Goal: Task Accomplishment & Management: Manage account settings

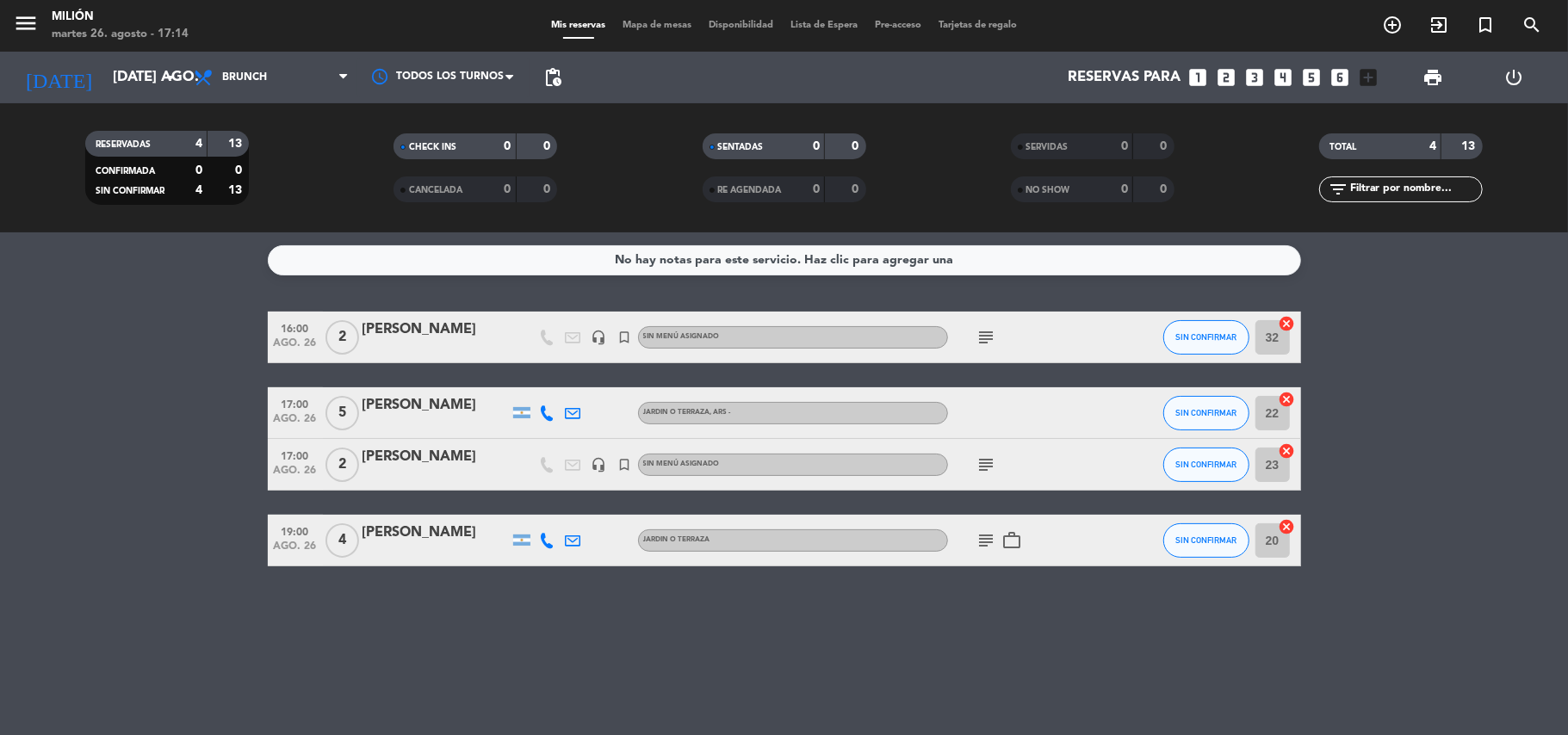
click at [535, 290] on div "No hay notas para este servicio. Haz clic para agregar una 16:00 ago. 26 2 [PER…" at bounding box center [784, 484] width 1568 height 502
click at [544, 314] on div at bounding box center [547, 337] width 25 height 51
click at [325, 74] on span "Brunch" at bounding box center [271, 77] width 172 height 38
click at [304, 270] on ng-component "menu Milión martes 26. agosto - 17:42 Mis reservas Mapa de mesas Disponibilidad…" at bounding box center [784, 368] width 1568 height 735
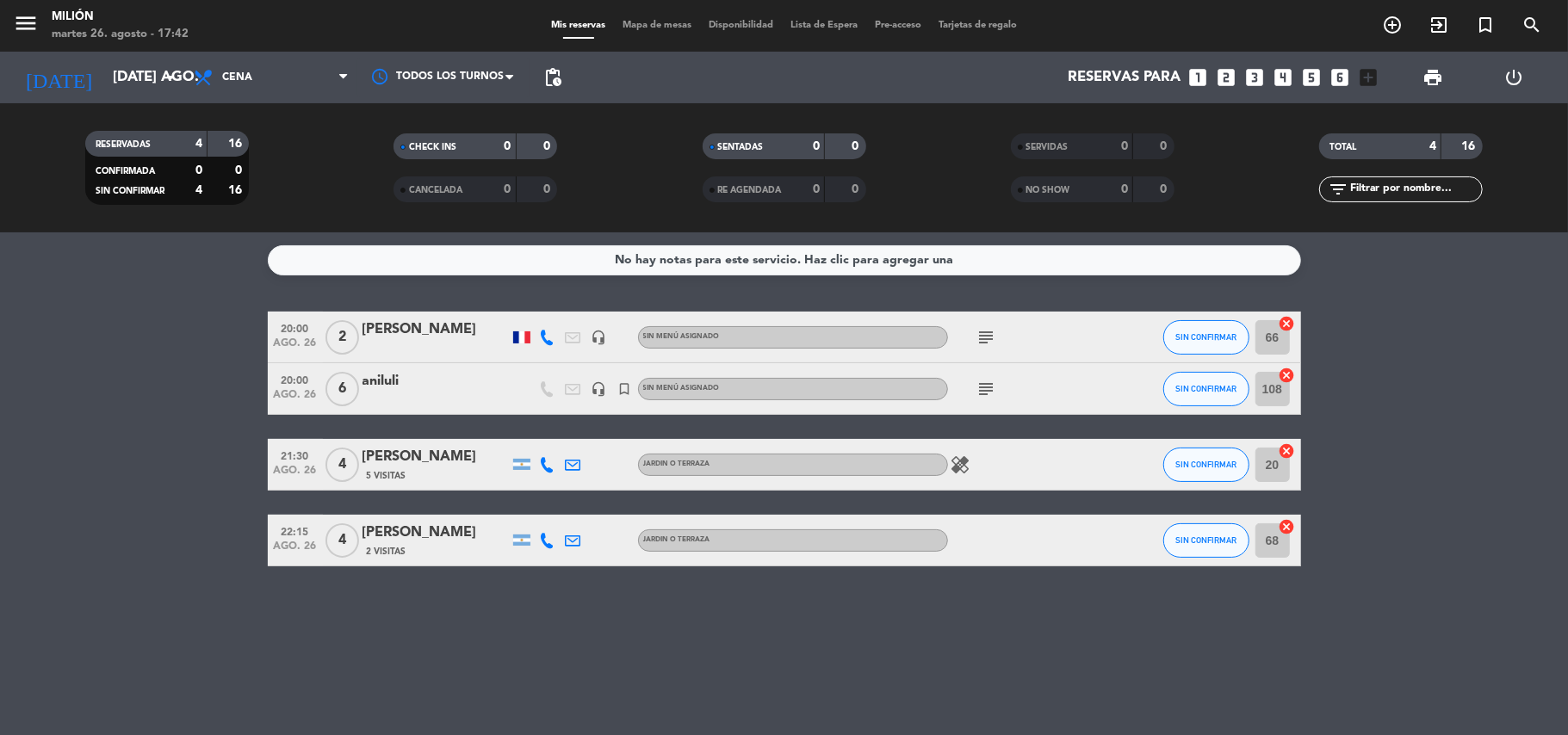
click at [166, 48] on div "menu Milión martes 26. agosto - 17:42 Mis reservas Mapa de mesas Disponibilidad…" at bounding box center [784, 25] width 1568 height 52
click at [173, 90] on input "[DATE] ago." at bounding box center [197, 78] width 186 height 33
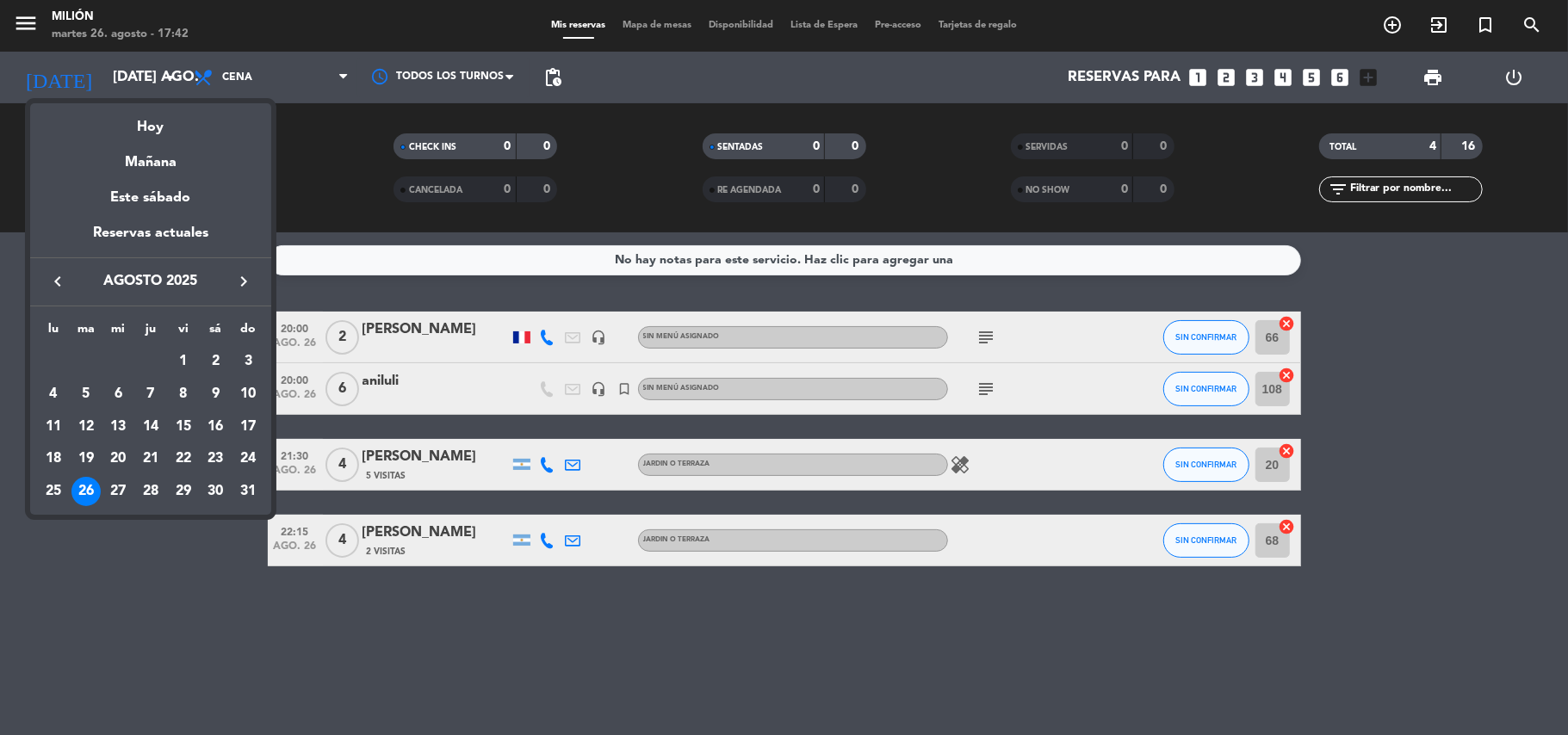
click at [241, 271] on icon "keyboard_arrow_right" at bounding box center [243, 281] width 21 height 21
click at [180, 421] on div "12" at bounding box center [184, 427] width 29 height 29
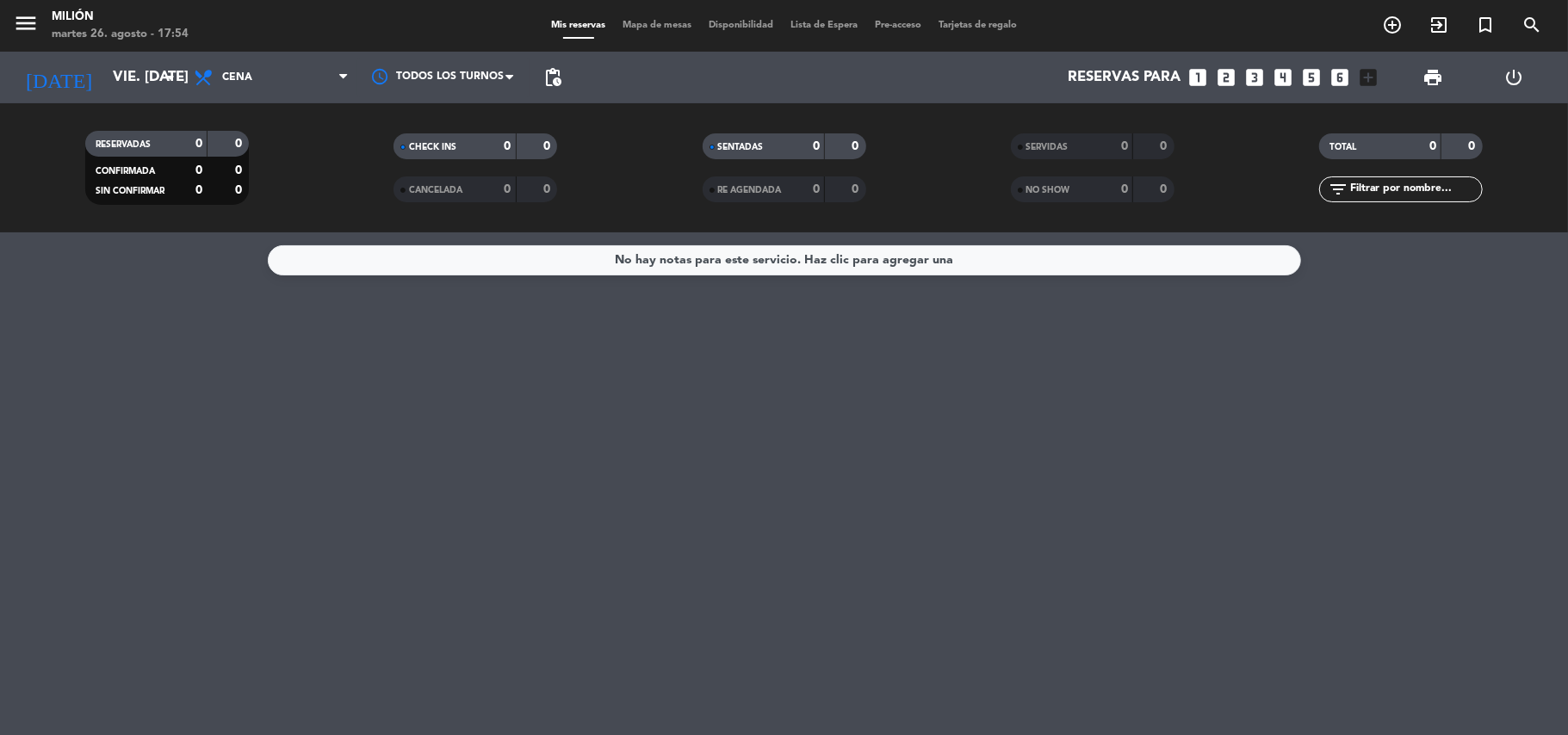
click at [180, 48] on div "menu Milión martes 26. agosto - 17:54 Mis reservas Mapa de mesas Disponibilidad…" at bounding box center [784, 25] width 1568 height 52
click at [166, 64] on input "vie. [DATE]" at bounding box center [197, 78] width 186 height 33
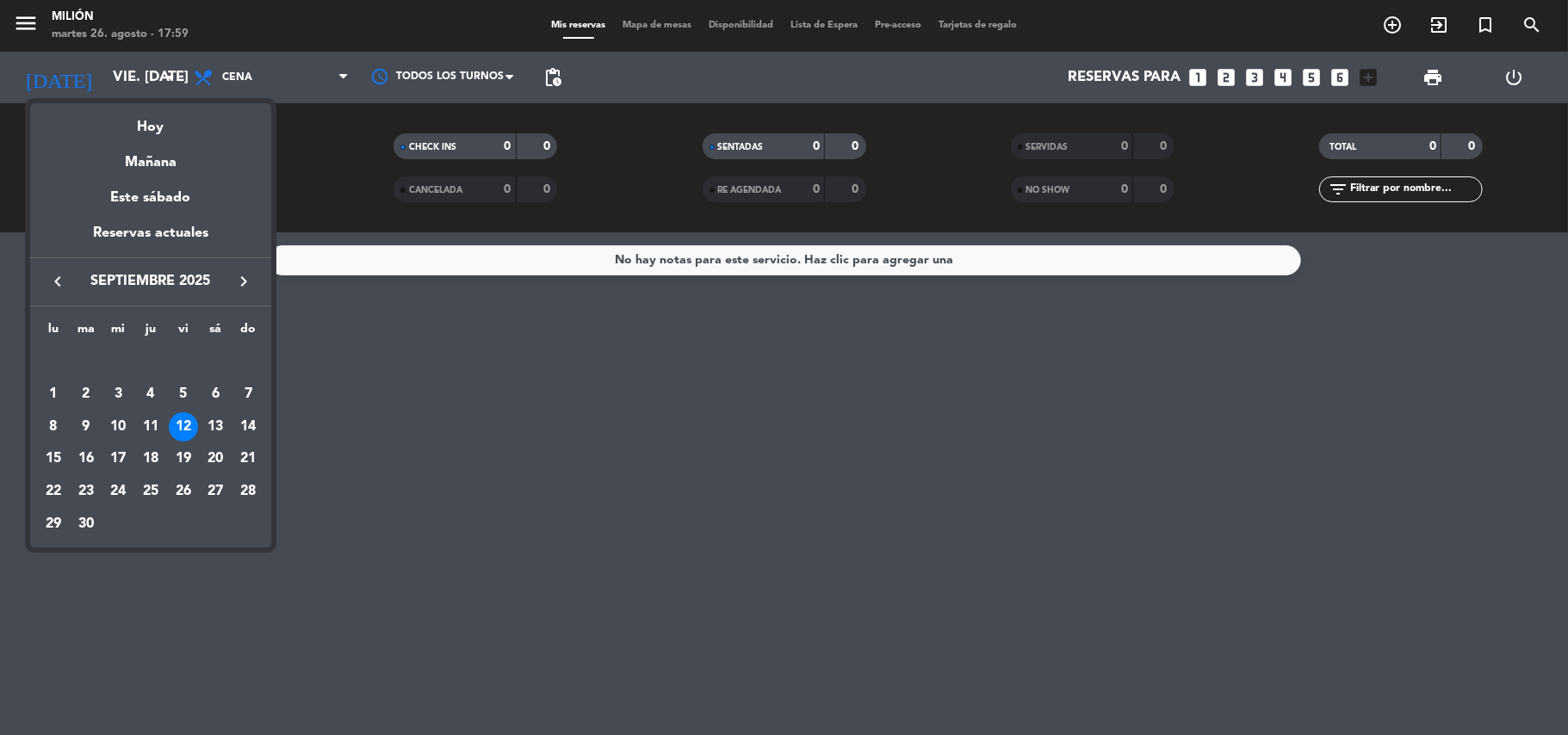
click at [59, 283] on icon "keyboard_arrow_left" at bounding box center [57, 281] width 21 height 21
click at [210, 489] on div "30" at bounding box center [215, 492] width 29 height 29
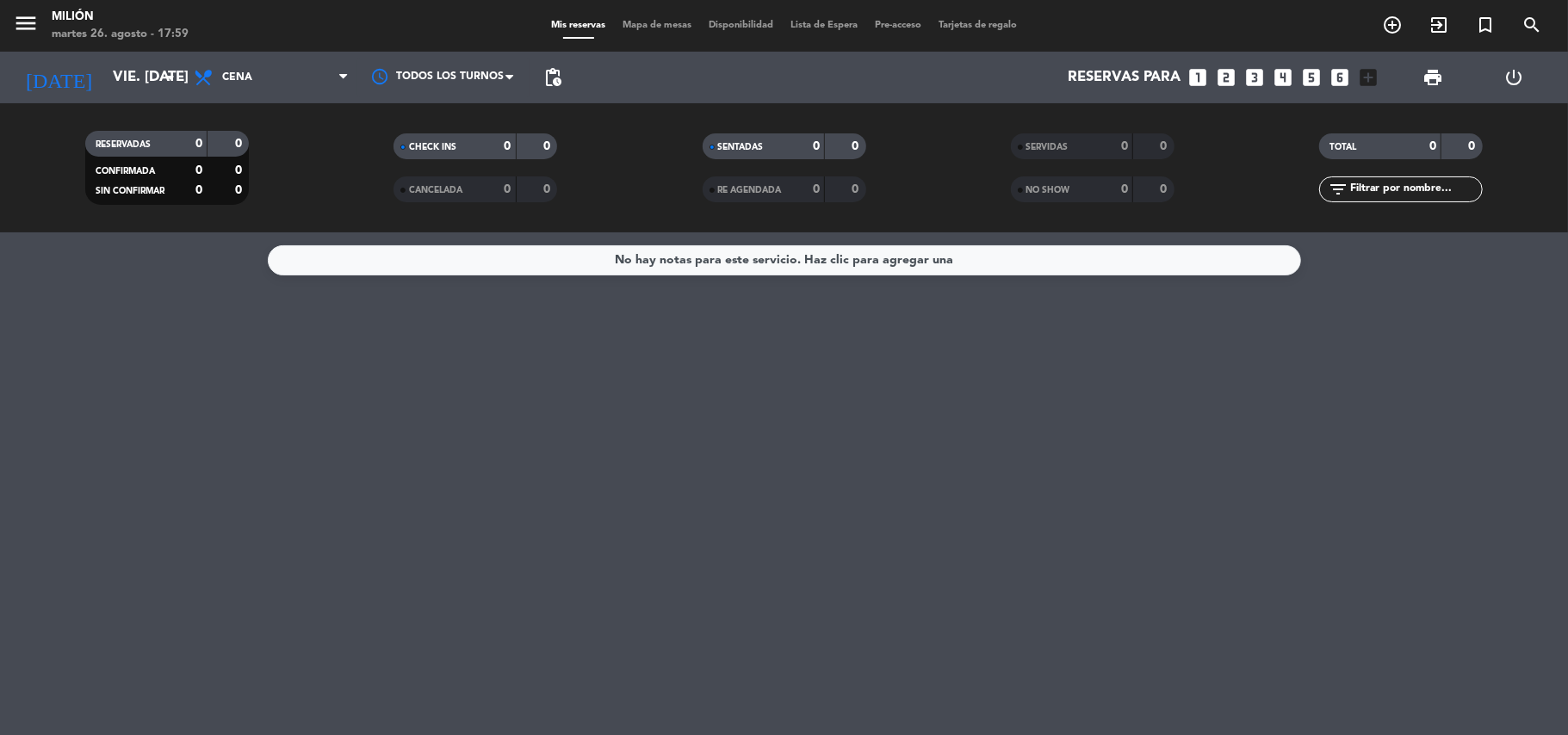
type input "sáb. 30 ago."
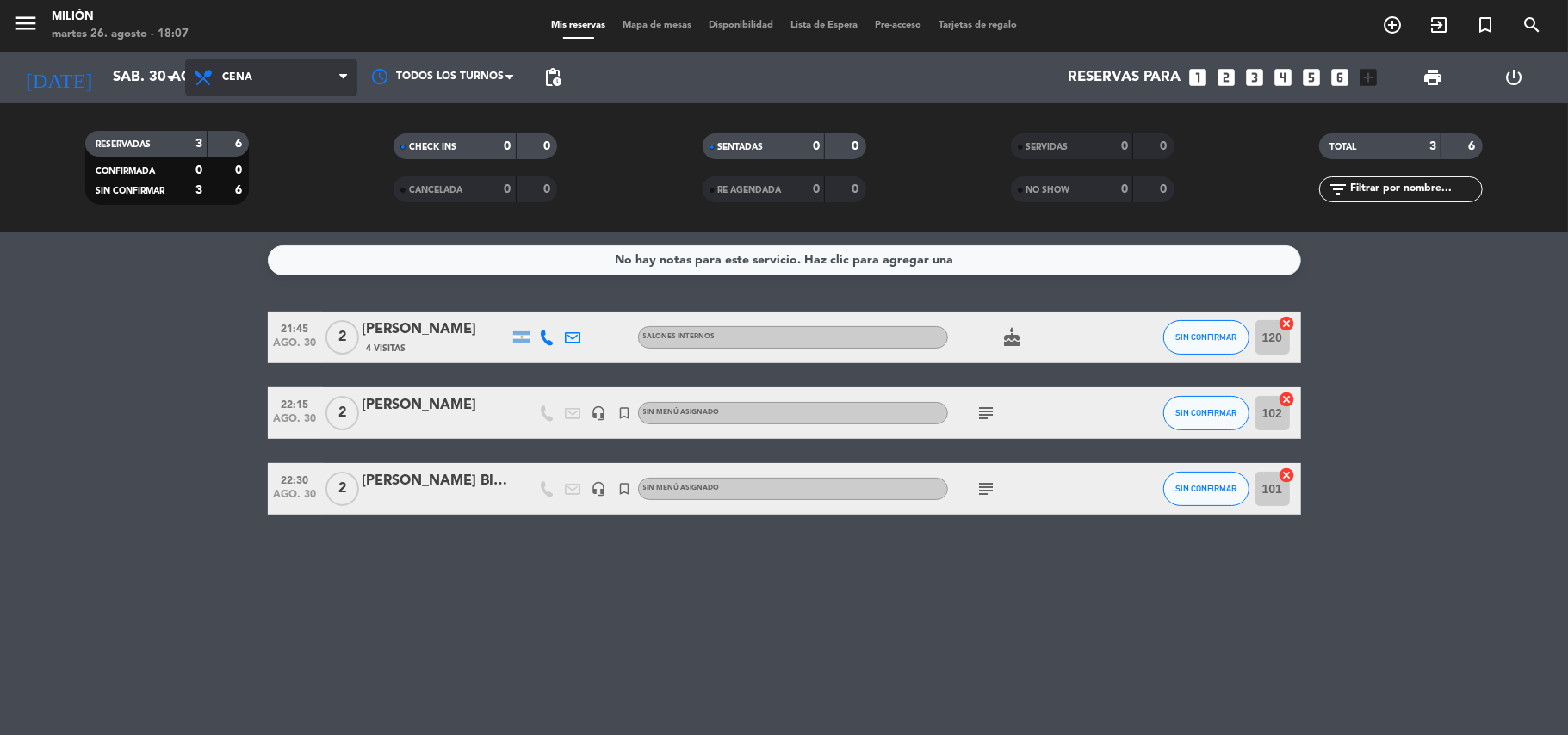
click at [286, 70] on span "Cena" at bounding box center [271, 77] width 172 height 38
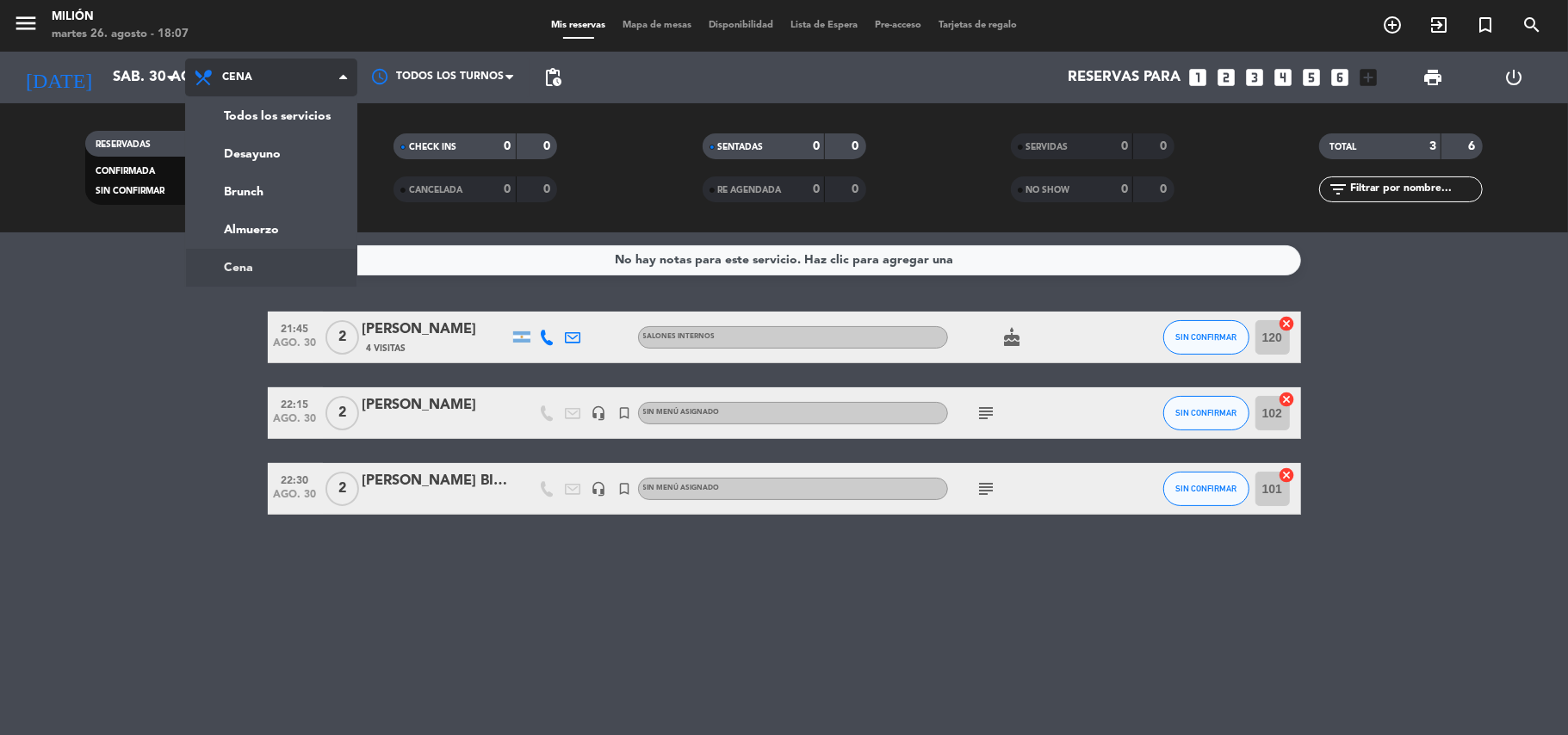
click at [298, 91] on span "Cena" at bounding box center [271, 77] width 172 height 38
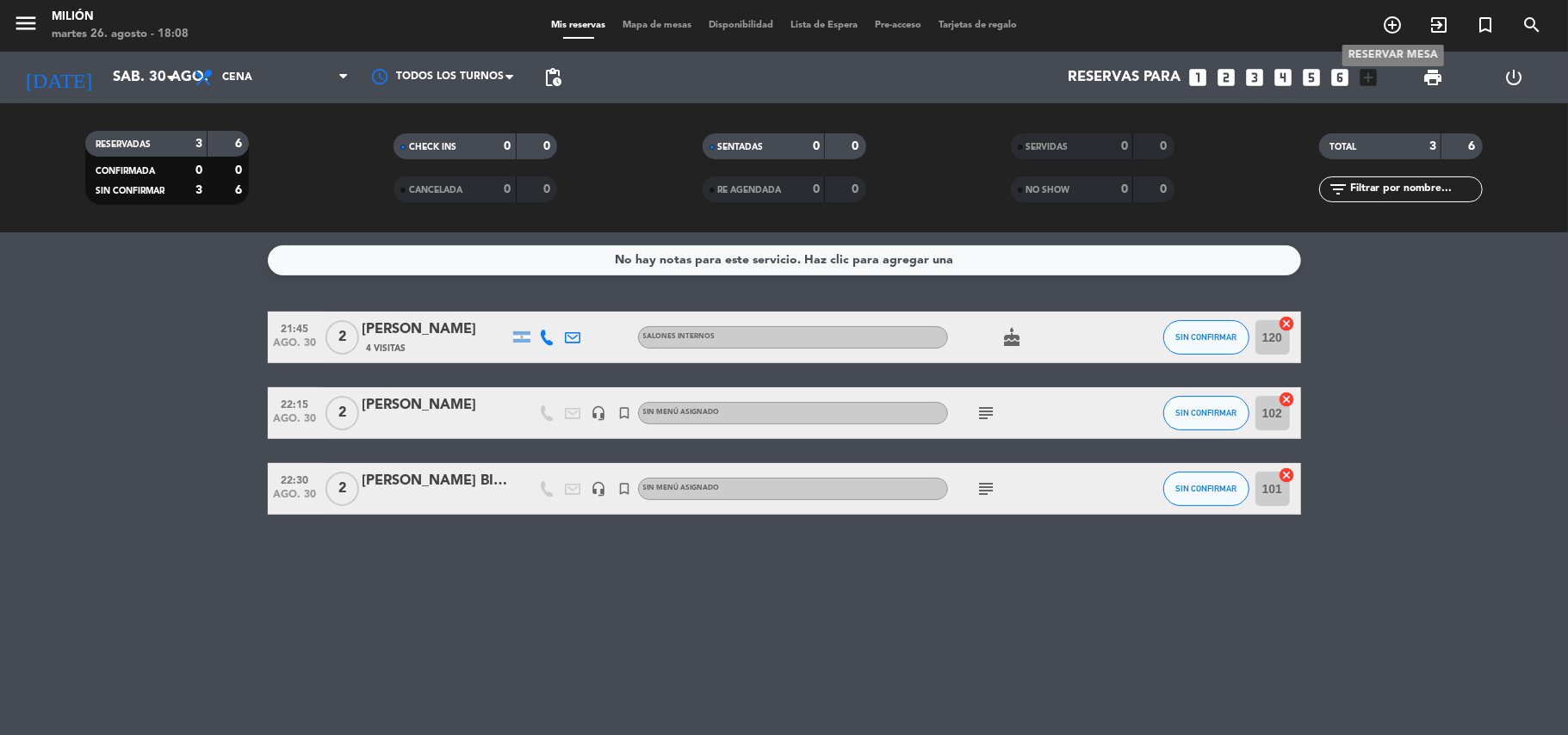
click at [1381, 16] on icon "add_circle_outline" at bounding box center [1391, 24] width 21 height 21
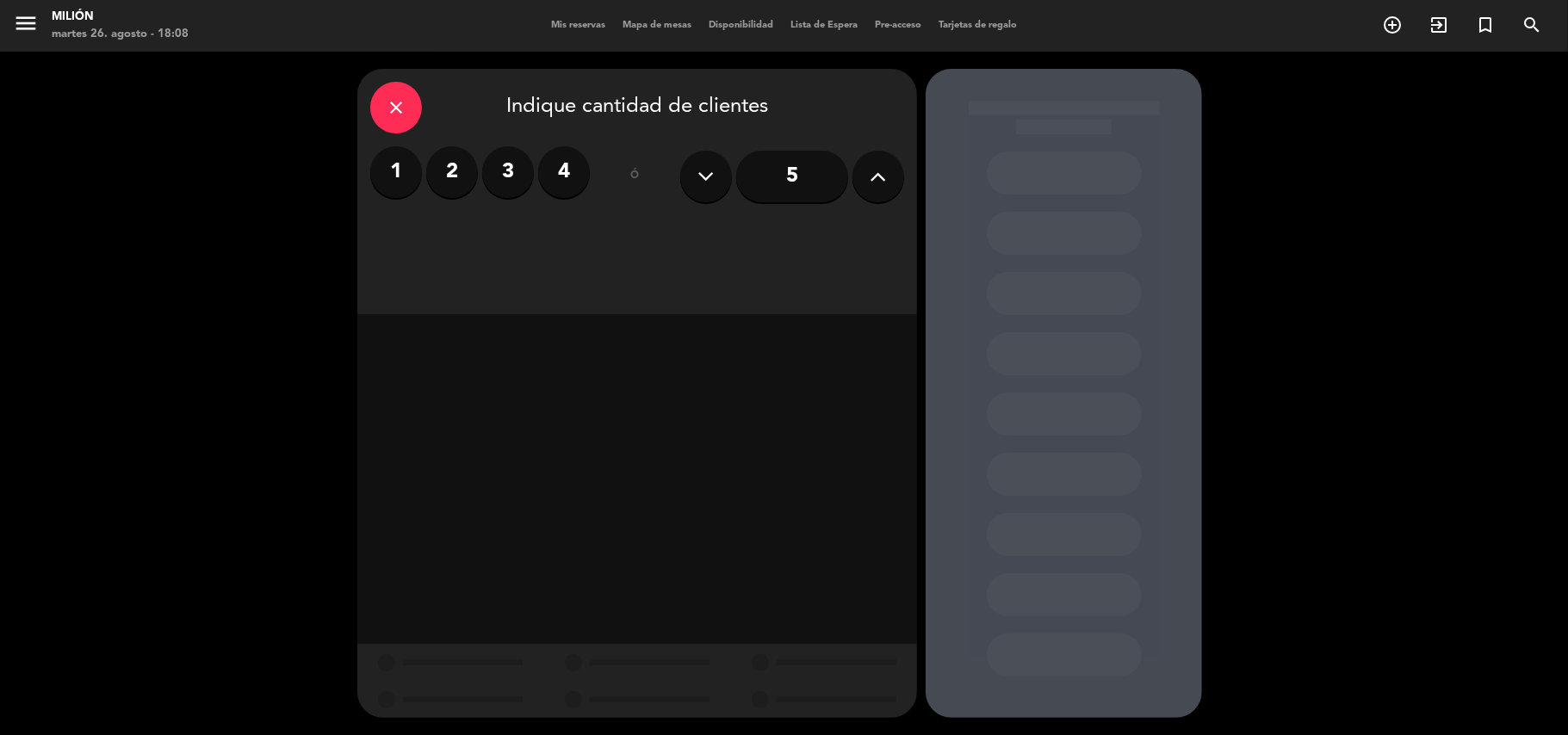
click at [884, 180] on icon at bounding box center [878, 176] width 17 height 25
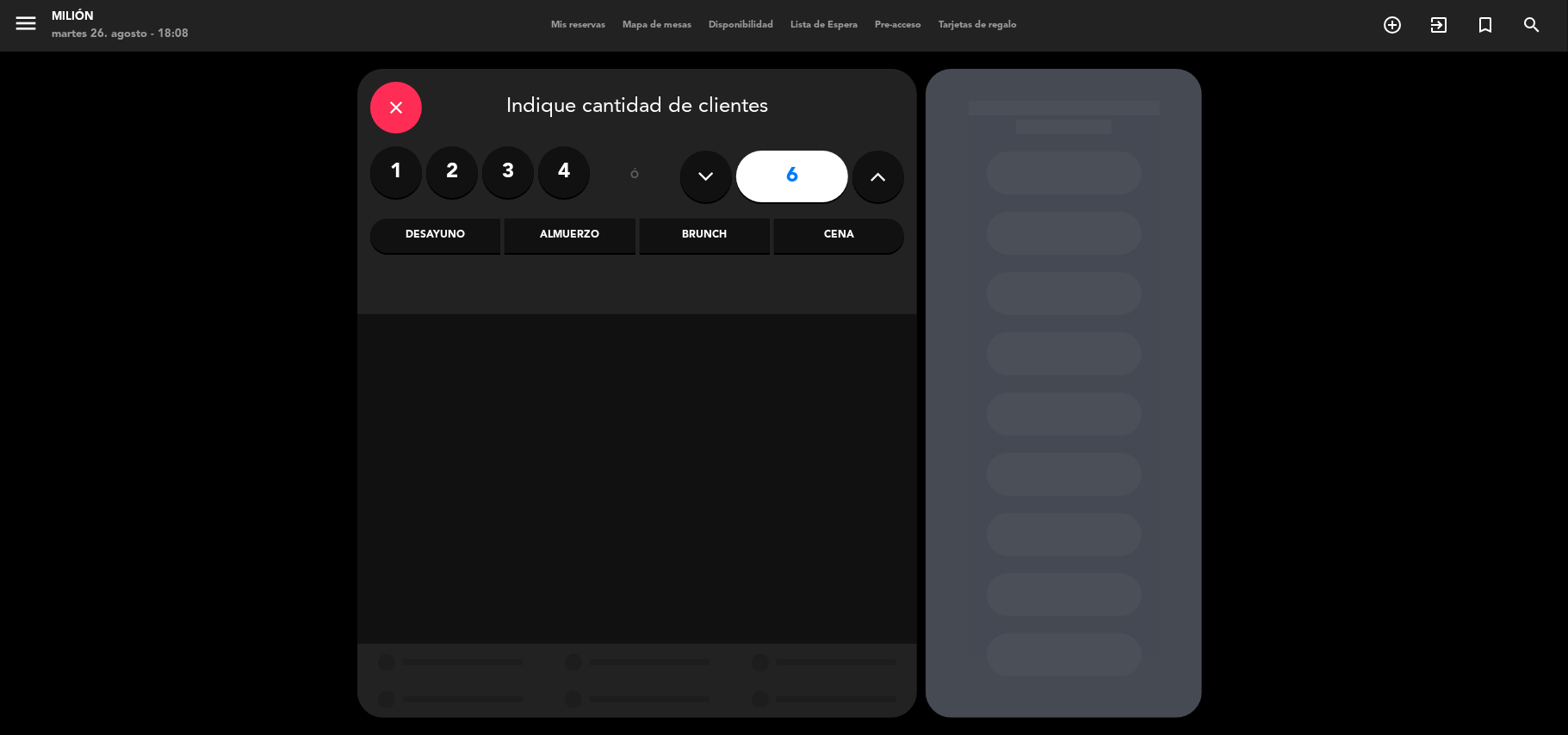
click at [883, 180] on icon at bounding box center [878, 176] width 17 height 25
click at [882, 181] on icon at bounding box center [878, 176] width 17 height 25
type input "8"
click at [813, 238] on div "Cena" at bounding box center [839, 236] width 130 height 34
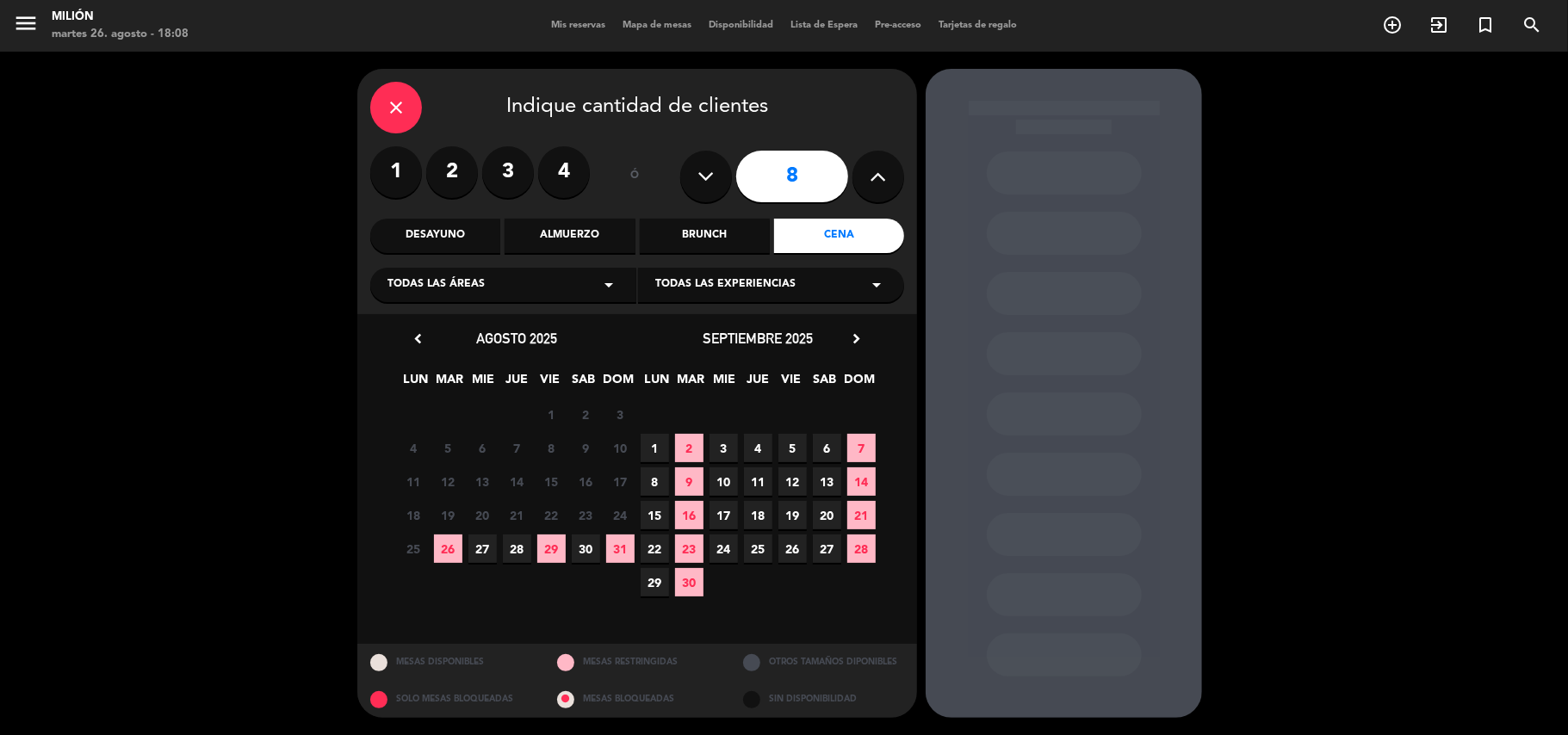
click at [547, 280] on div "Todas las áreas arrow_drop_down" at bounding box center [503, 284] width 266 height 34
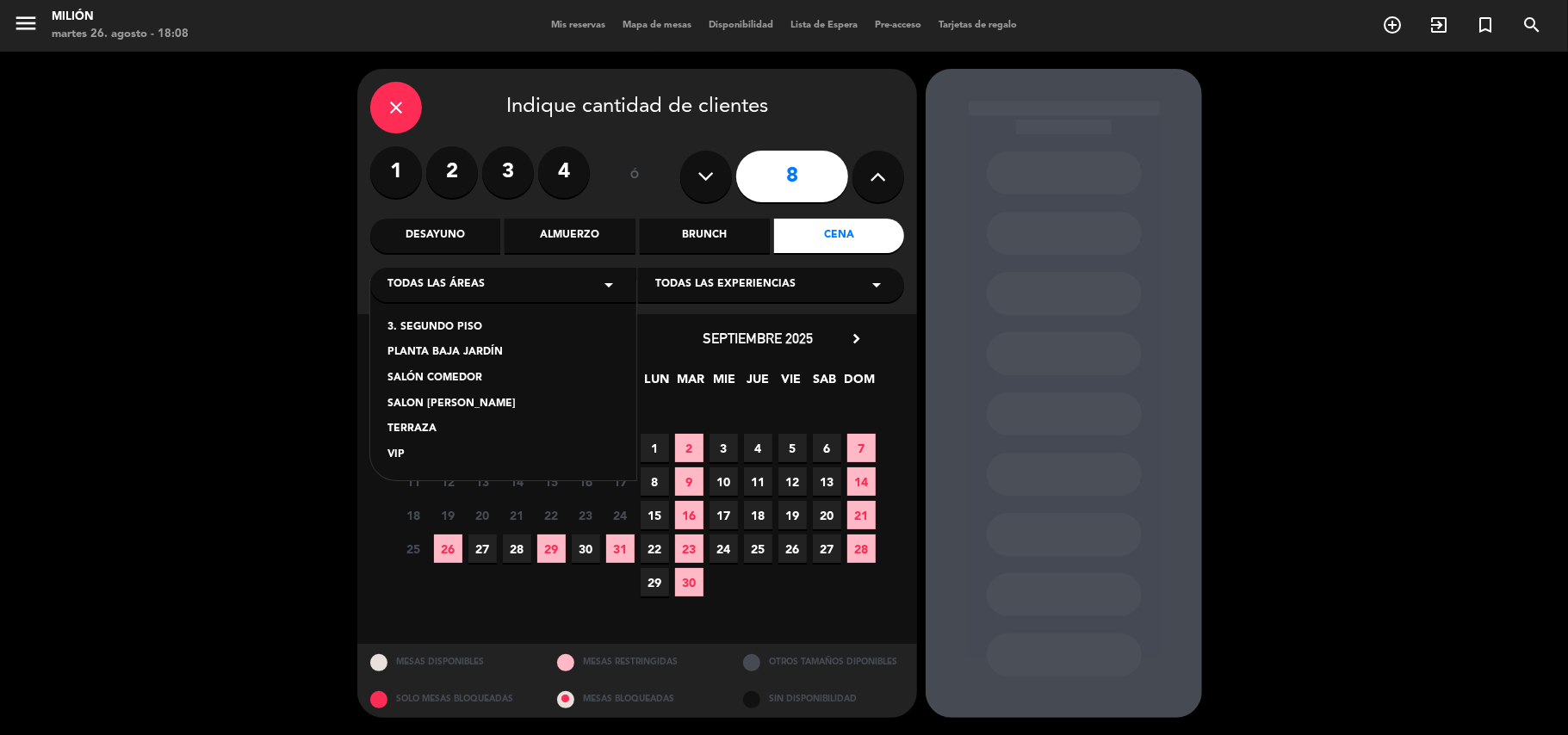
click at [547, 283] on div "Todas las áreas arrow_drop_down" at bounding box center [503, 284] width 266 height 34
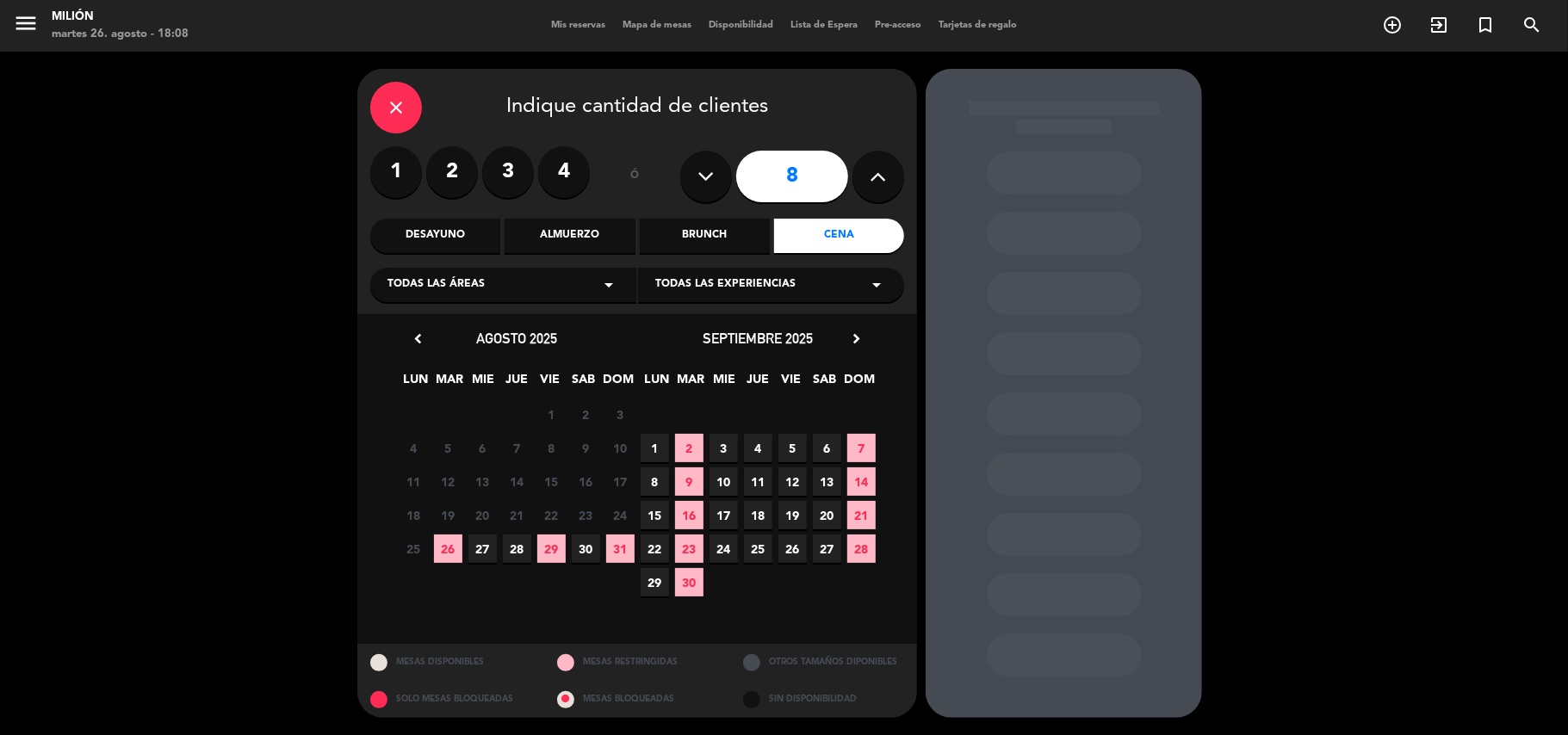
click at [588, 552] on span "30" at bounding box center [586, 548] width 28 height 28
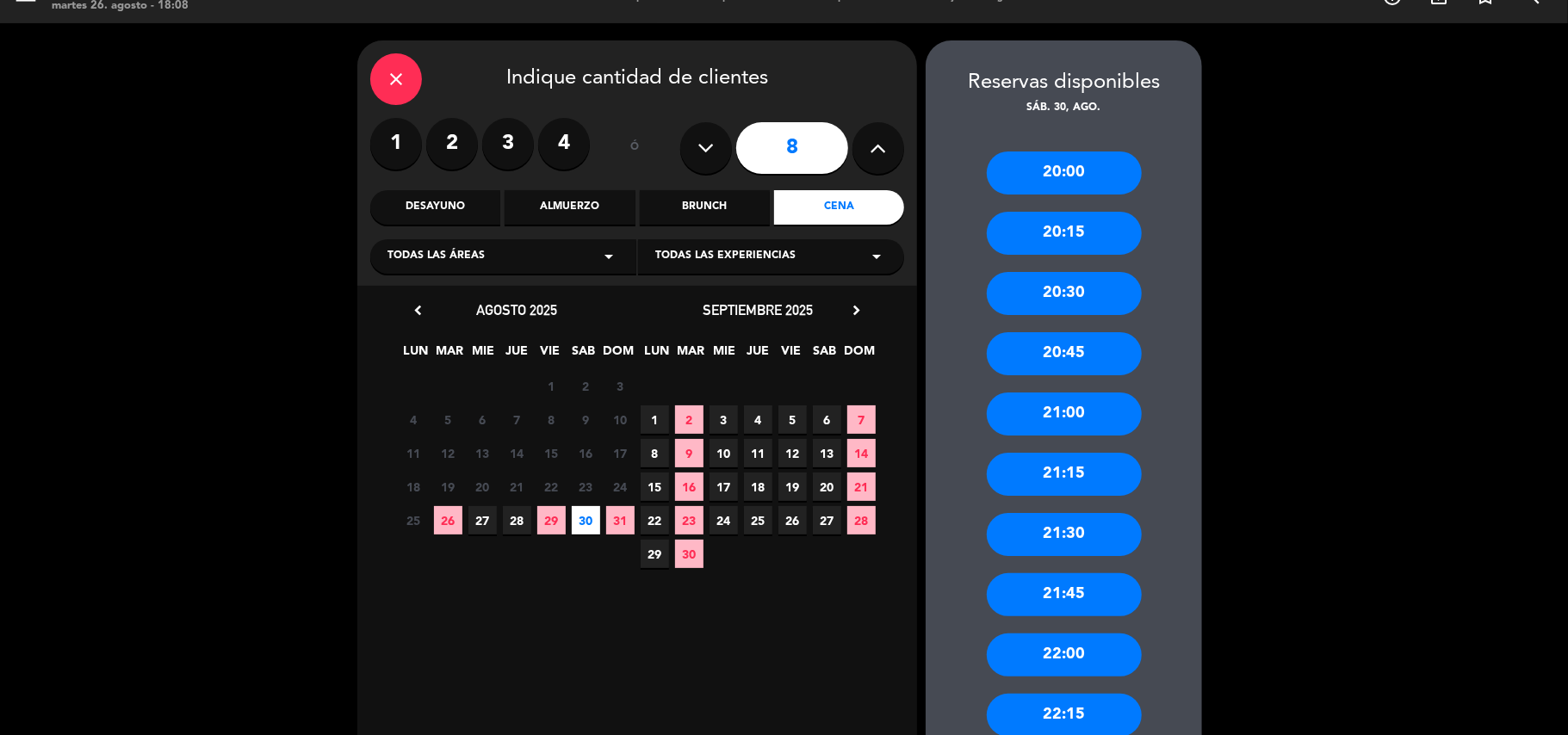
scroll to position [12, 0]
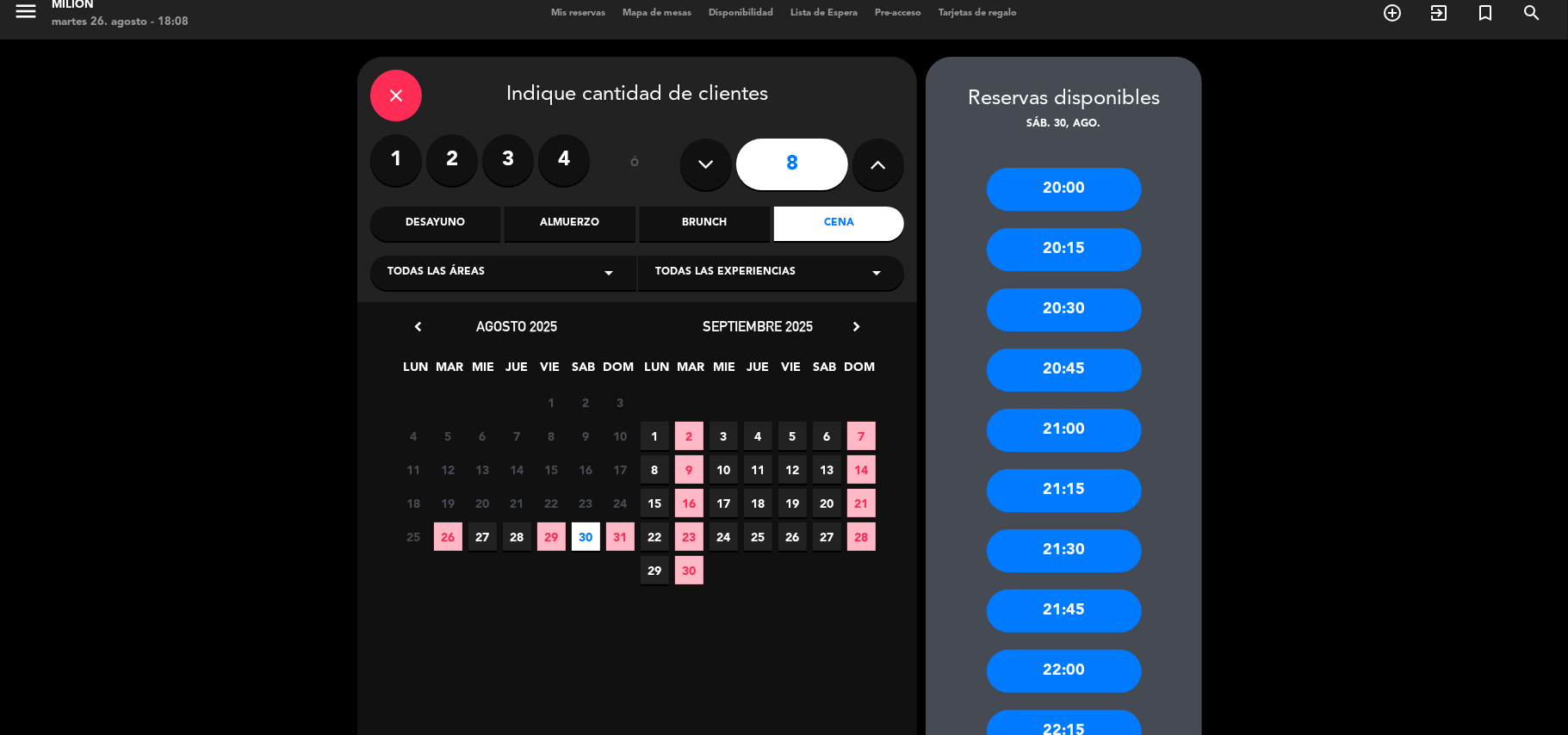
click at [711, 214] on div "Brunch" at bounding box center [704, 223] width 130 height 34
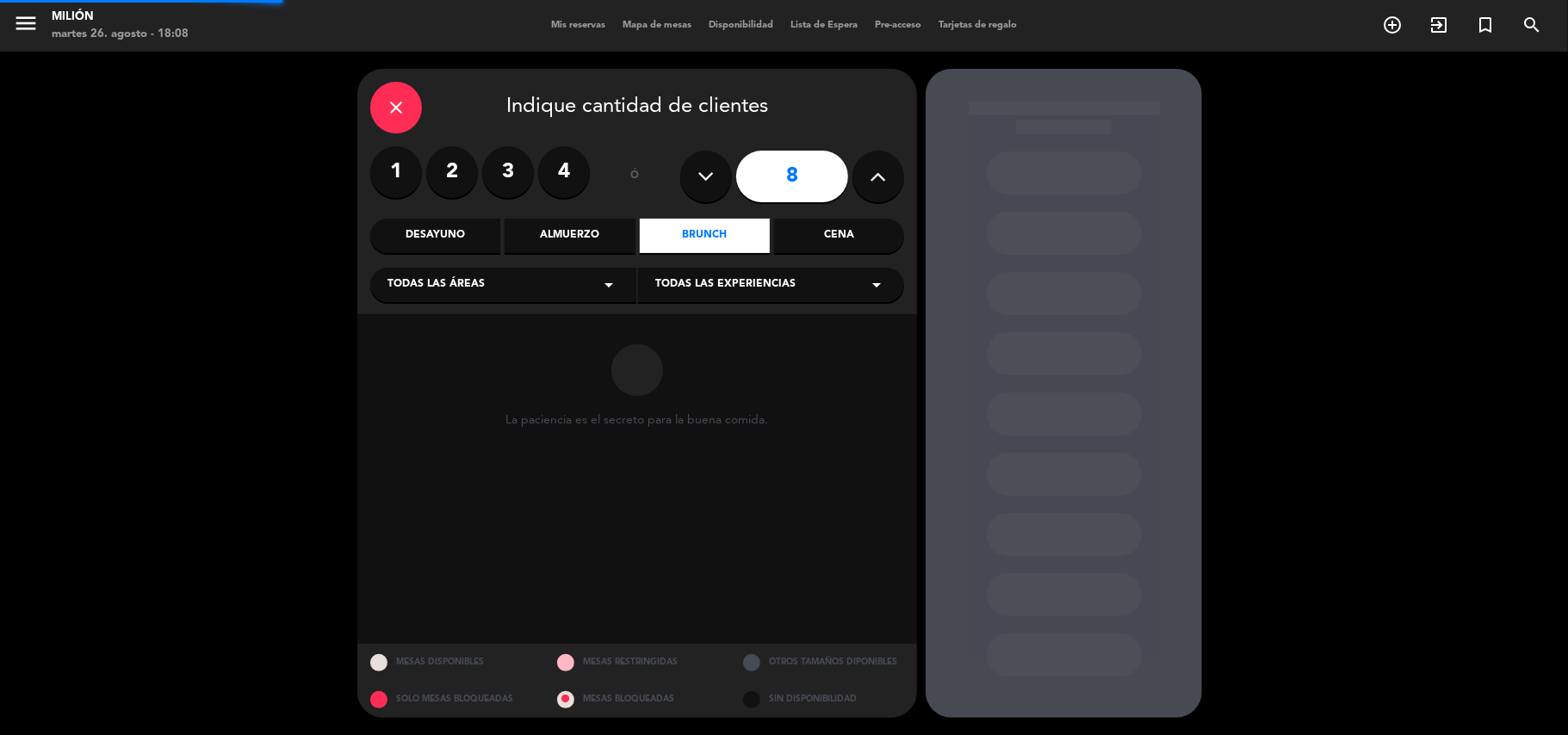
scroll to position [0, 0]
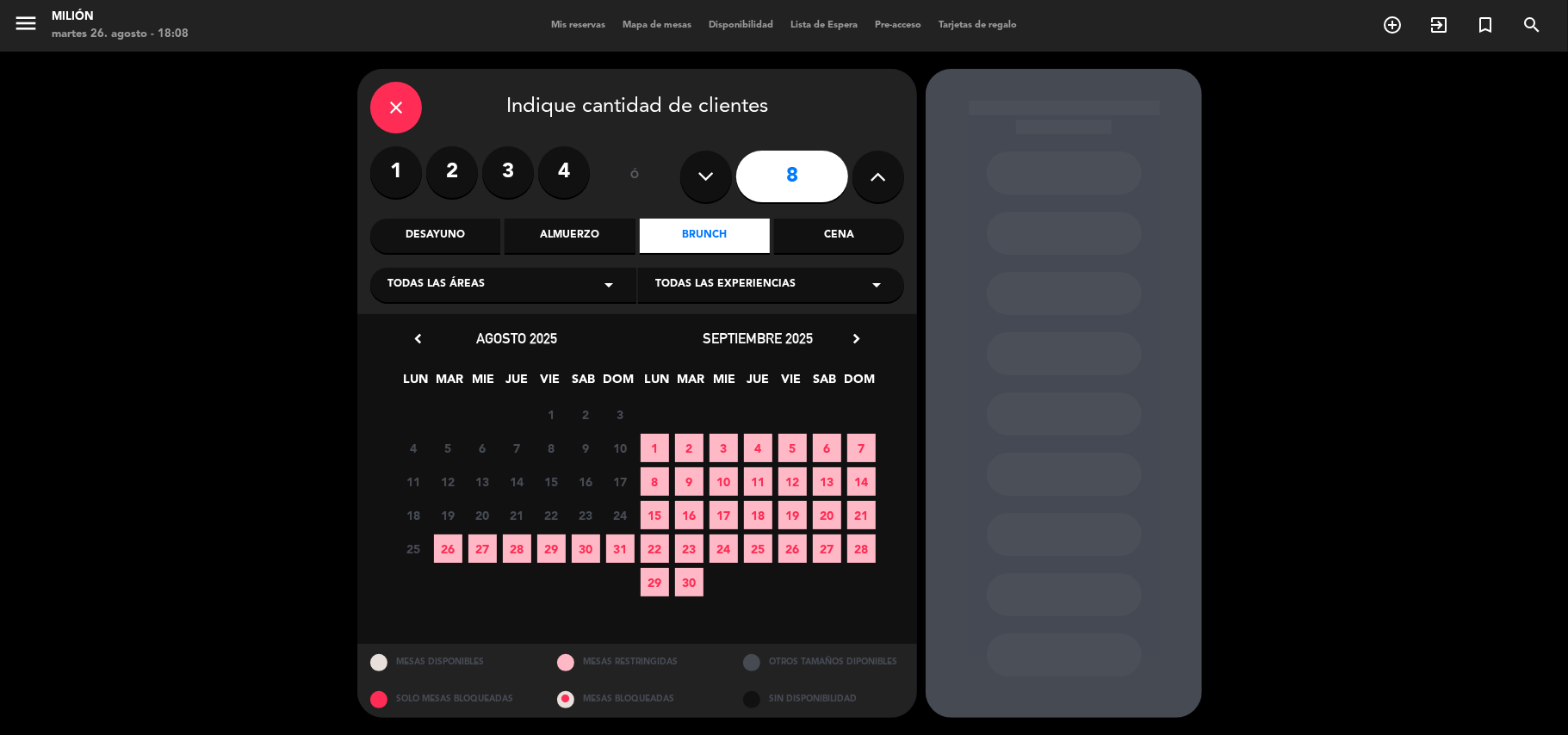
click at [580, 548] on span "30" at bounding box center [586, 548] width 28 height 28
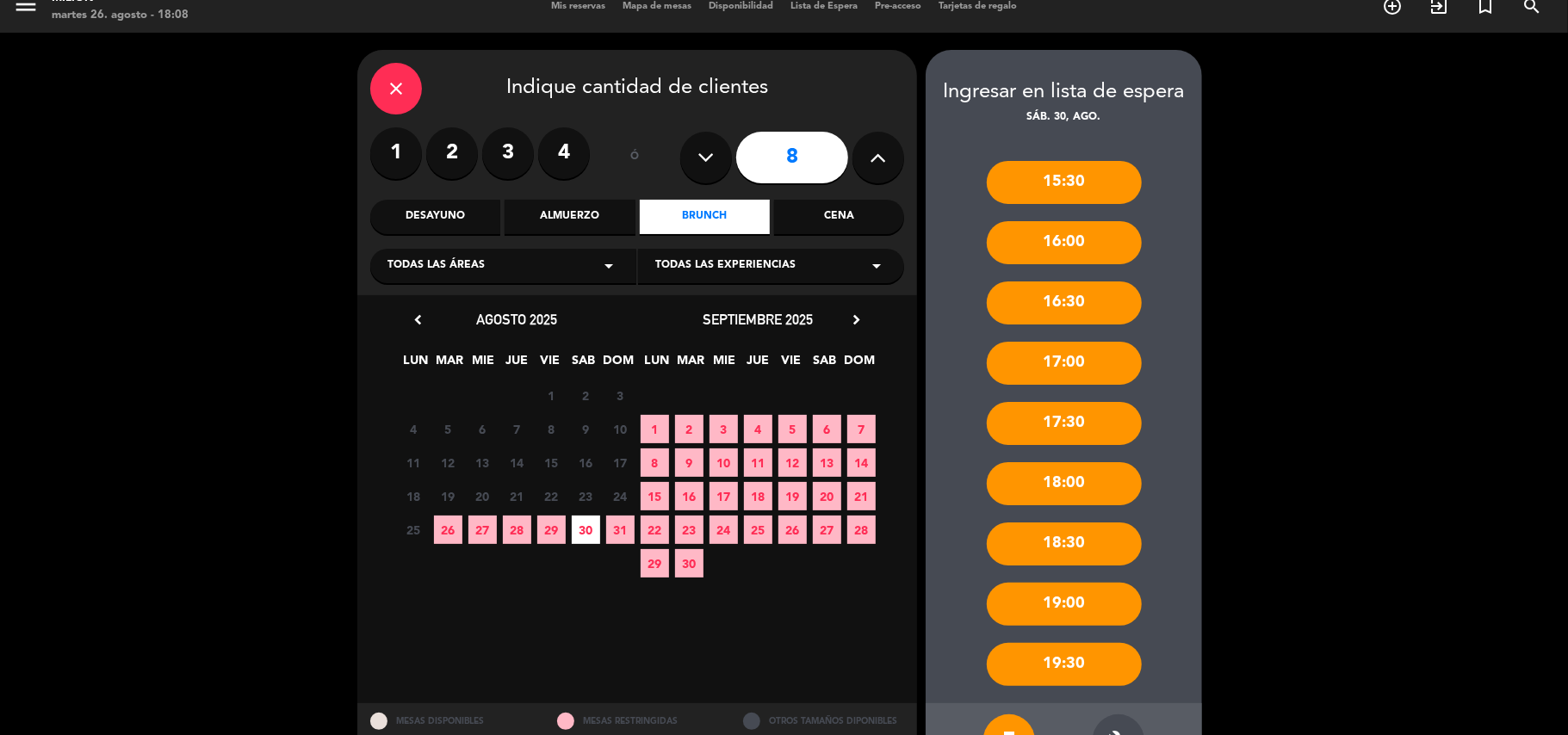
scroll to position [76, 0]
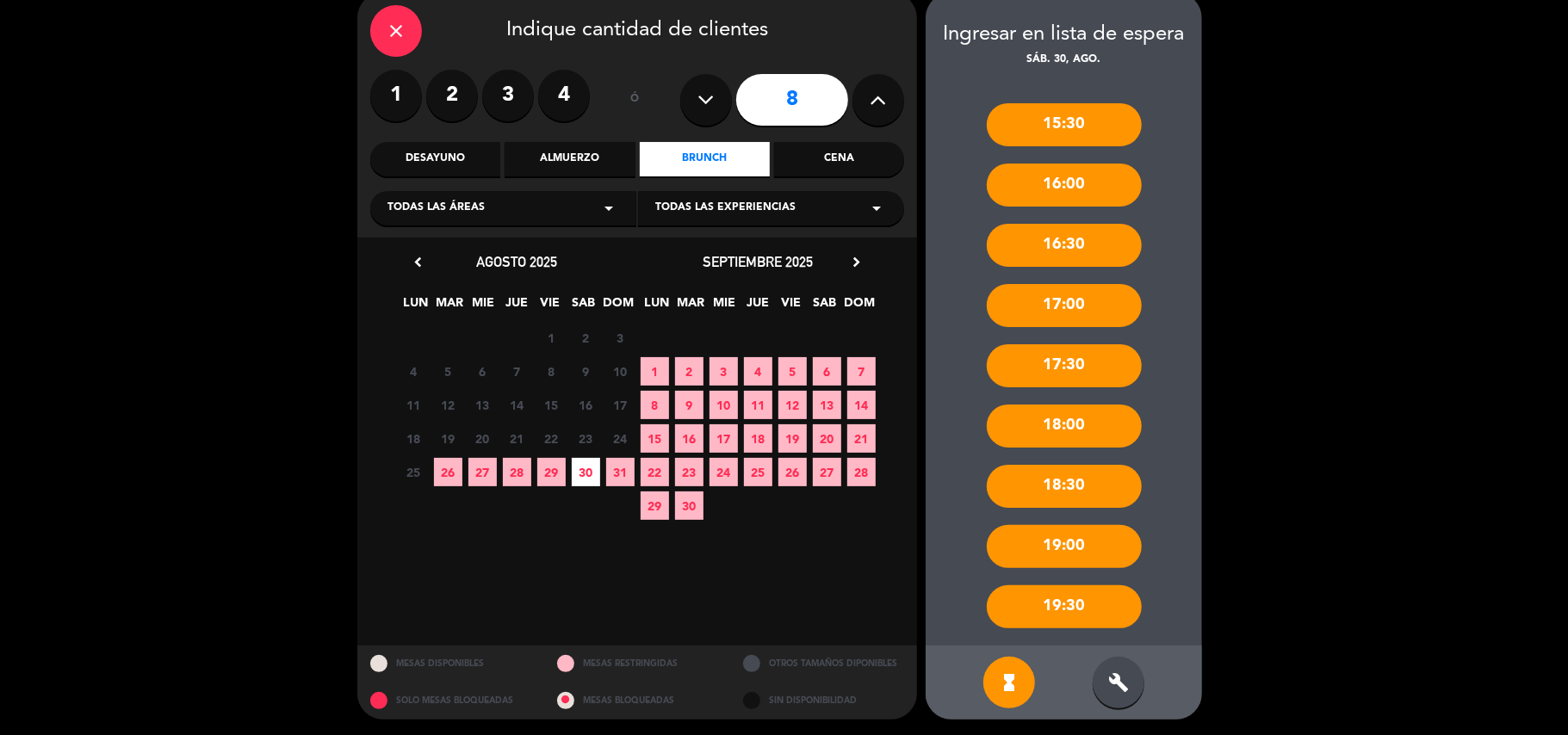
click at [1112, 294] on div "17:00" at bounding box center [1064, 306] width 155 height 43
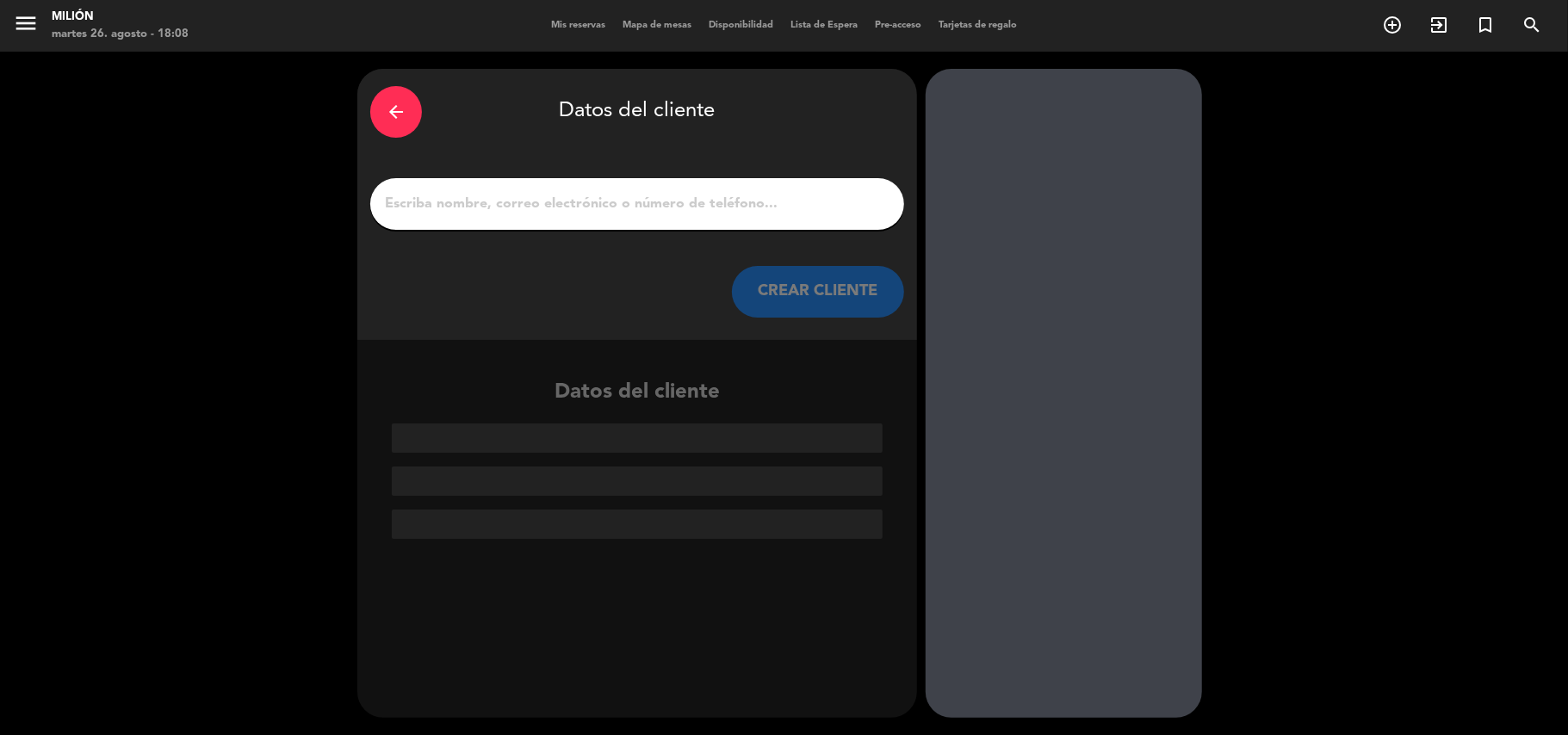
scroll to position [0, 0]
click at [586, 201] on input "1" at bounding box center [637, 203] width 508 height 24
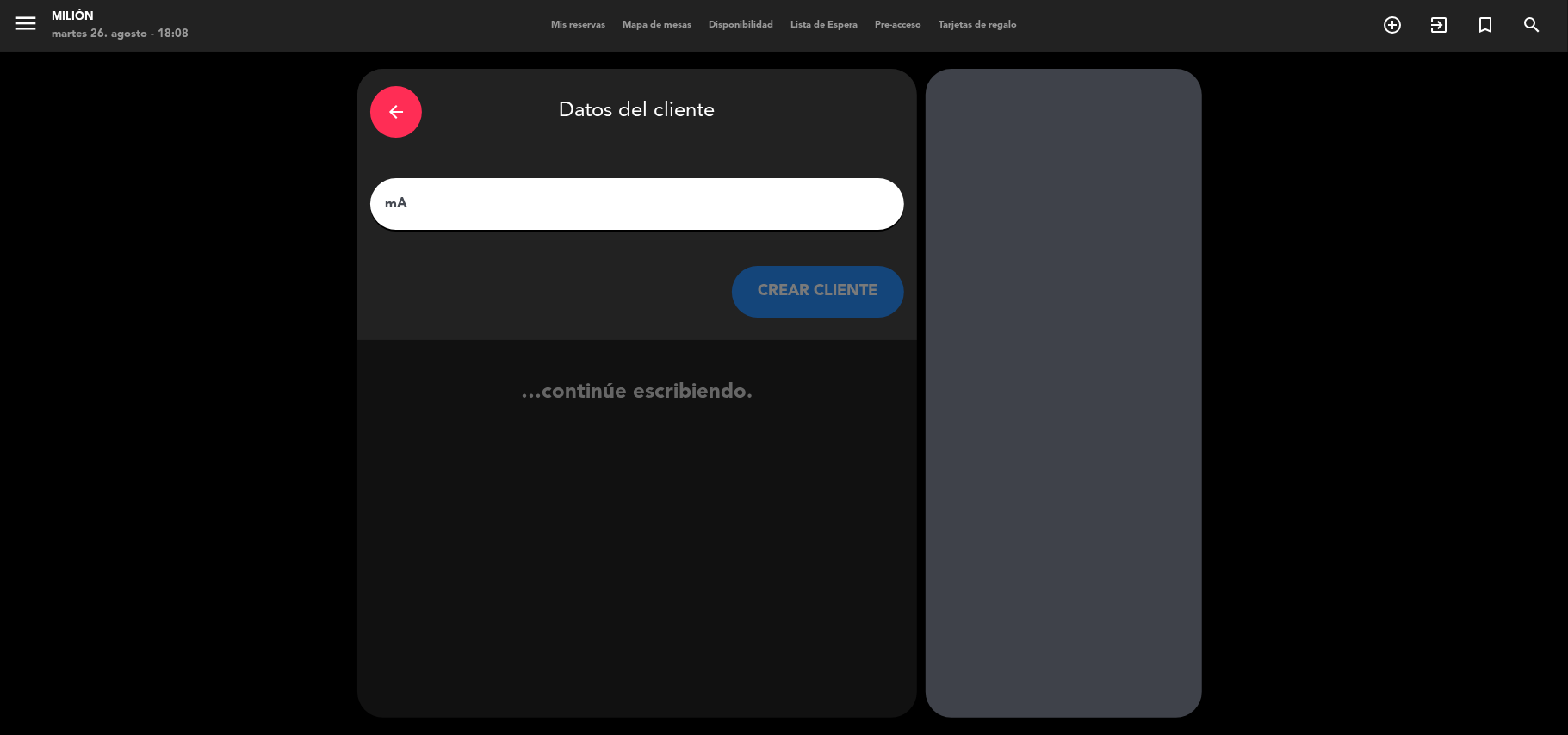
type input "m"
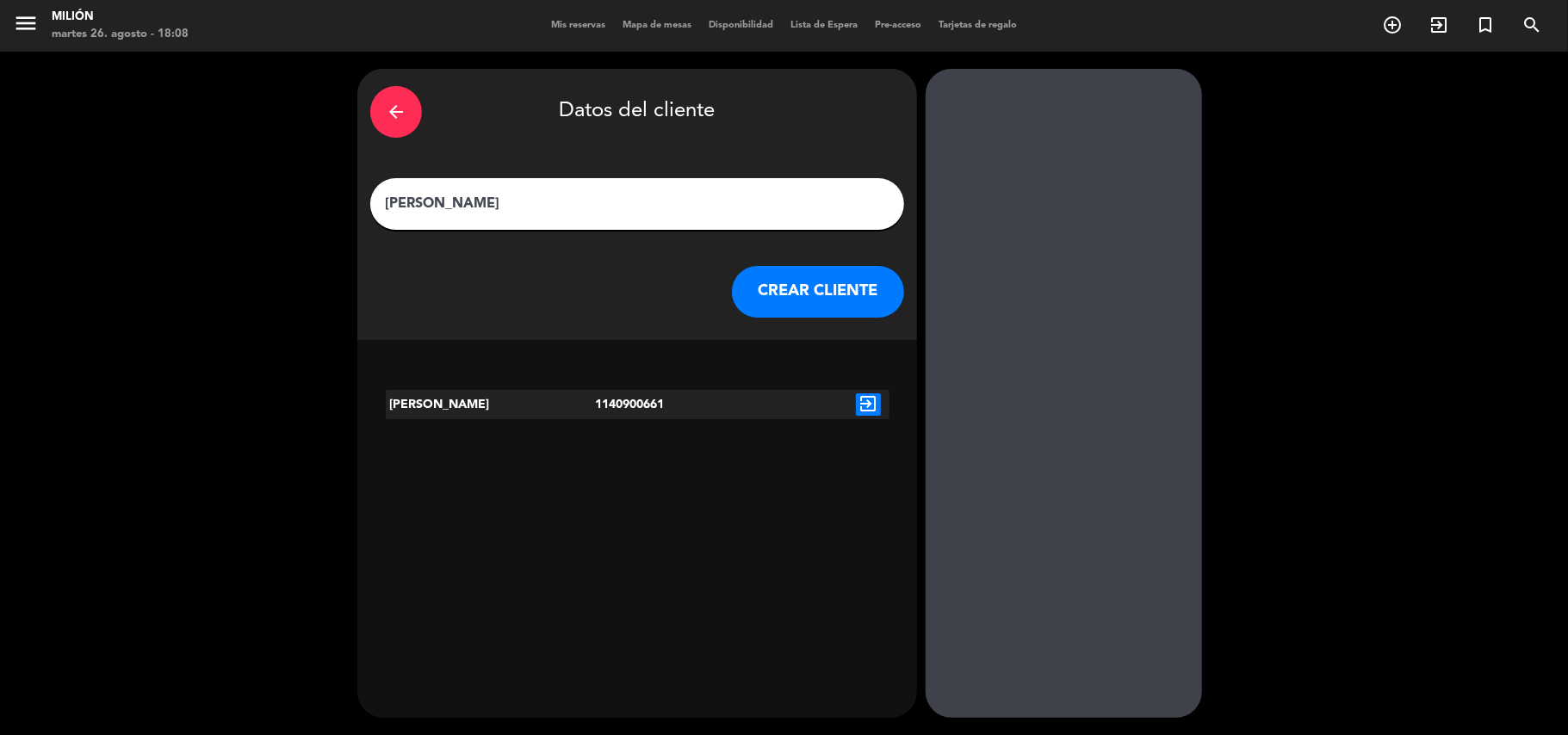
type input "[PERSON_NAME]"
click at [848, 289] on button "CREAR CLIENTE" at bounding box center [818, 291] width 172 height 52
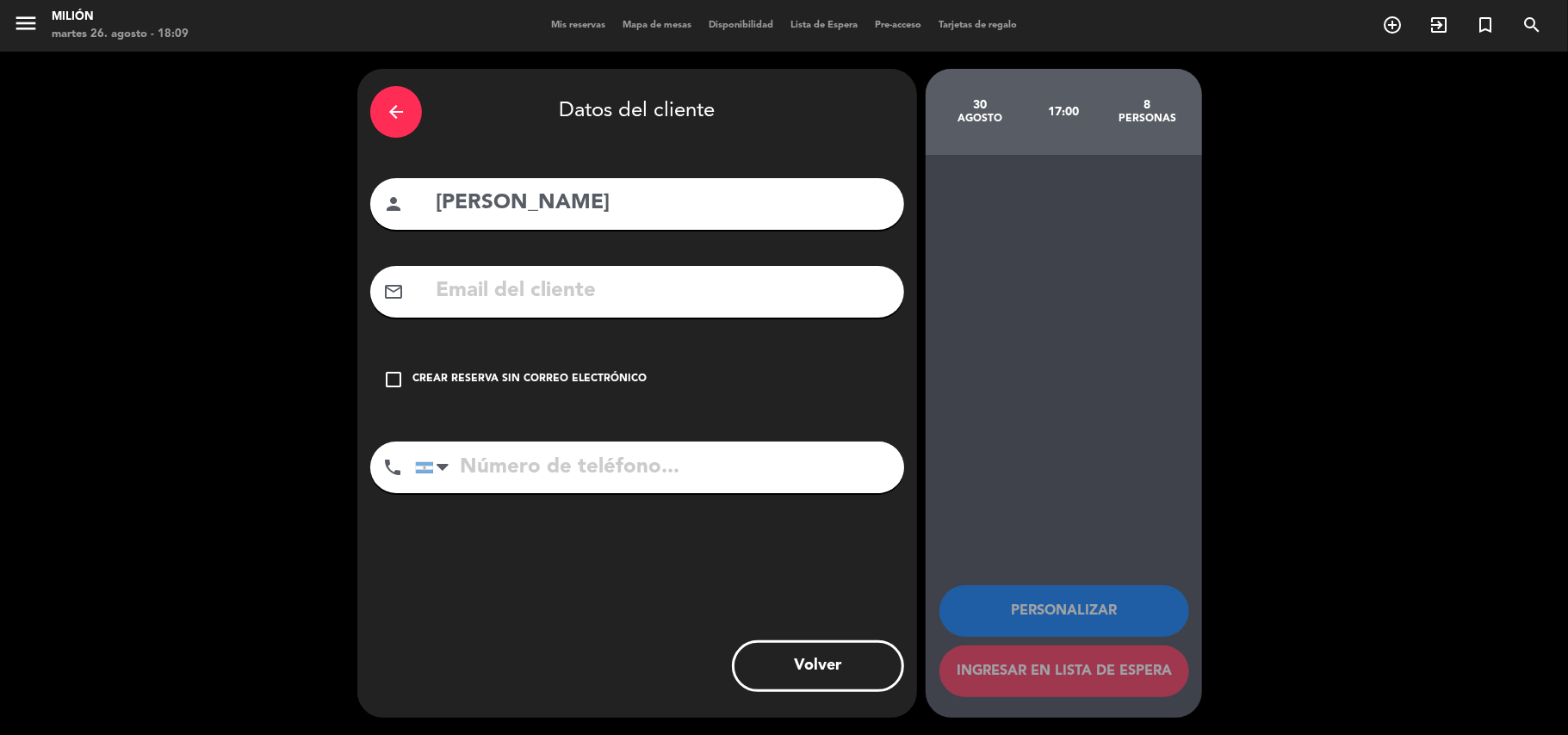
click at [525, 470] on input "tel" at bounding box center [659, 467] width 489 height 52
type input "1140900661"
click at [393, 377] on icon "check_box_outline_blank" at bounding box center [393, 379] width 21 height 21
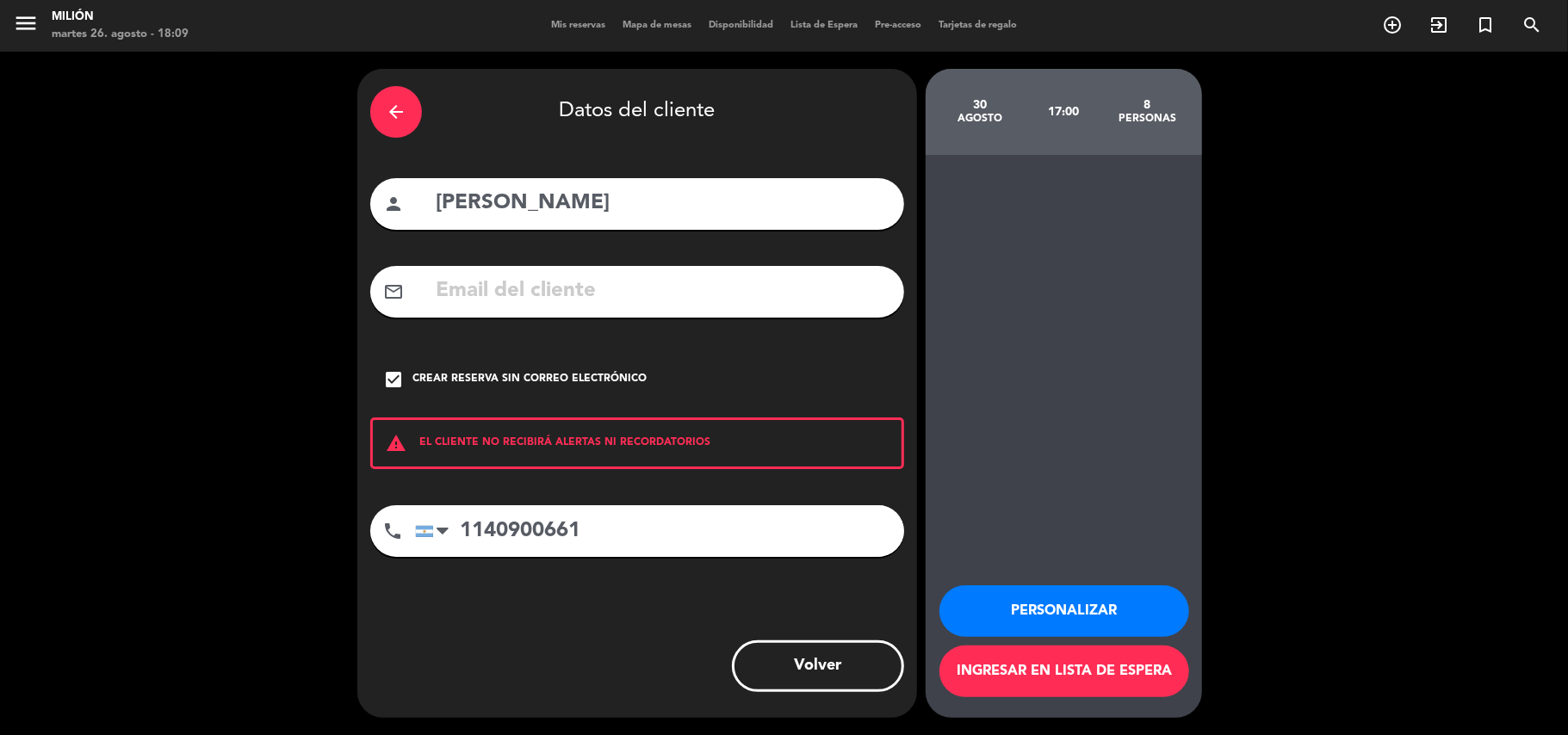
click at [1069, 606] on button "Personalizar" at bounding box center [1064, 611] width 249 height 52
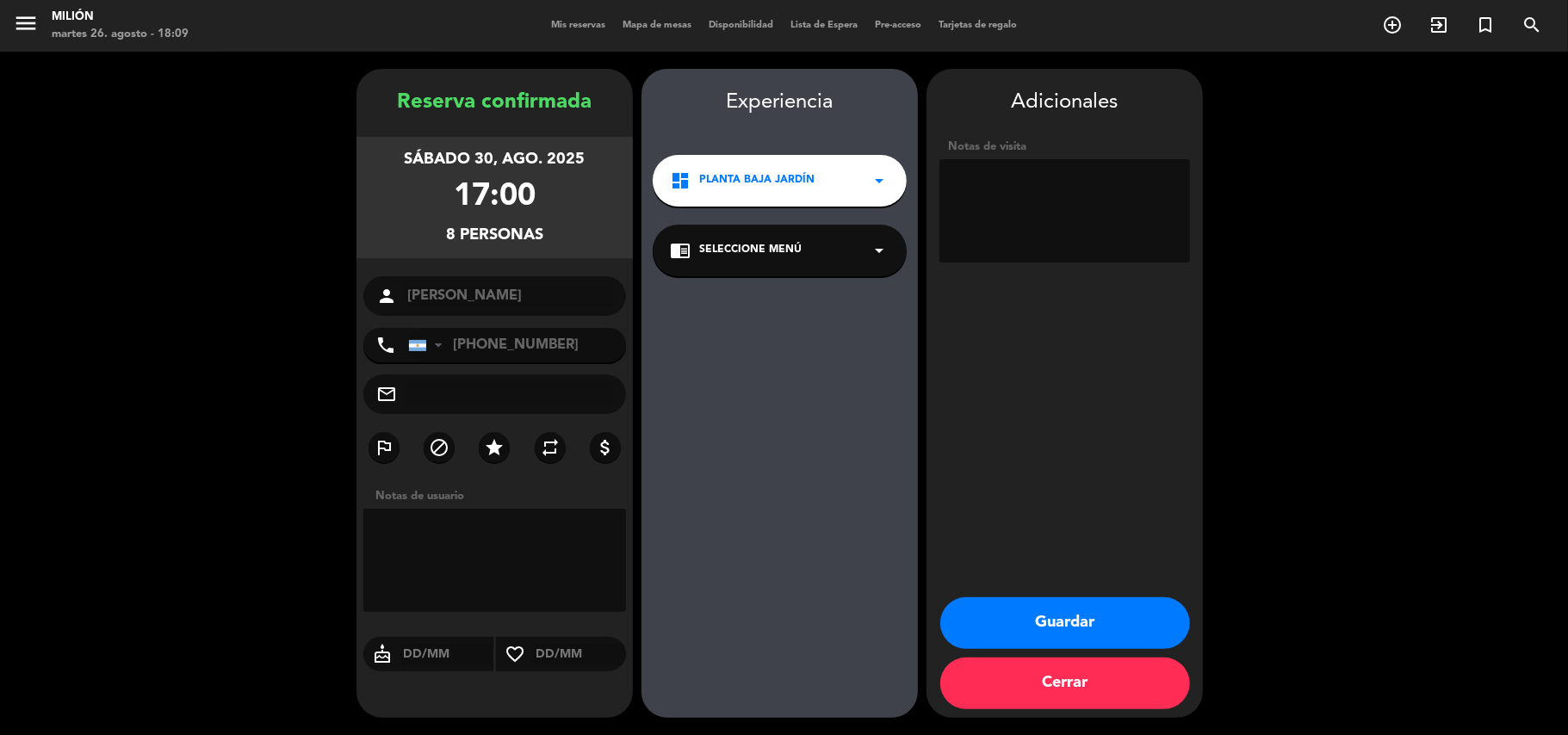
click at [508, 538] on textarea at bounding box center [495, 560] width 263 height 104
click at [839, 181] on div "dashboard PLANTA BAJA JARDÍN arrow_drop_down" at bounding box center [780, 181] width 254 height 52
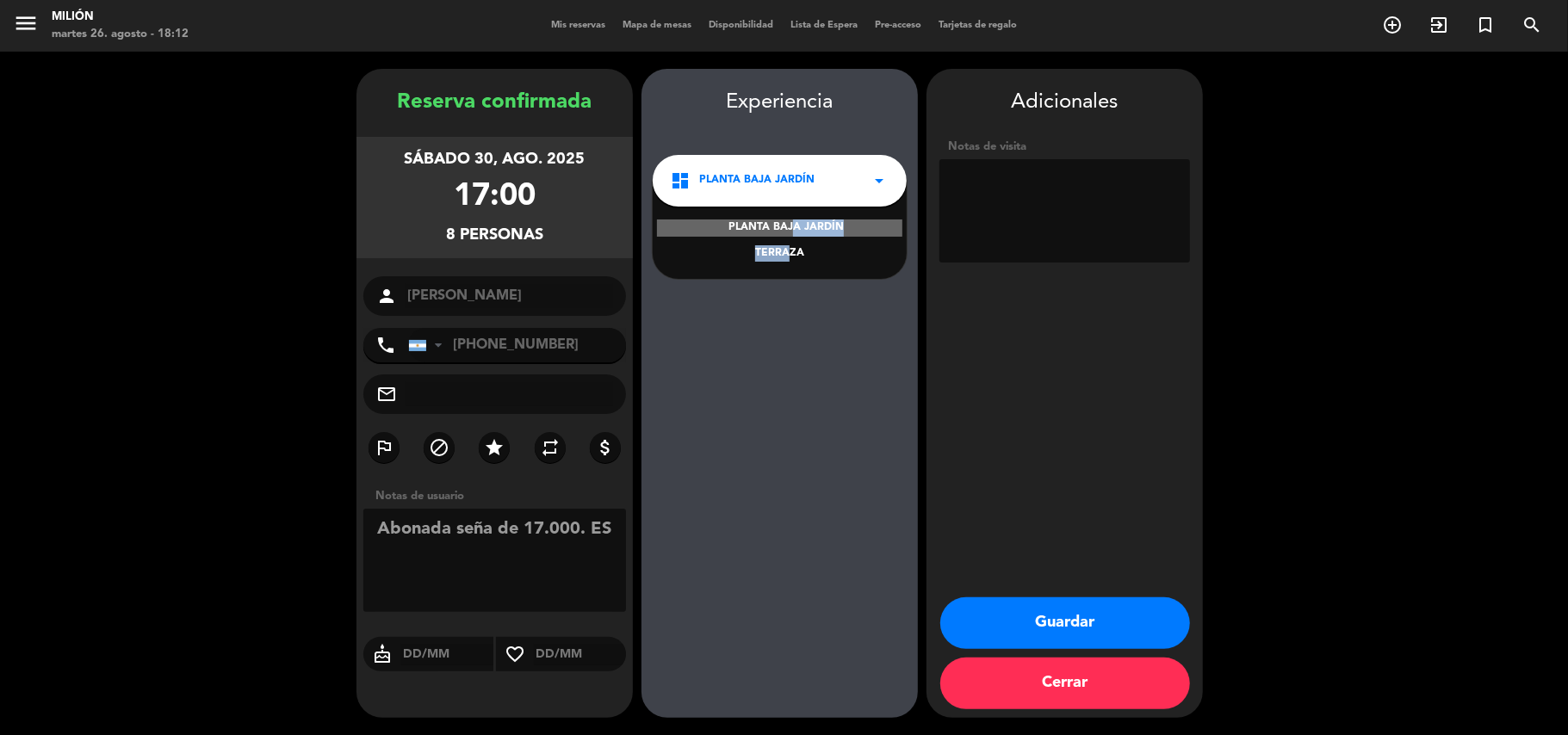
click at [779, 238] on div "PLANTA BAJA JARDÍN TERRAZA" at bounding box center [780, 230] width 254 height 98
click at [782, 225] on div "PLANTA BAJA JARDÍN" at bounding box center [779, 229] width 245 height 18
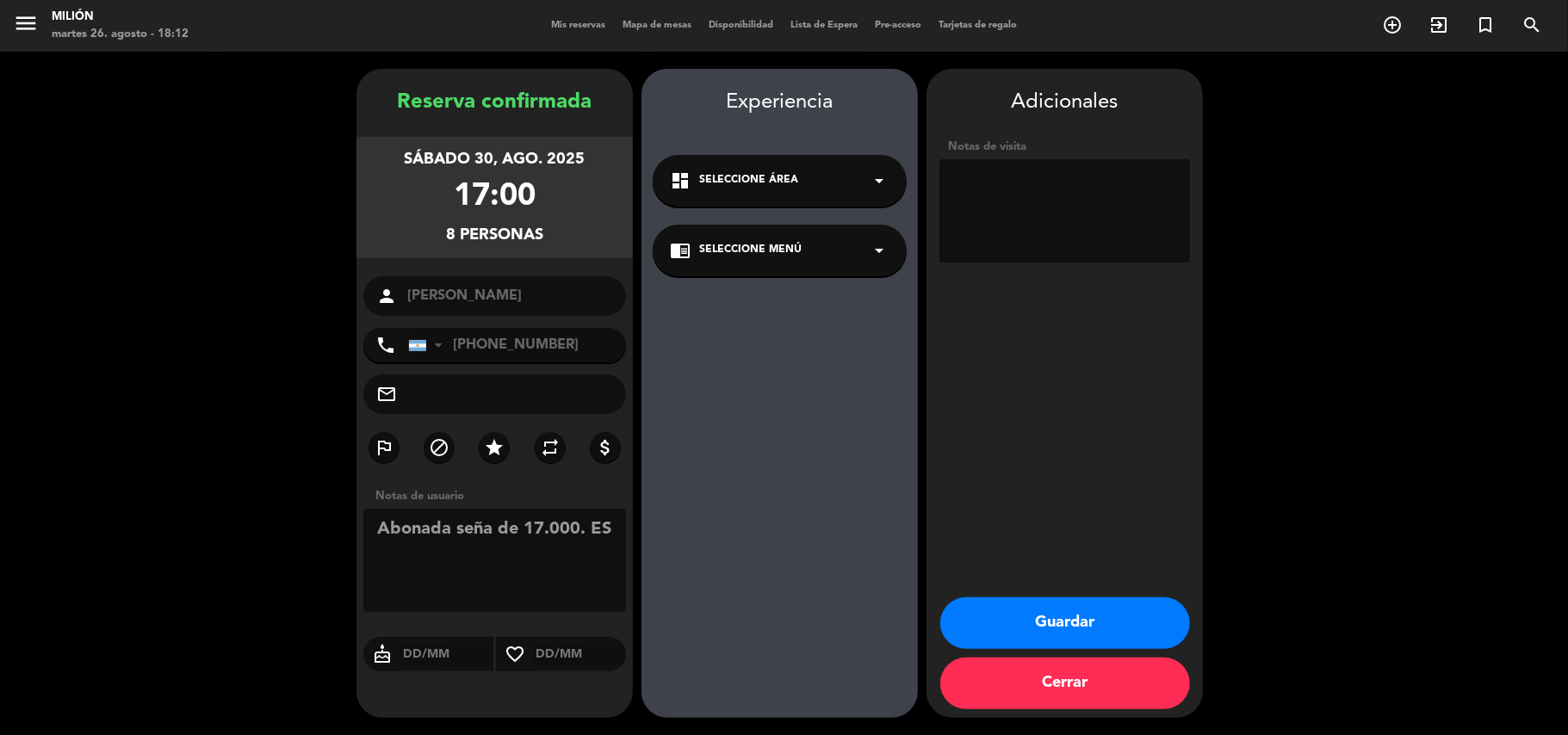
click at [797, 256] on span "Seleccione Menú" at bounding box center [750, 250] width 103 height 18
click at [787, 293] on div "JARDIN o TERRAZA" at bounding box center [779, 298] width 220 height 18
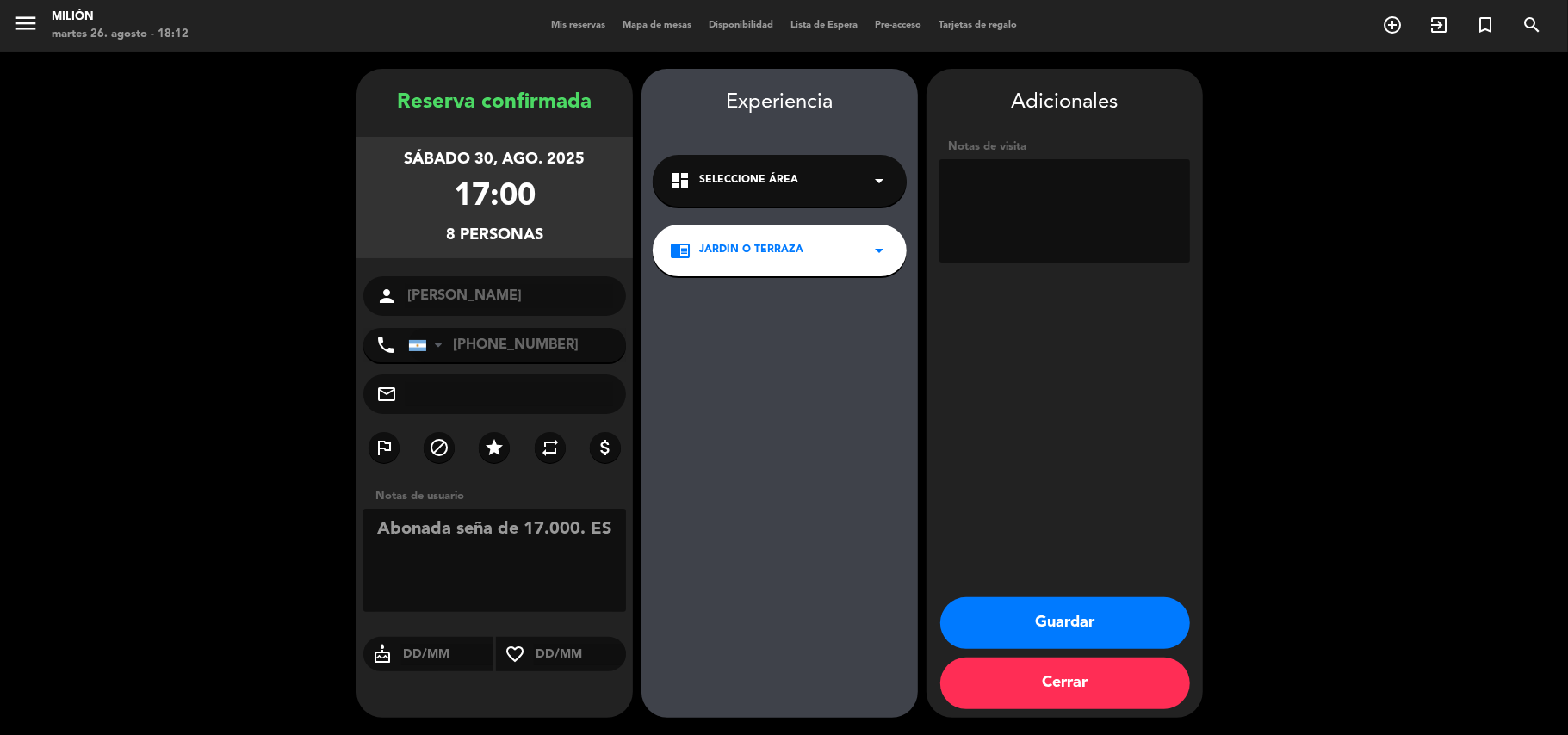
click at [981, 159] on textarea at bounding box center [1065, 211] width 250 height 104
click at [713, 174] on span "Seleccione Área" at bounding box center [748, 181] width 99 height 18
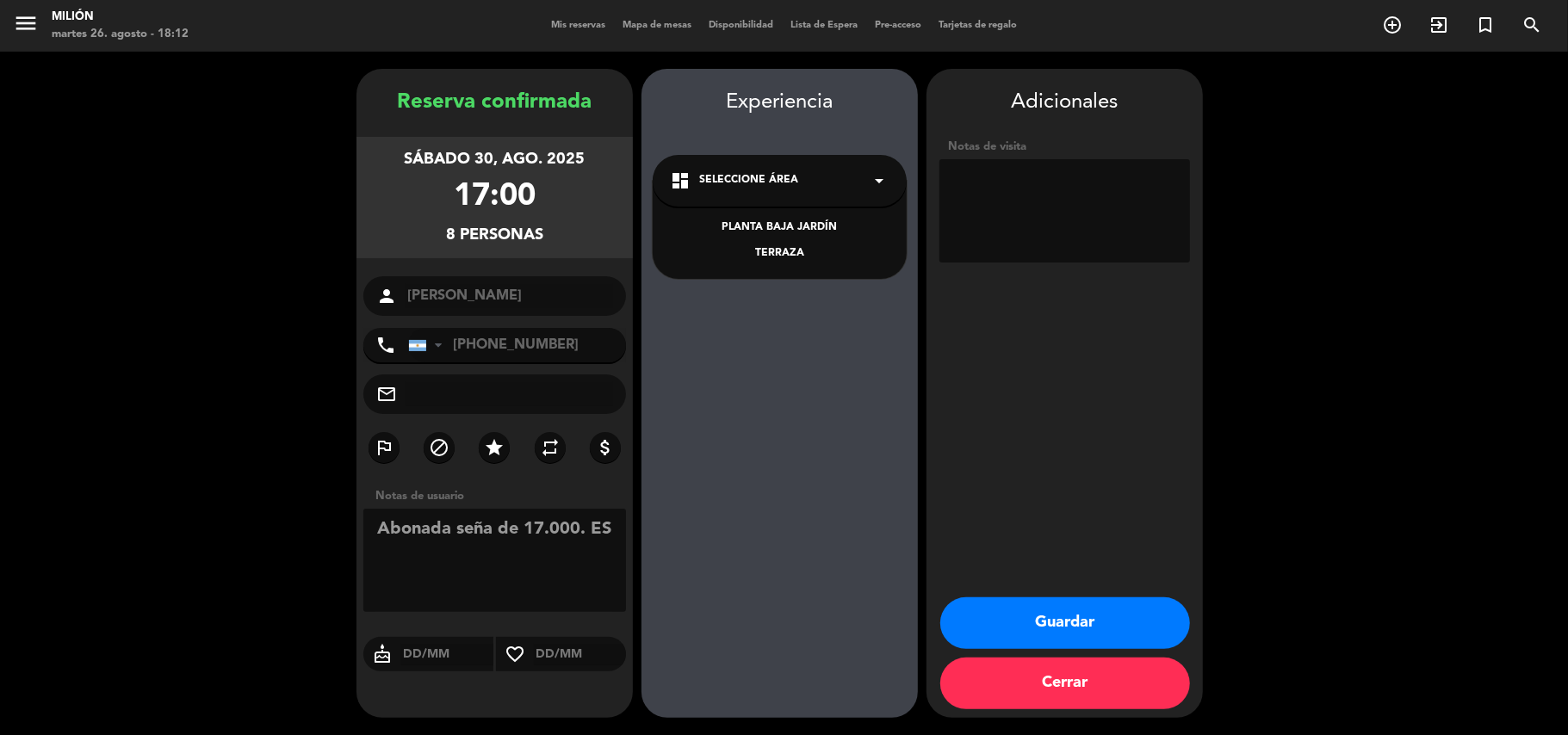
click at [761, 227] on div "PLANTA BAJA JARDÍN" at bounding box center [779, 229] width 220 height 18
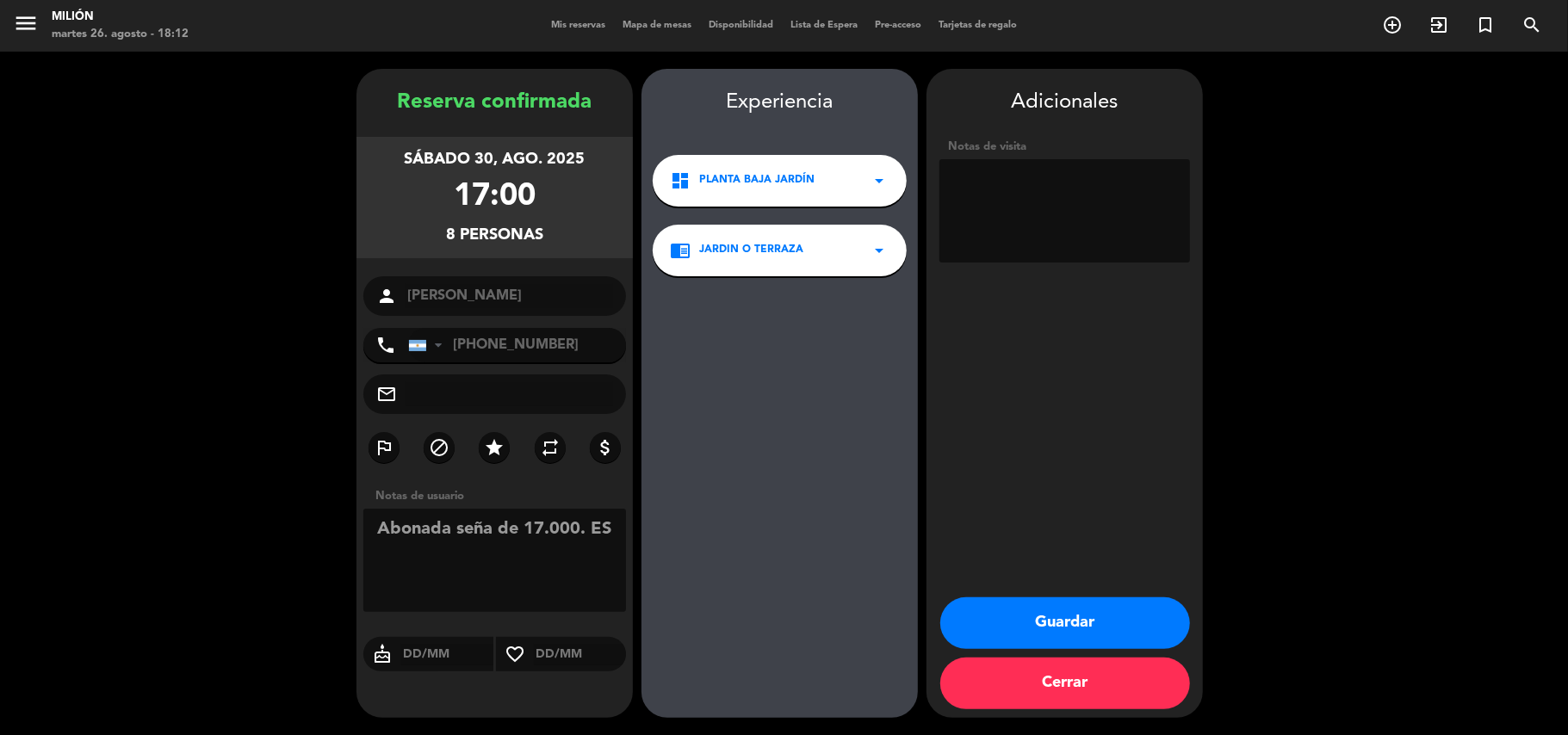
drag, startPoint x: 609, startPoint y: 538, endPoint x: 589, endPoint y: 528, distance: 22.4
click at [589, 528] on textarea at bounding box center [495, 560] width 263 height 104
type textarea "Abonada seña de 17.000."
click at [1047, 613] on button "Guardar" at bounding box center [1065, 623] width 249 height 52
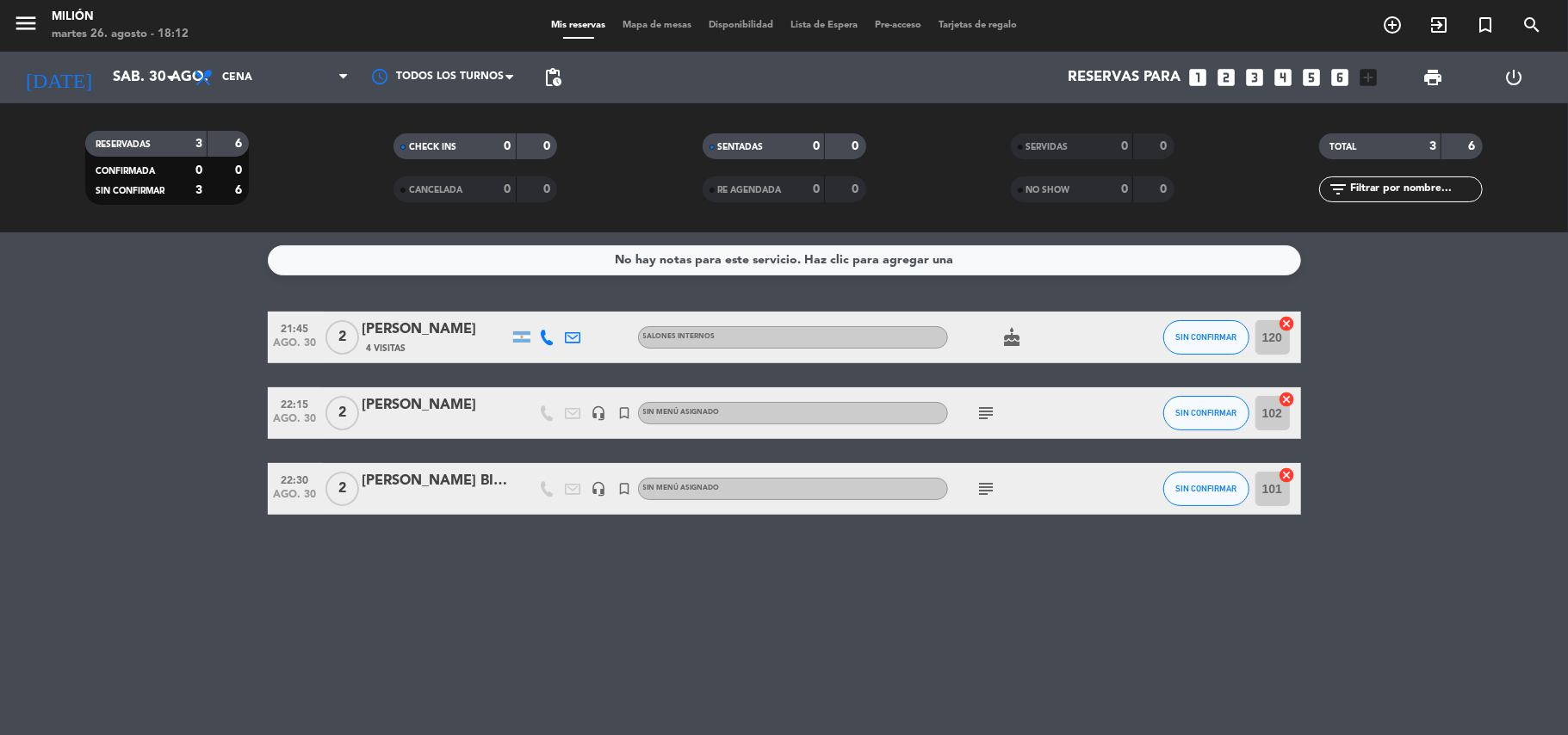
click at [838, 24] on span "Lista de Espera" at bounding box center [824, 25] width 84 height 10
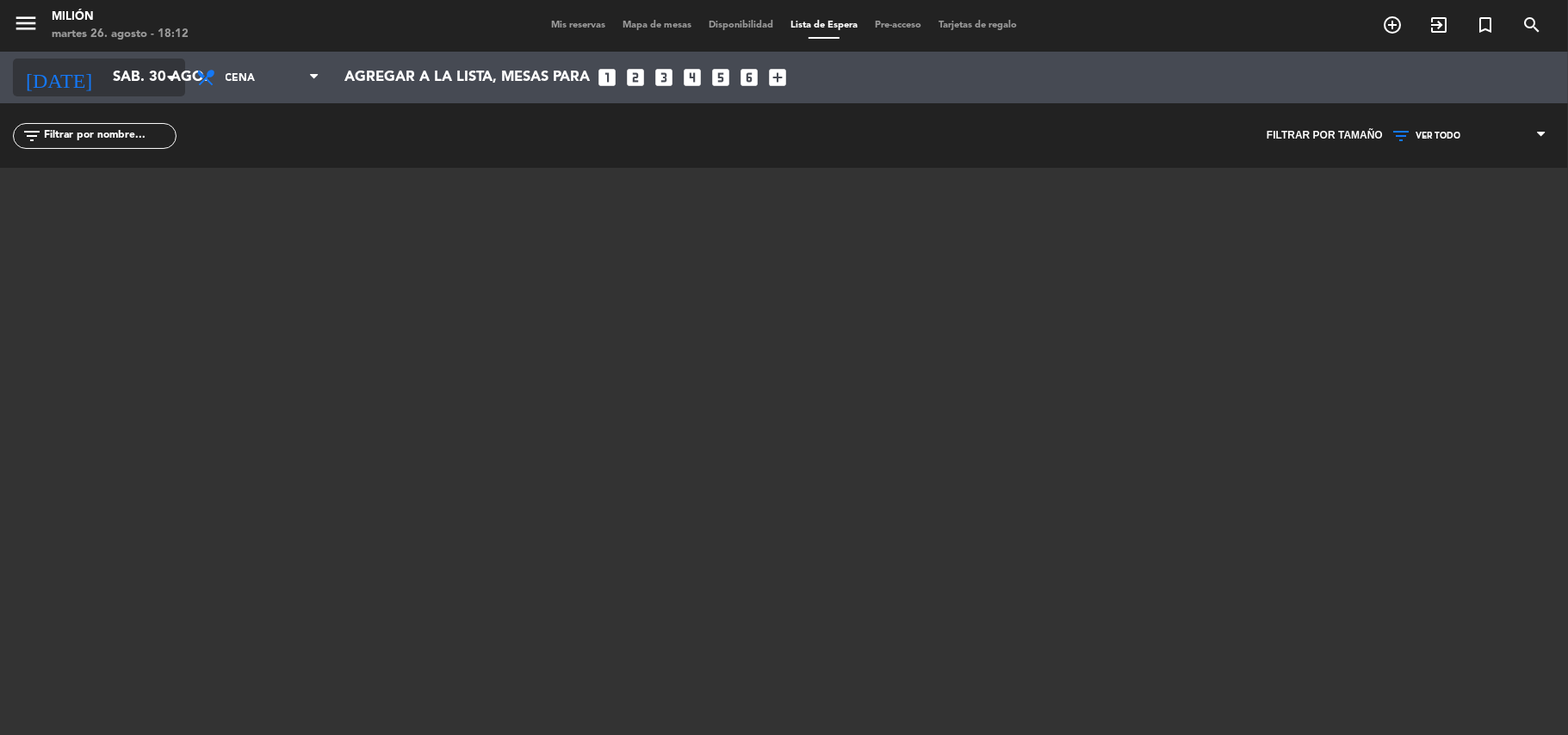
click at [148, 64] on input "sáb. 30 ago." at bounding box center [197, 78] width 186 height 33
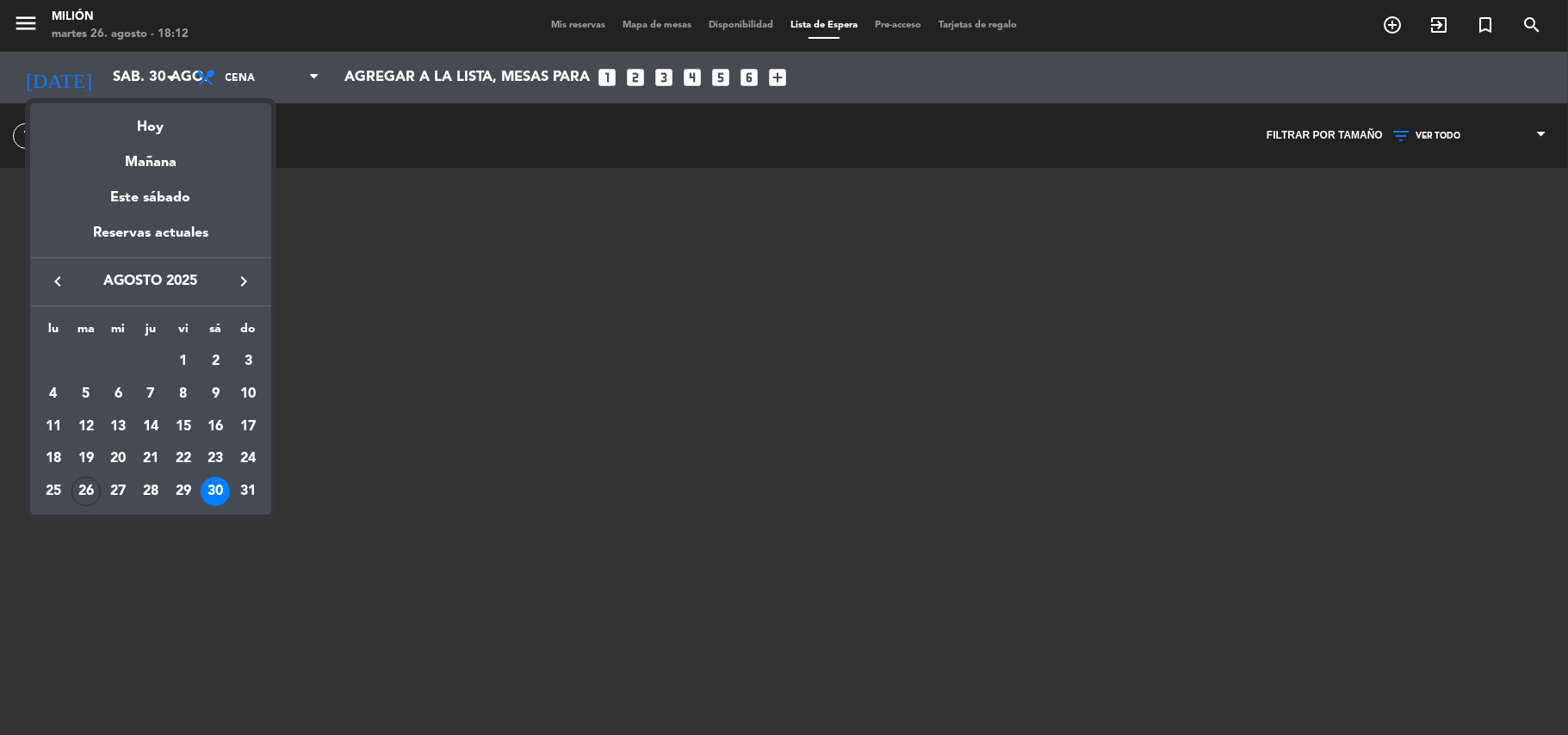
click at [212, 491] on div "30" at bounding box center [215, 492] width 29 height 29
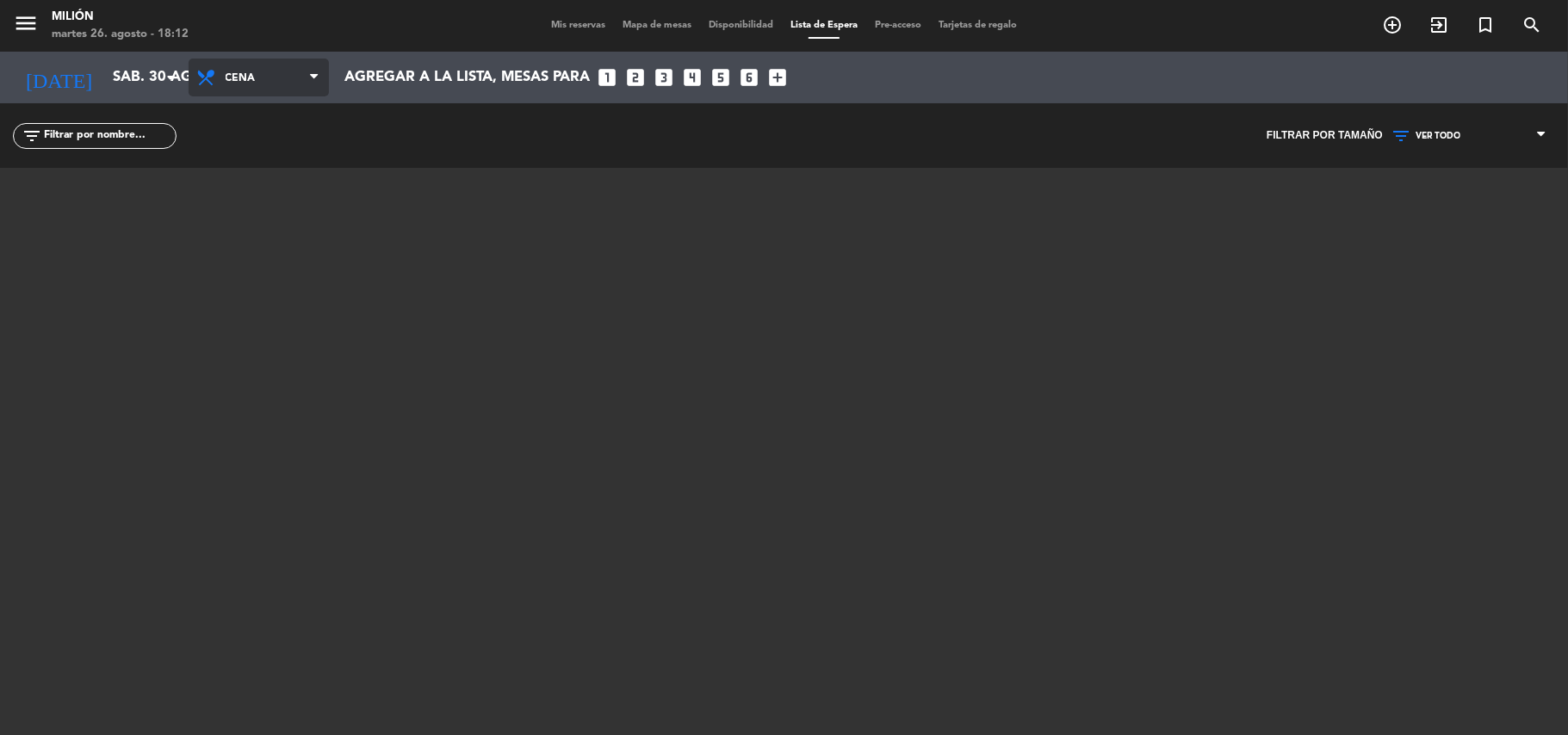
click at [256, 90] on span "Cena" at bounding box center [267, 77] width 82 height 32
drag, startPoint x: 263, startPoint y: 186, endPoint x: 256, endPoint y: 193, distance: 9.9
click at [263, 187] on div "menu Milión martes 26. agosto - 18:12 Mis reservas Mapa de mesas Disponibilidad…" at bounding box center [784, 368] width 1568 height 735
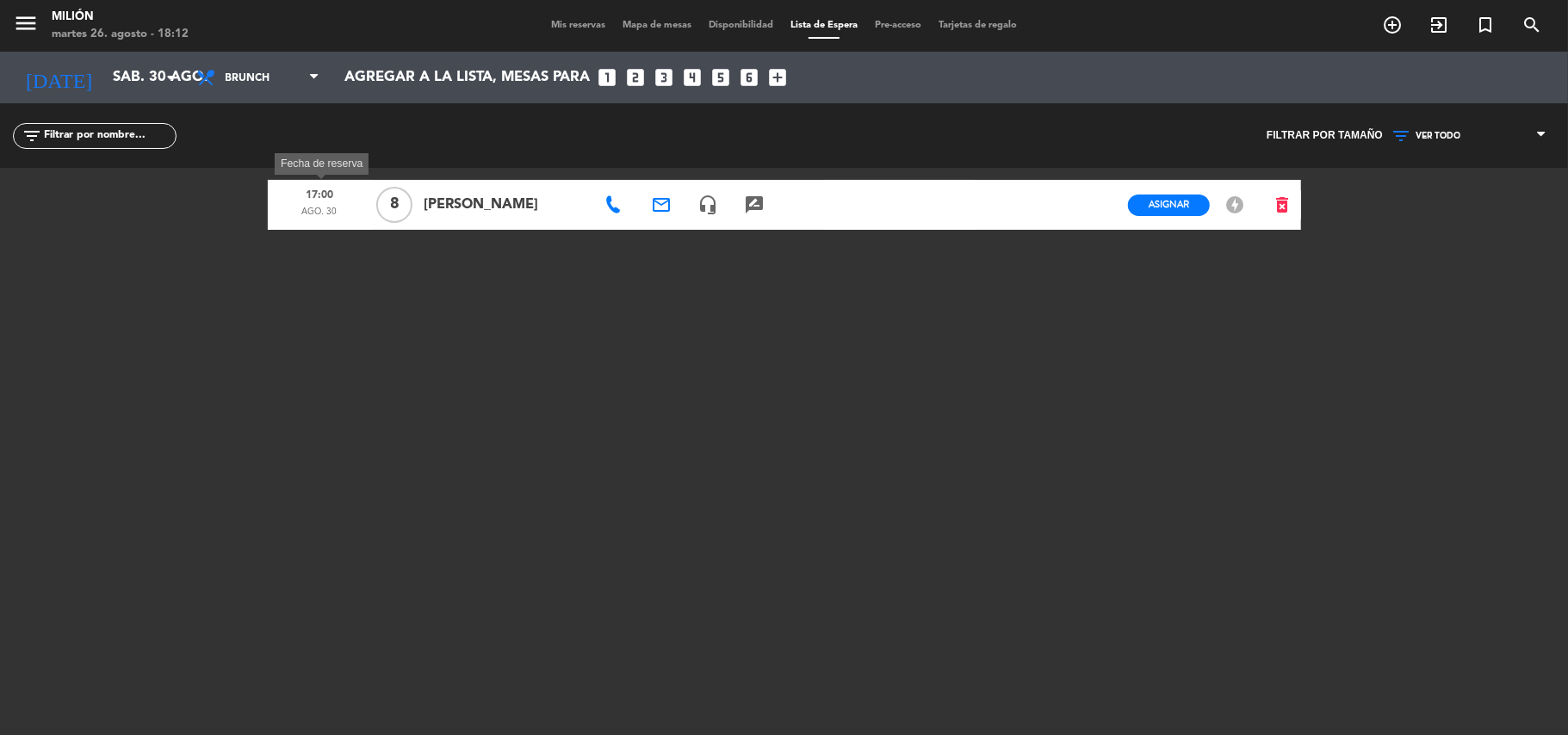
click at [304, 214] on span "ago. 30" at bounding box center [320, 216] width 92 height 22
drag, startPoint x: 314, startPoint y: 197, endPoint x: 322, endPoint y: 194, distance: 8.5
click at [315, 196] on span "17:00" at bounding box center [320, 195] width 92 height 22
click at [1186, 204] on span "Asignar" at bounding box center [1168, 204] width 40 height 13
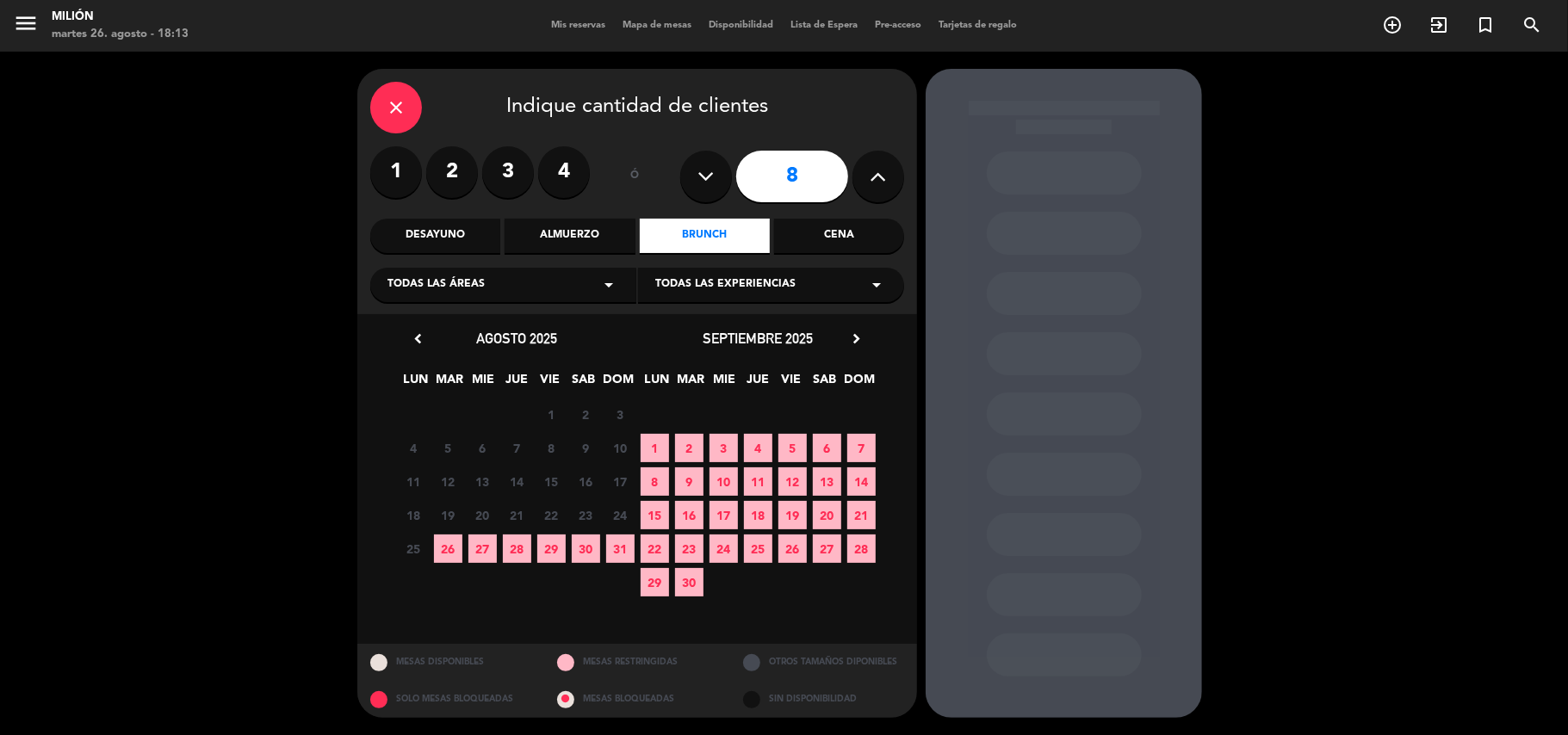
click at [588, 551] on span "30" at bounding box center [586, 548] width 28 height 28
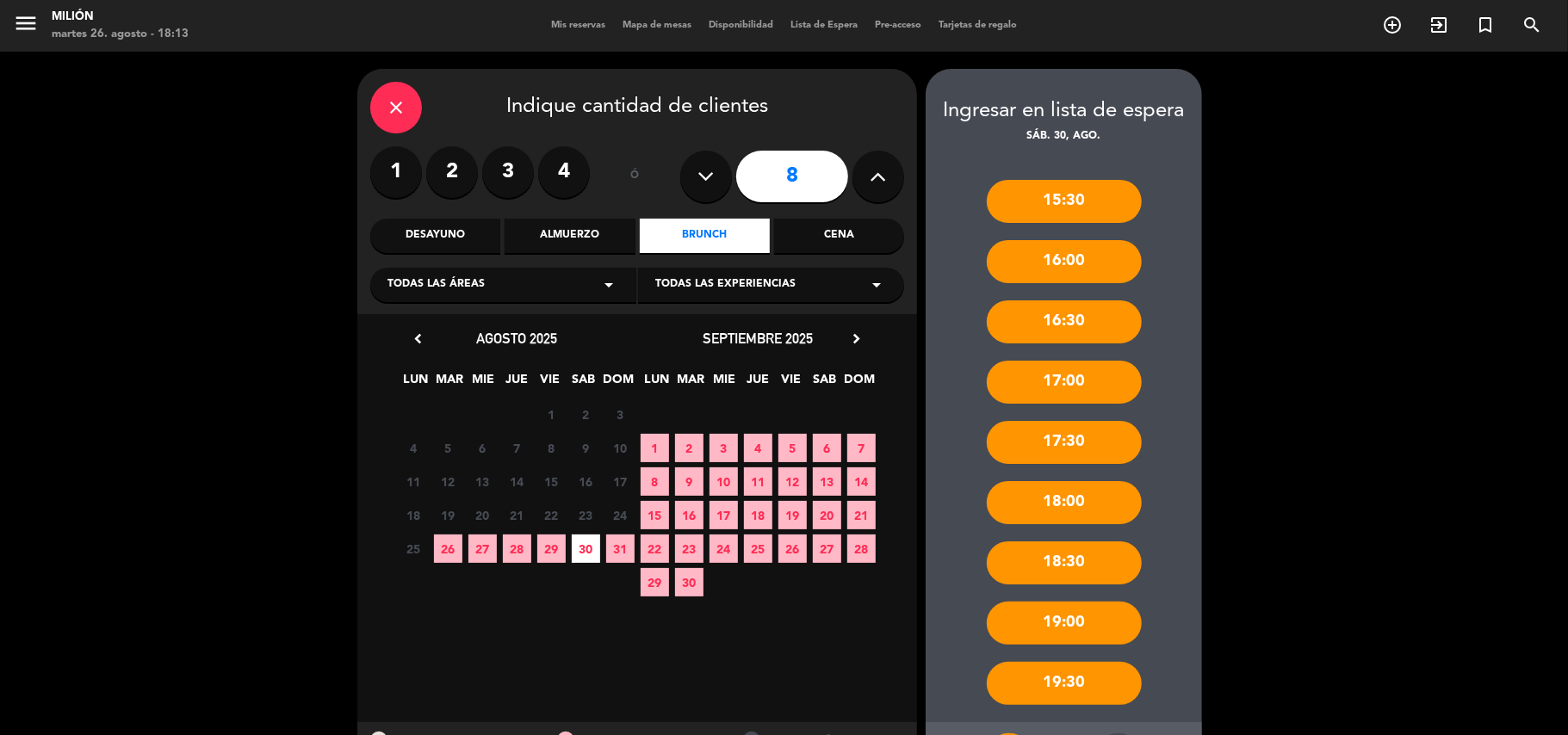
click at [1061, 383] on div "17:00" at bounding box center [1064, 382] width 155 height 43
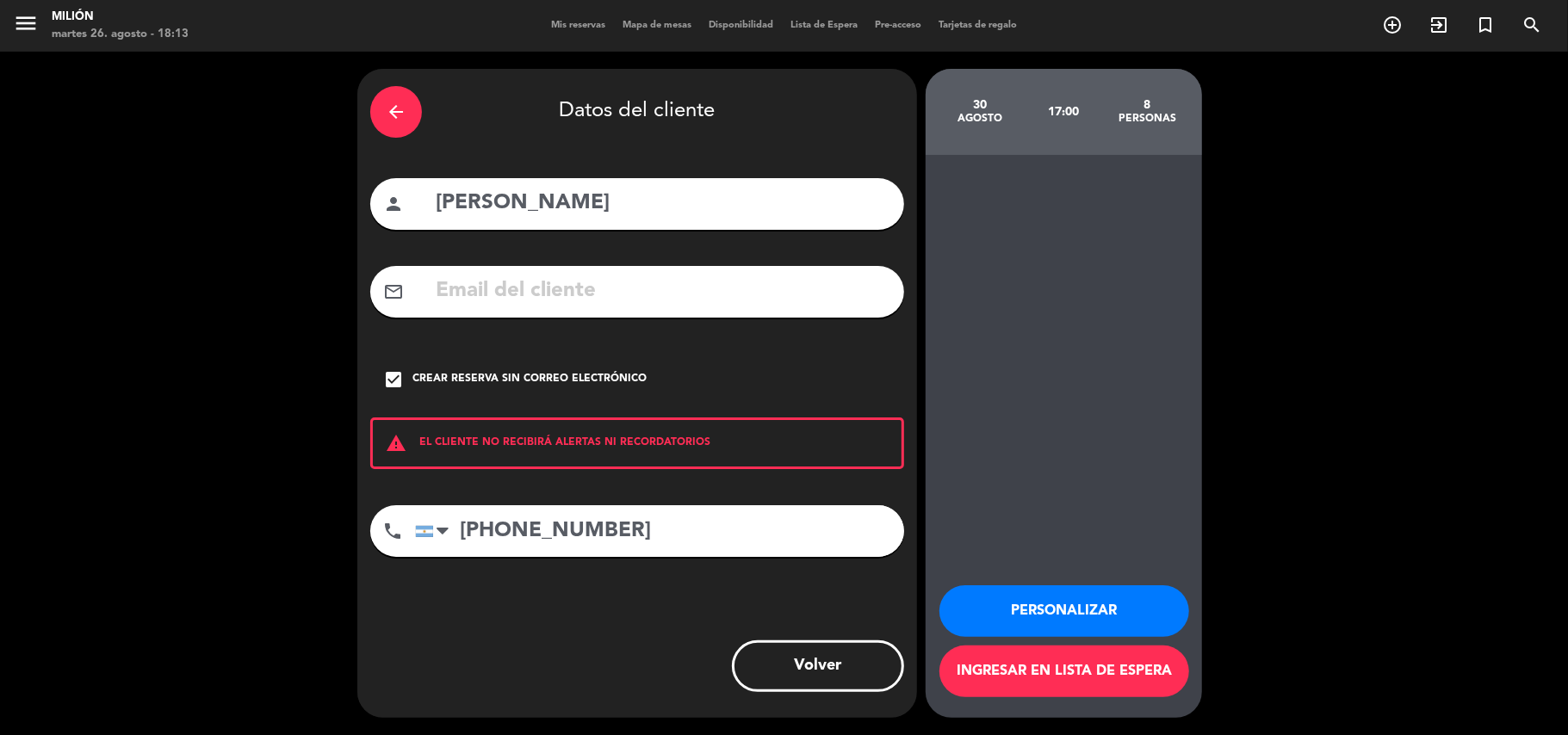
click at [1042, 604] on button "Personalizar" at bounding box center [1064, 611] width 249 height 52
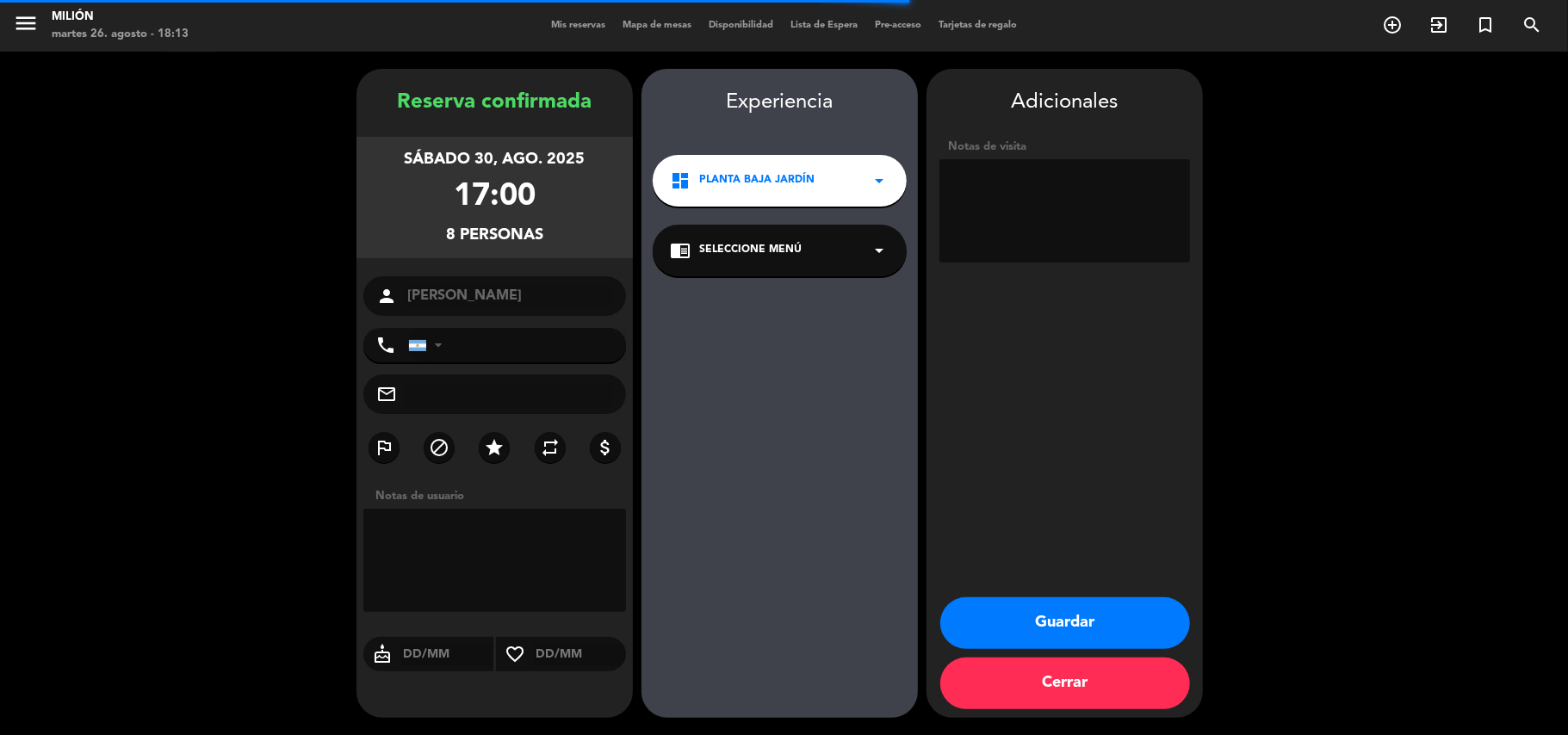
type input "[PHONE_NUMBER]"
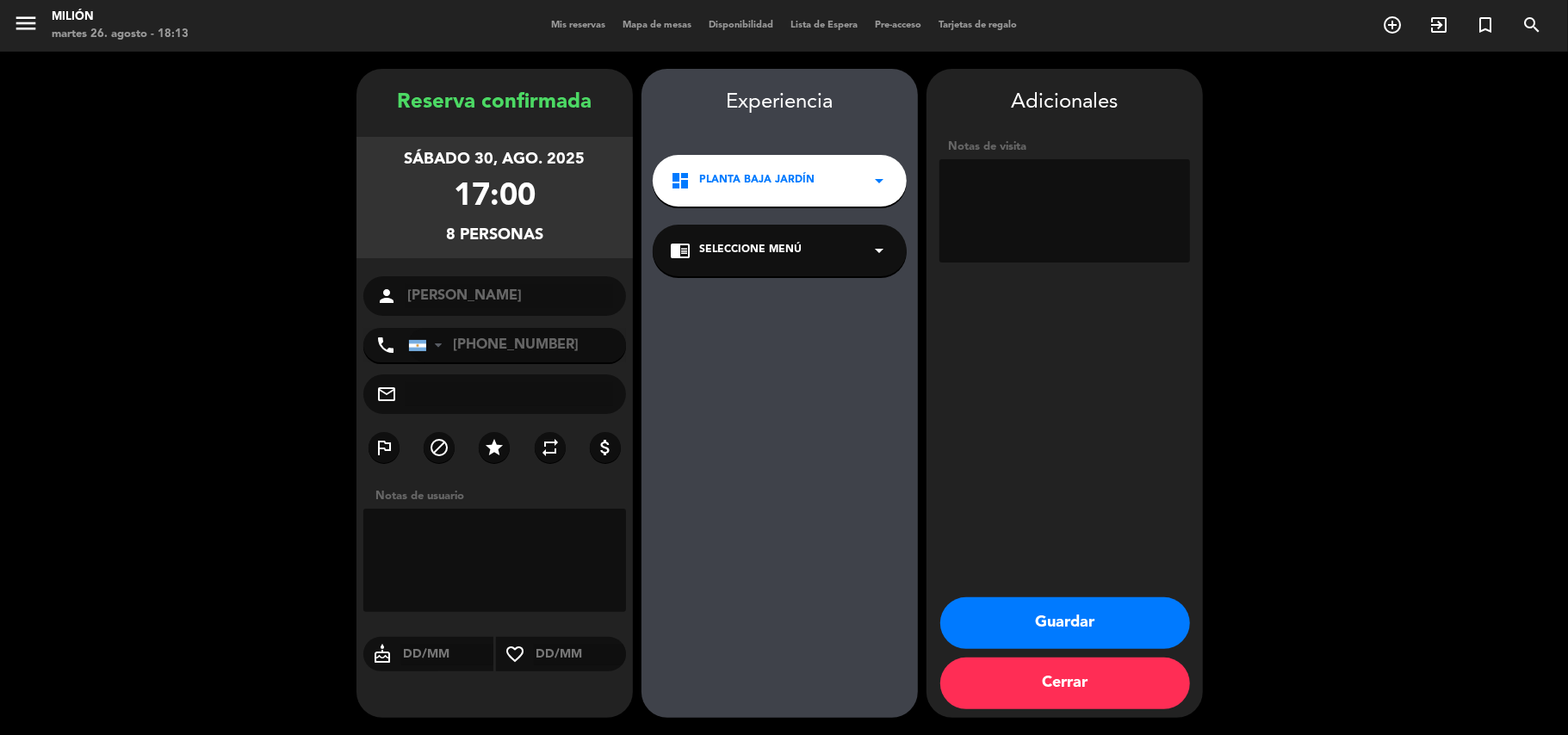
click at [796, 177] on span "PLANTA BAJA JARDÍN" at bounding box center [757, 181] width 115 height 18
click at [804, 225] on div "PLANTA BAJA JARDÍN" at bounding box center [779, 229] width 245 height 18
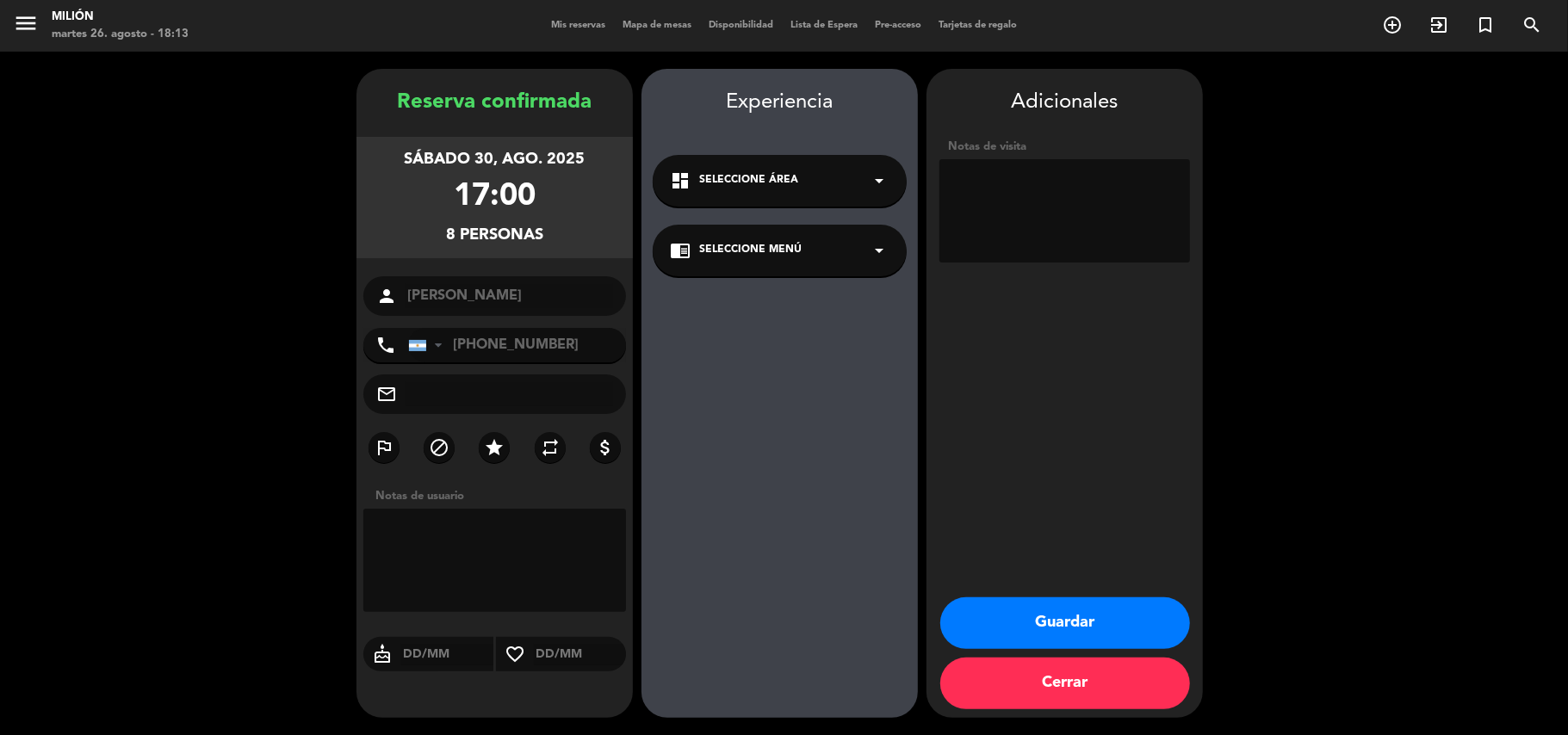
click at [794, 177] on span "Seleccione Área" at bounding box center [748, 181] width 99 height 18
click at [792, 226] on div "PLANTA BAJA JARDÍN" at bounding box center [779, 229] width 220 height 18
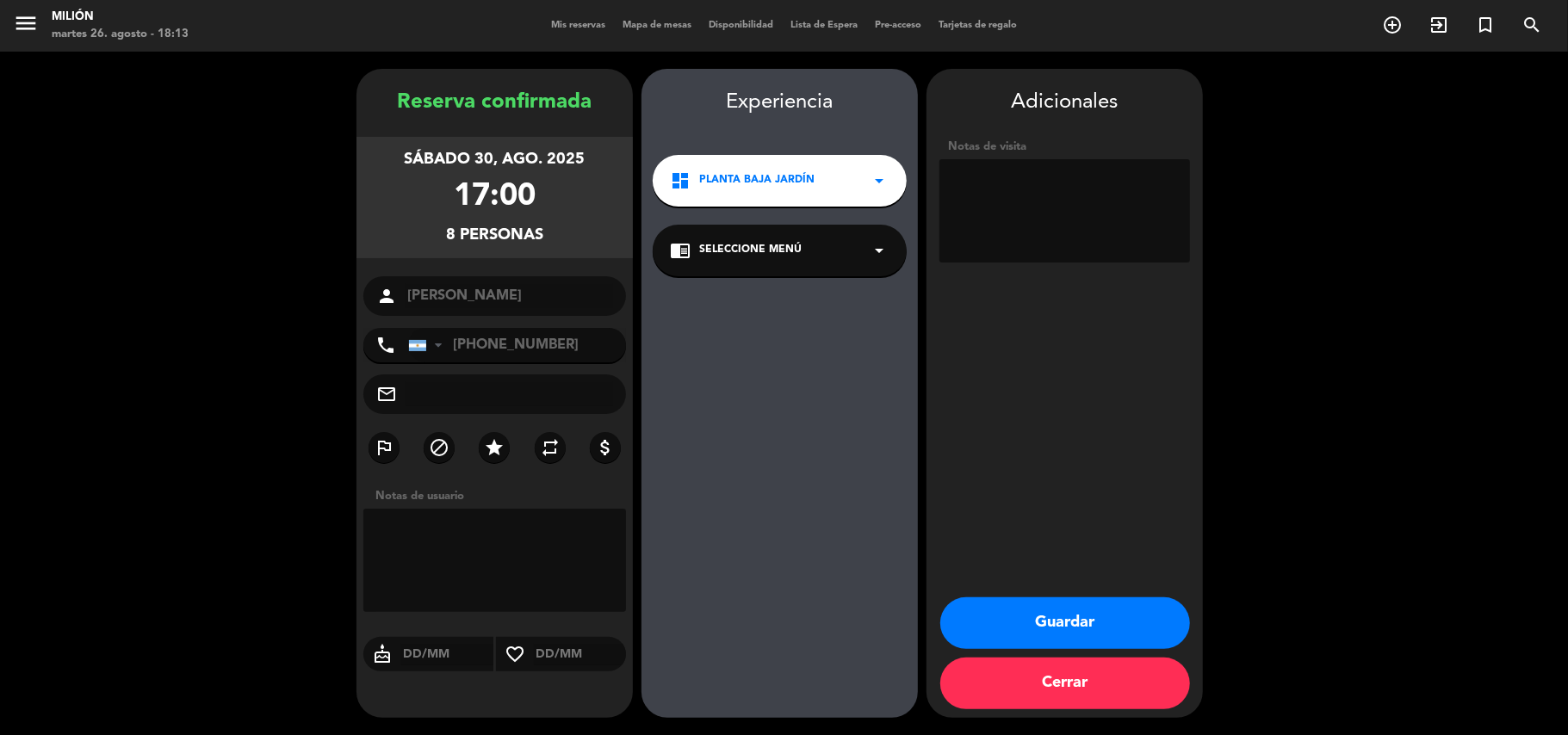
click at [775, 263] on div "chrome_reader_mode Seleccione Menú arrow_drop_down" at bounding box center [780, 250] width 254 height 52
click at [773, 291] on div "JARDIN o TERRAZA" at bounding box center [779, 298] width 220 height 18
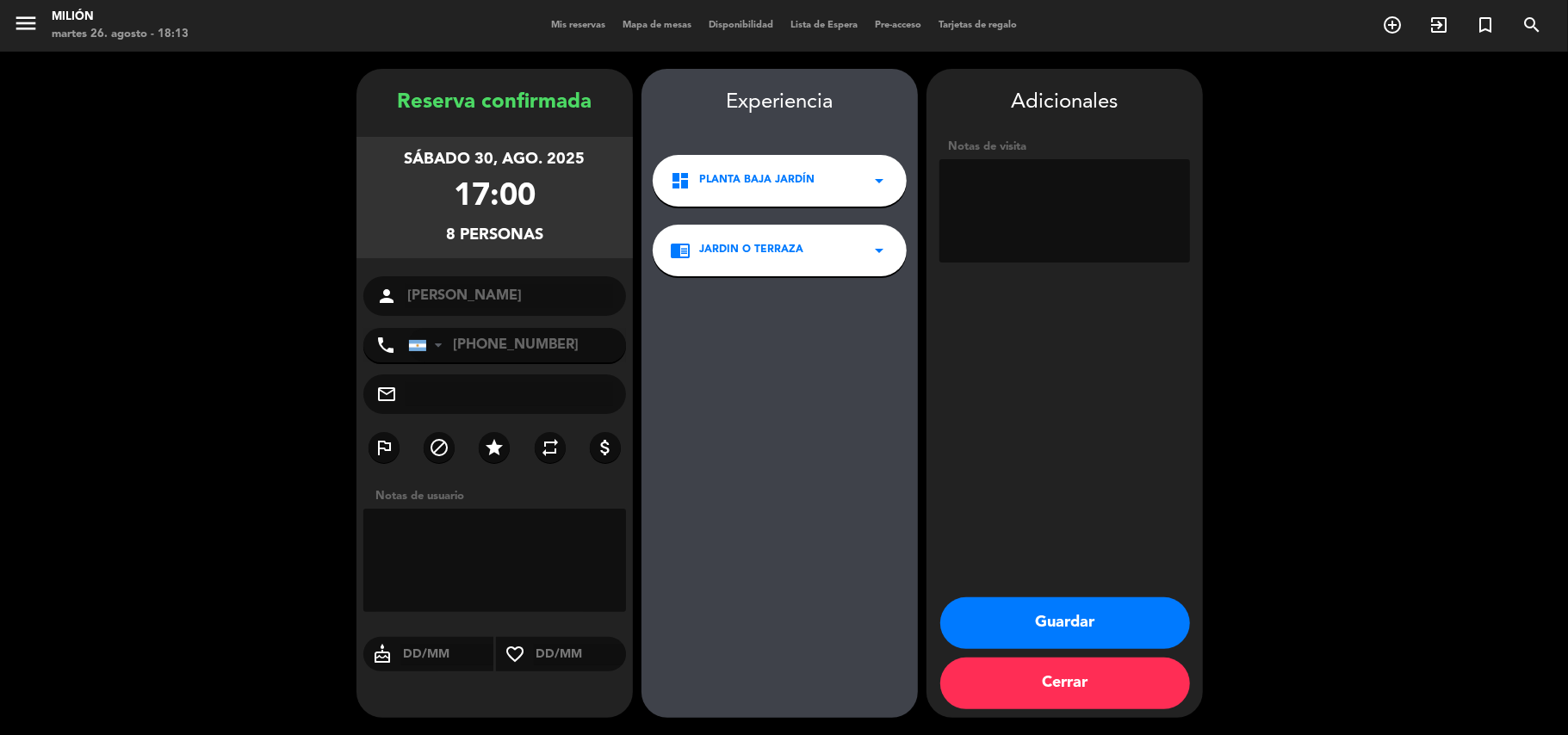
click at [559, 562] on textarea at bounding box center [495, 560] width 263 height 104
click at [491, 545] on textarea at bounding box center [495, 560] width 263 height 104
type textarea "Abonada seña de 17.000."
click at [1006, 620] on button "Guardar" at bounding box center [1065, 623] width 249 height 52
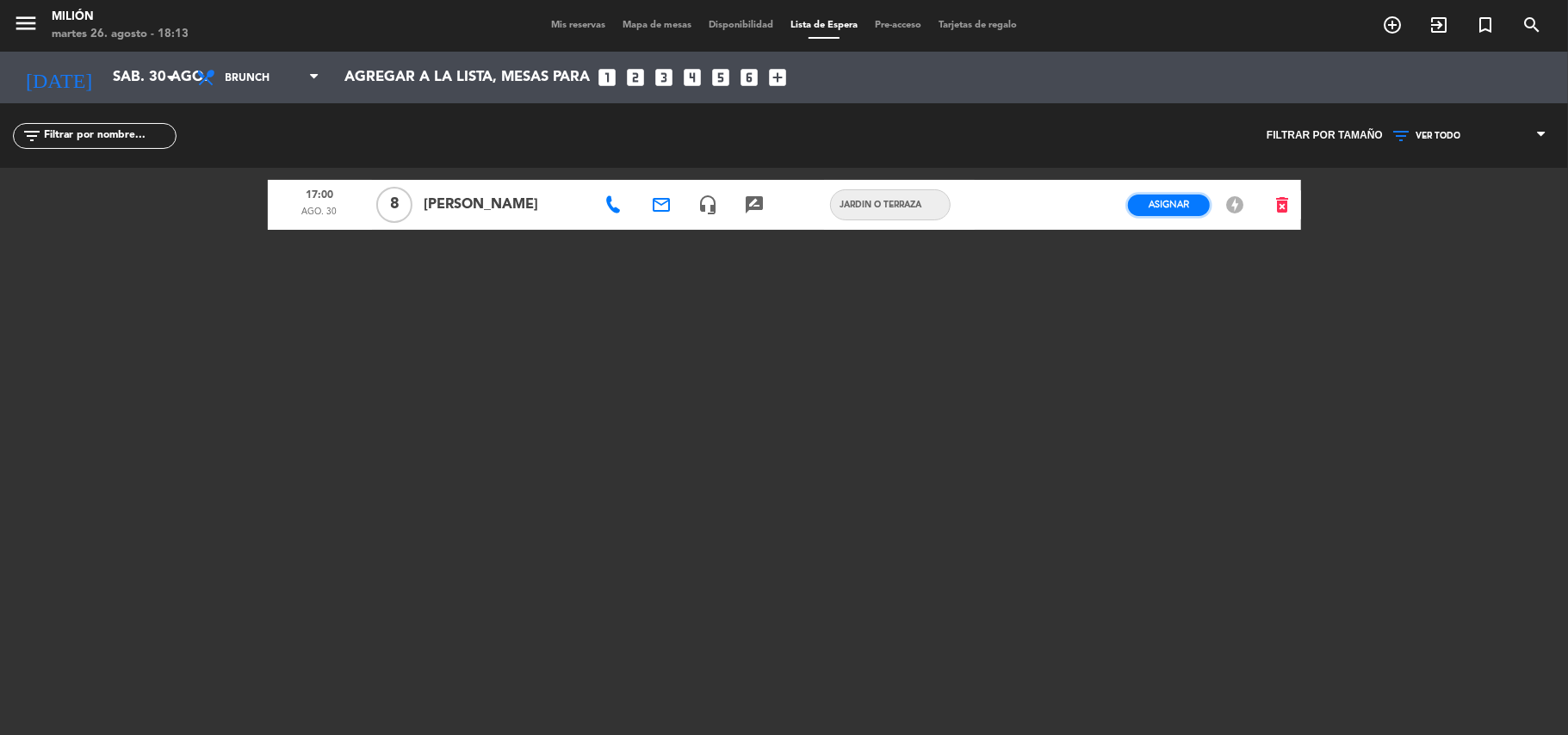
click at [1164, 200] on span "Asignar" at bounding box center [1168, 204] width 40 height 13
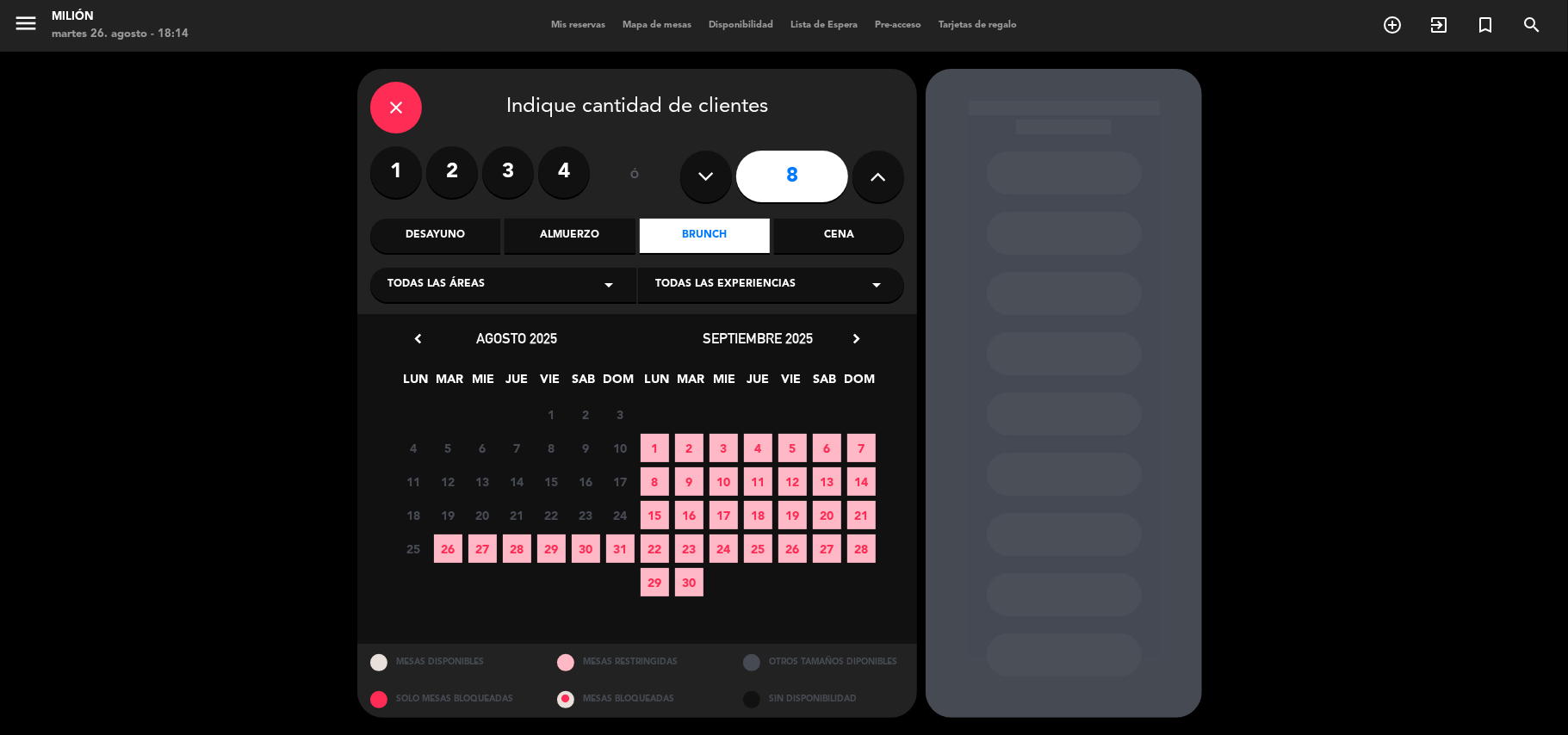
click at [451, 662] on div "MESAS DISPONIBLES" at bounding box center [450, 663] width 187 height 37
click at [487, 696] on div "SOLO MESAS BLOQUEADAS" at bounding box center [450, 700] width 187 height 37
click at [620, 704] on div "MESAS BLOQUEADAS" at bounding box center [637, 700] width 187 height 37
click at [593, 540] on span "30" at bounding box center [586, 548] width 28 height 28
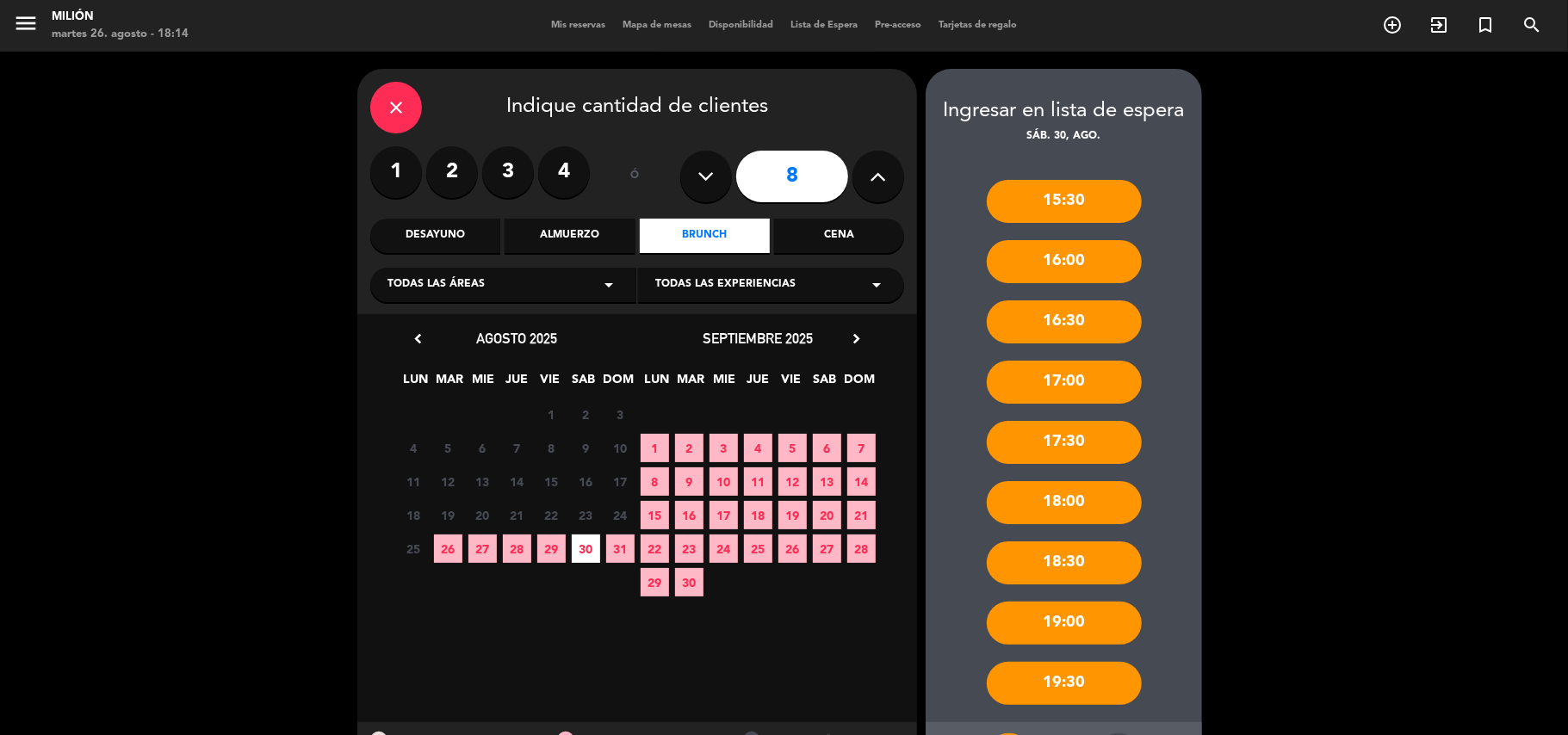
scroll to position [77, 0]
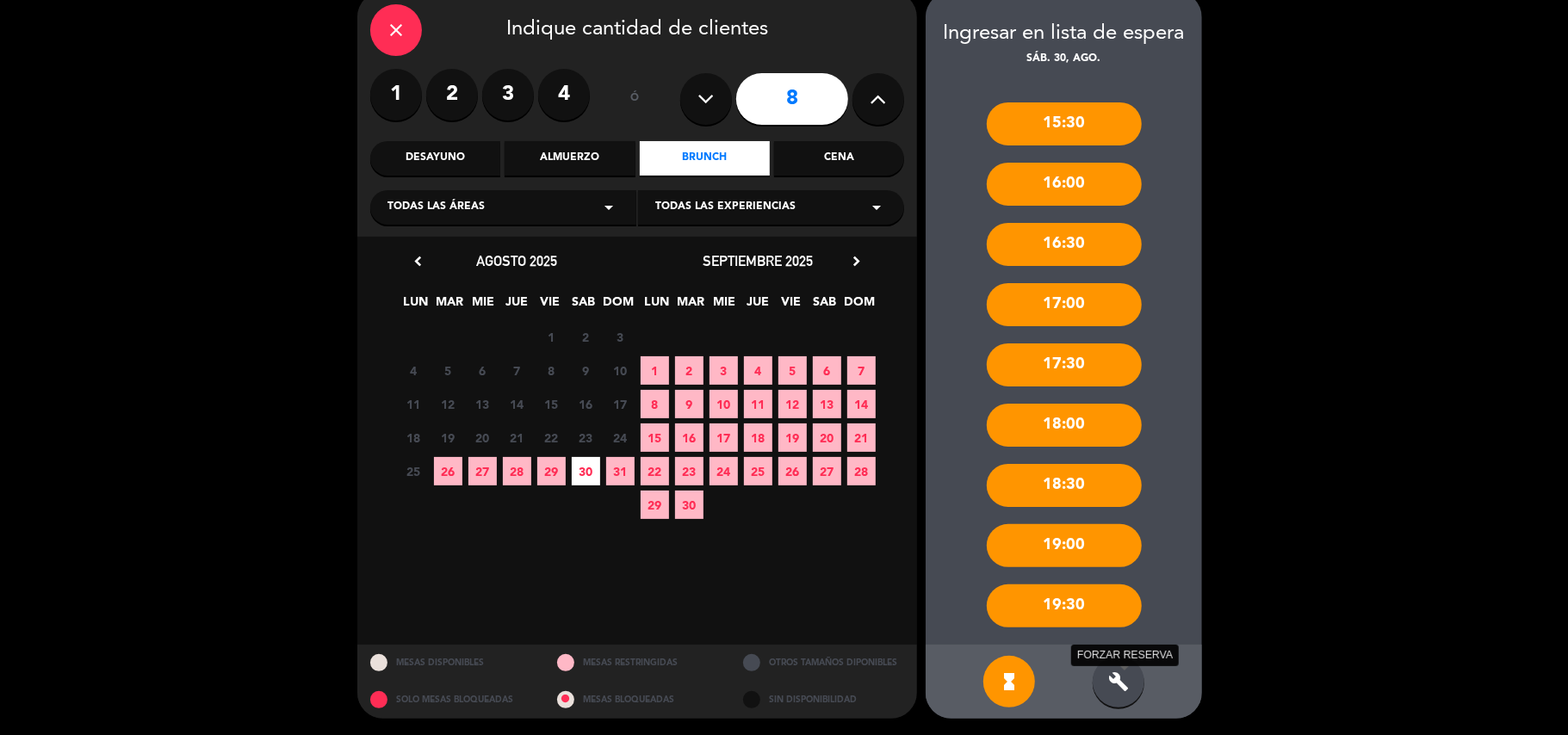
click at [1110, 678] on icon "build" at bounding box center [1117, 681] width 21 height 21
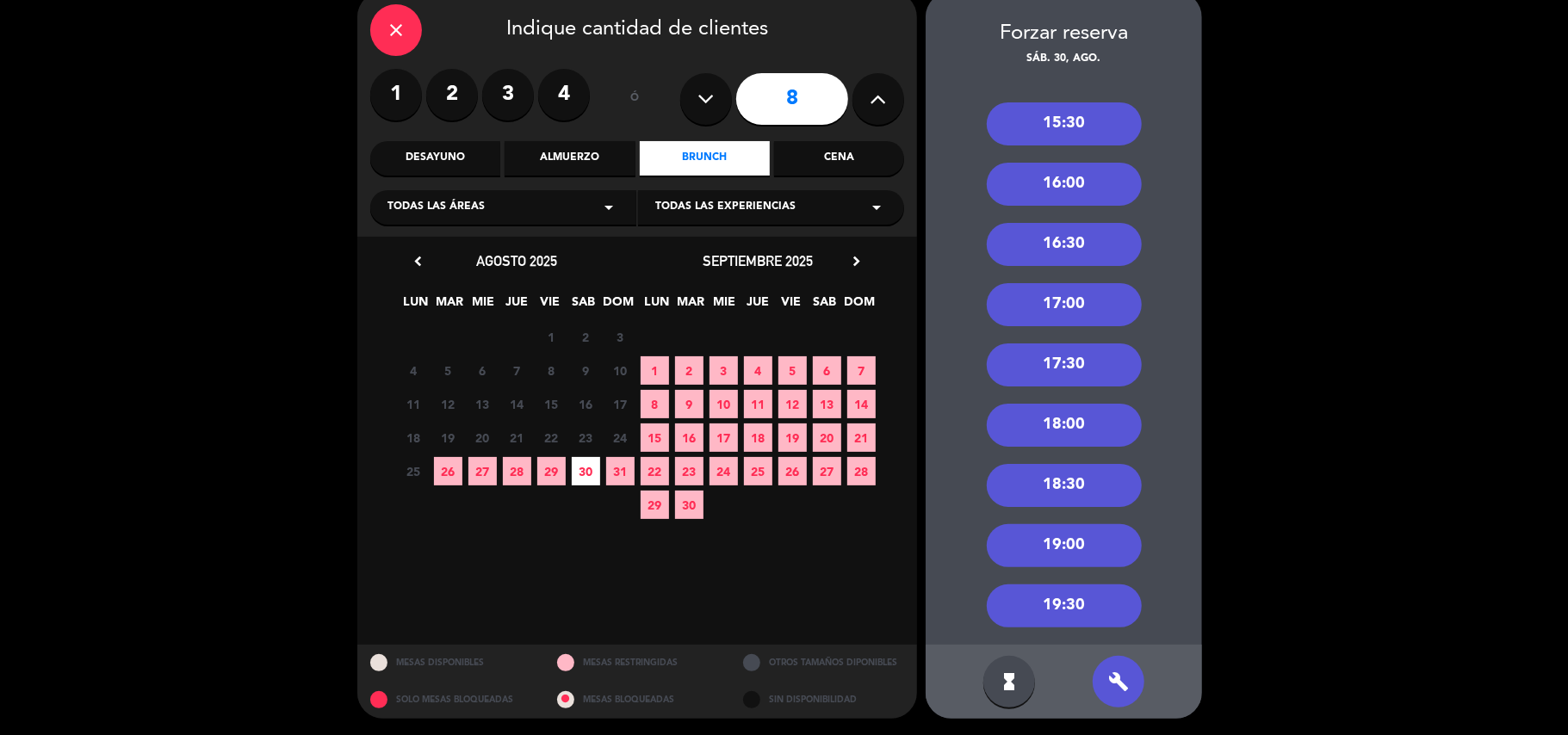
click at [1056, 321] on div "17:00" at bounding box center [1064, 305] width 155 height 43
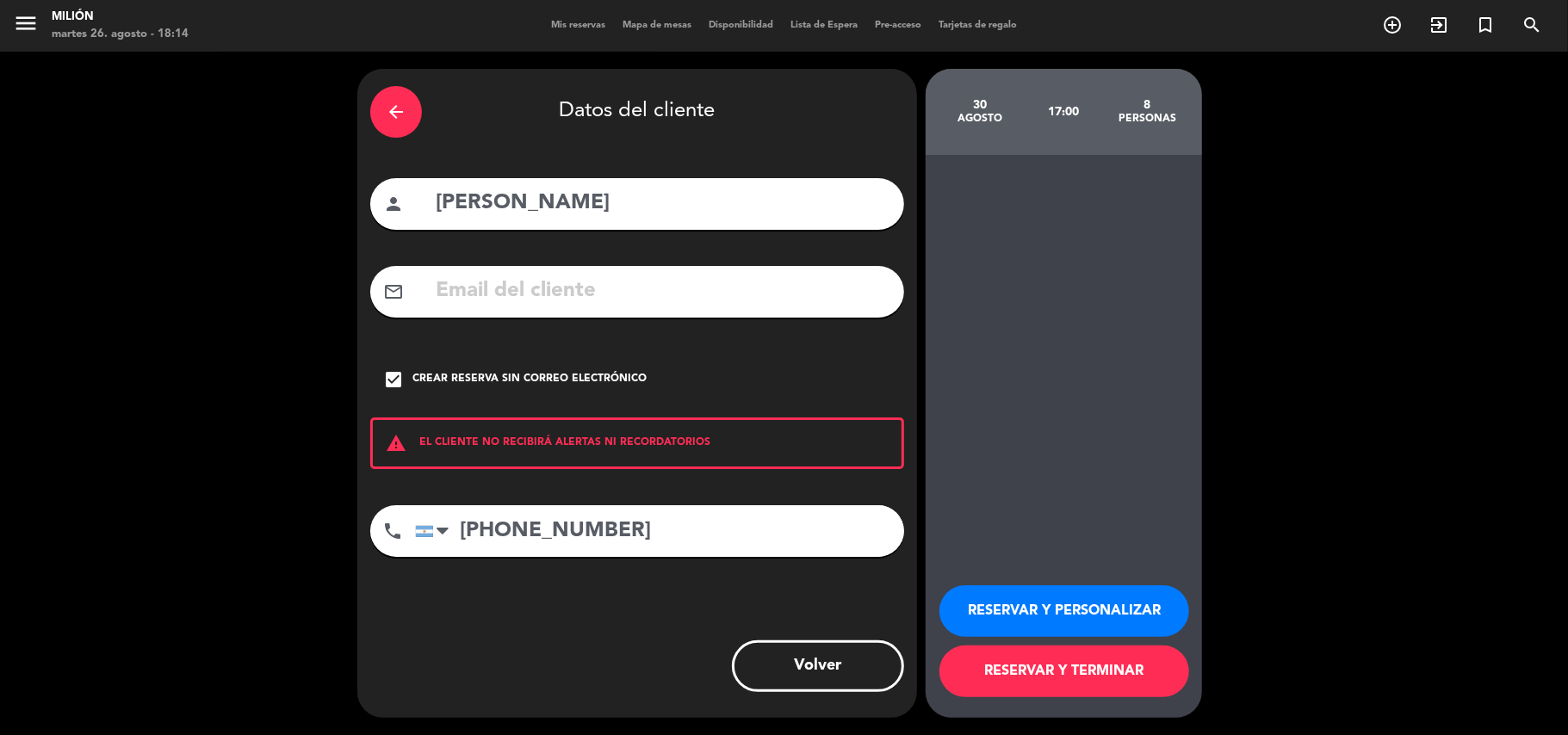
click at [1029, 602] on button "RESERVAR Y PERSONALIZAR" at bounding box center [1064, 611] width 249 height 52
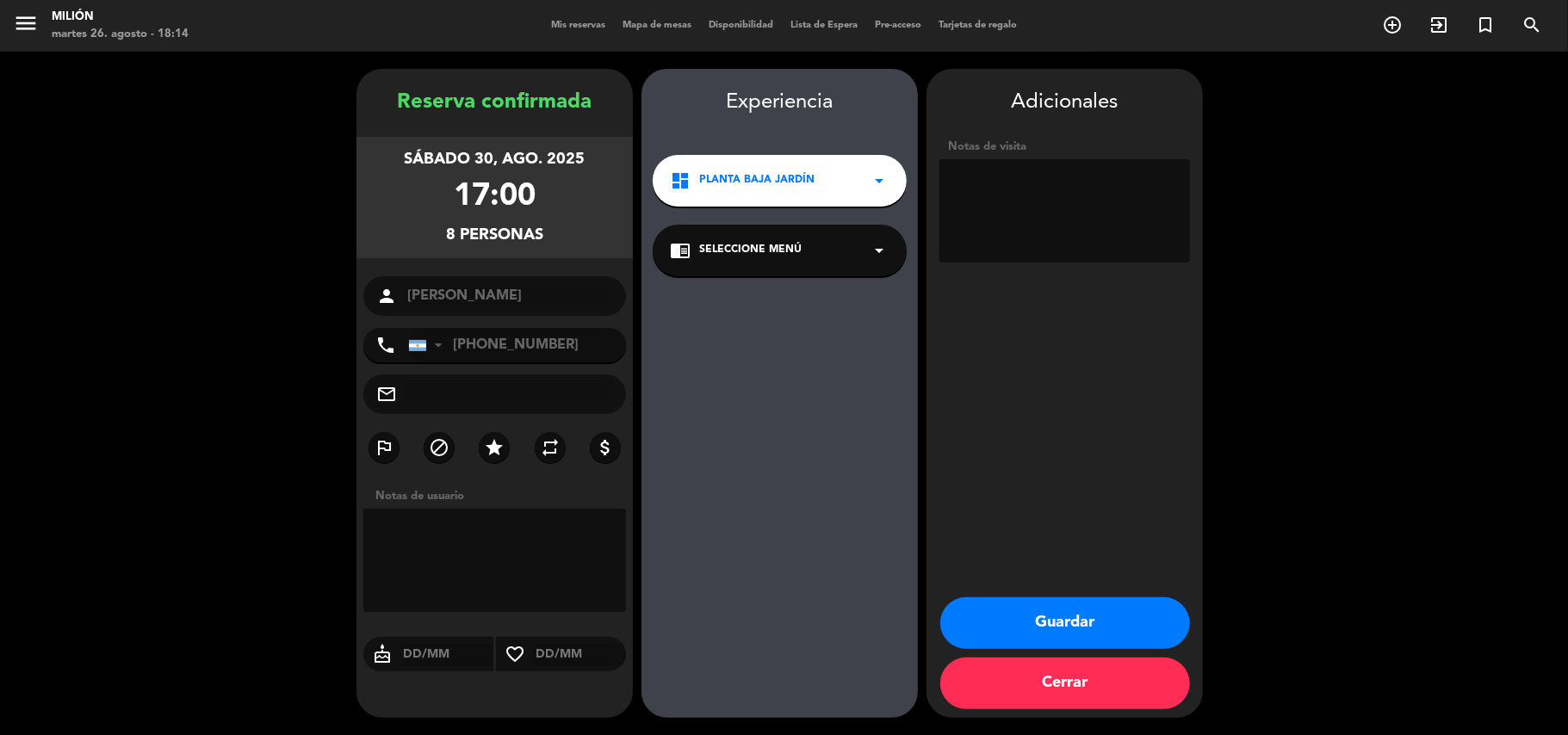
click at [538, 562] on textarea at bounding box center [495, 560] width 263 height 104
click at [528, 536] on textarea at bounding box center [495, 560] width 263 height 104
type textarea "Abonada seña de $17.000"
click at [826, 170] on div "dashboard PLANTA BAJA JARDÍN arrow_drop_down" at bounding box center [780, 181] width 254 height 52
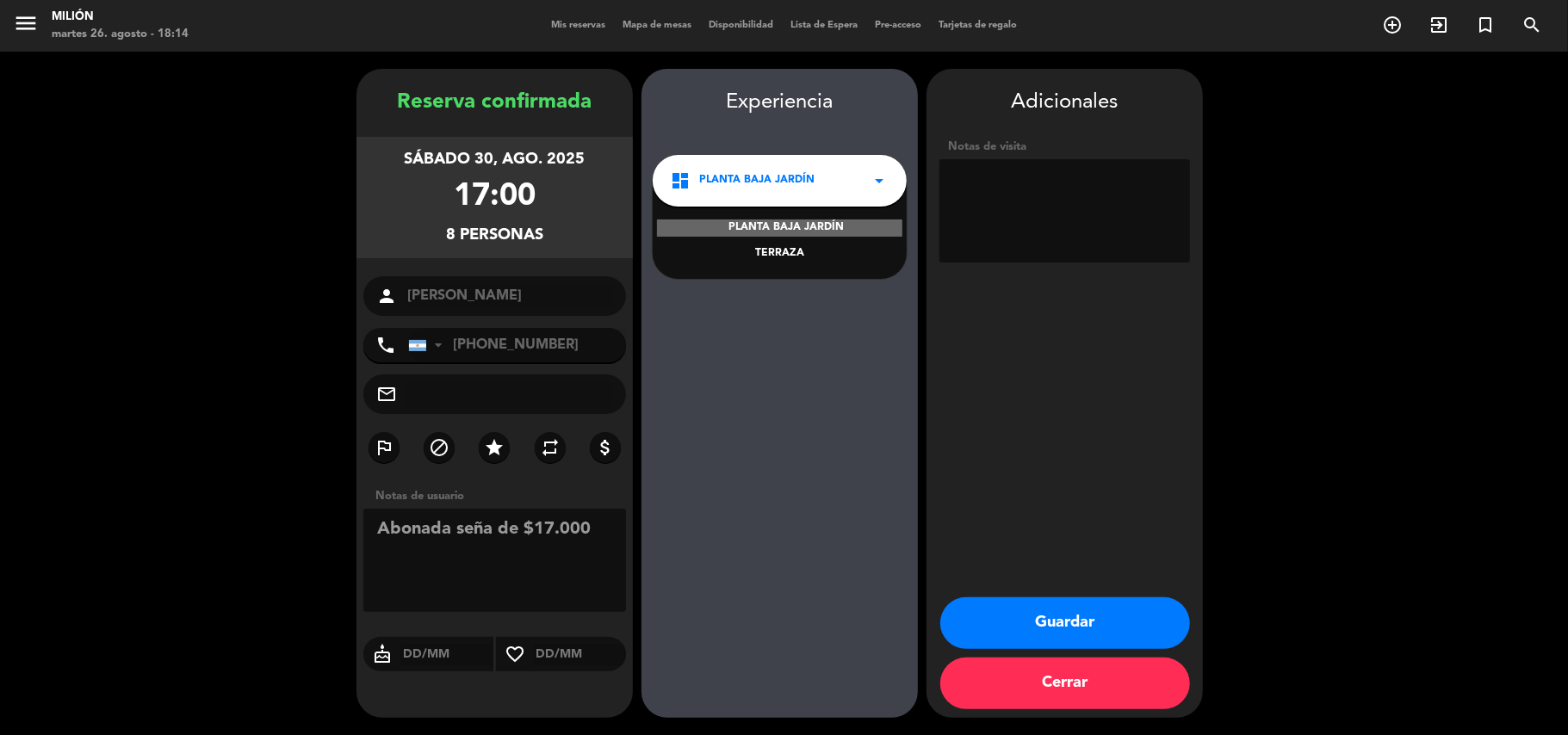
click at [824, 176] on div "dashboard PLANTA BAJA JARDÍN arrow_drop_down" at bounding box center [780, 181] width 254 height 52
click at [823, 177] on div "dashboard PLANTA BAJA JARDÍN arrow_drop_down" at bounding box center [780, 181] width 254 height 52
click at [789, 235] on div "PLANTA BAJA JARDÍN" at bounding box center [779, 229] width 245 height 18
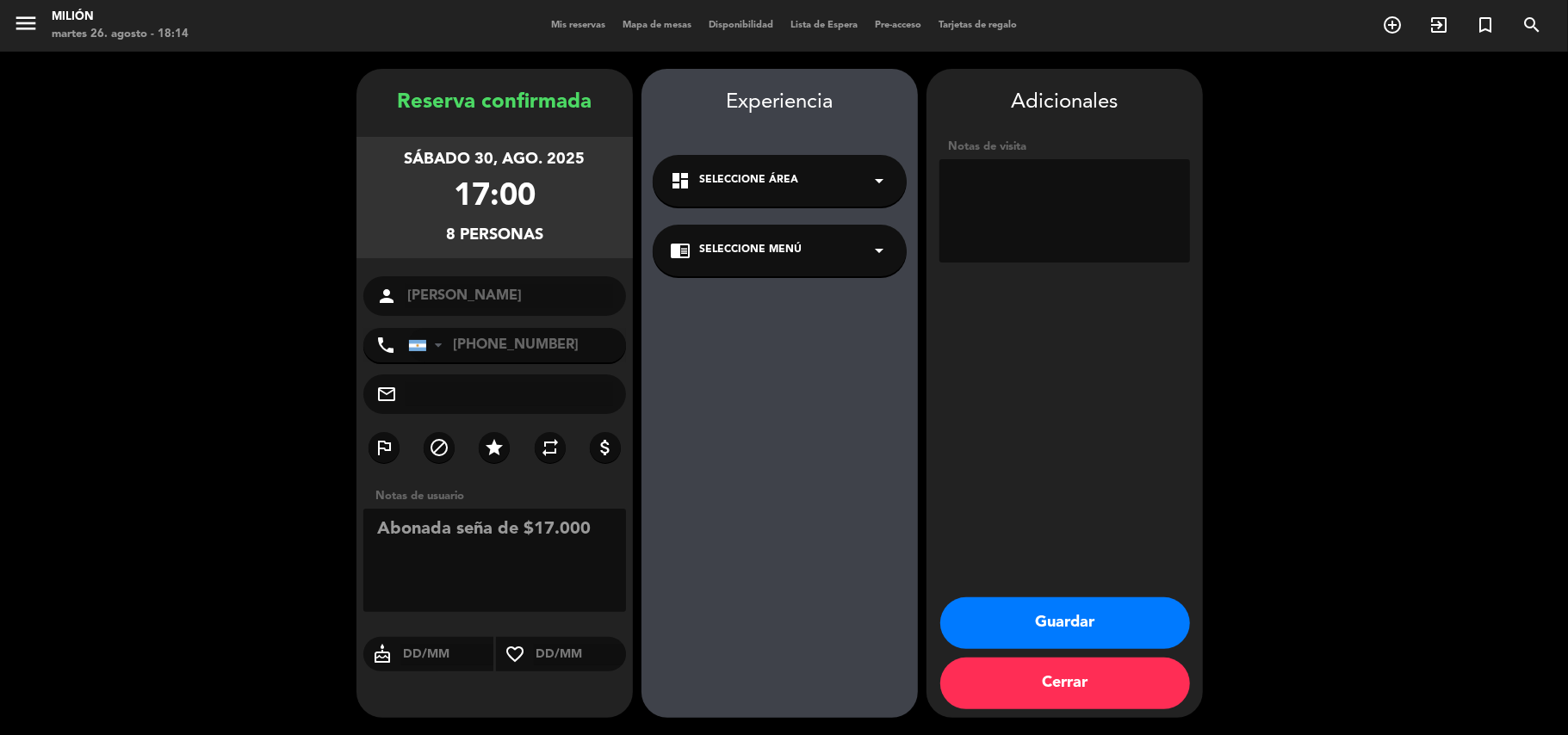
click at [769, 207] on div "Experiencia dashboard Seleccione Área arrow_drop_down chrome_reader_mode Selecc…" at bounding box center [779, 411] width 277 height 649
click at [762, 181] on span "Seleccione Área" at bounding box center [748, 181] width 99 height 18
click at [728, 232] on div "PLANTA BAJA JARDÍN" at bounding box center [779, 229] width 220 height 18
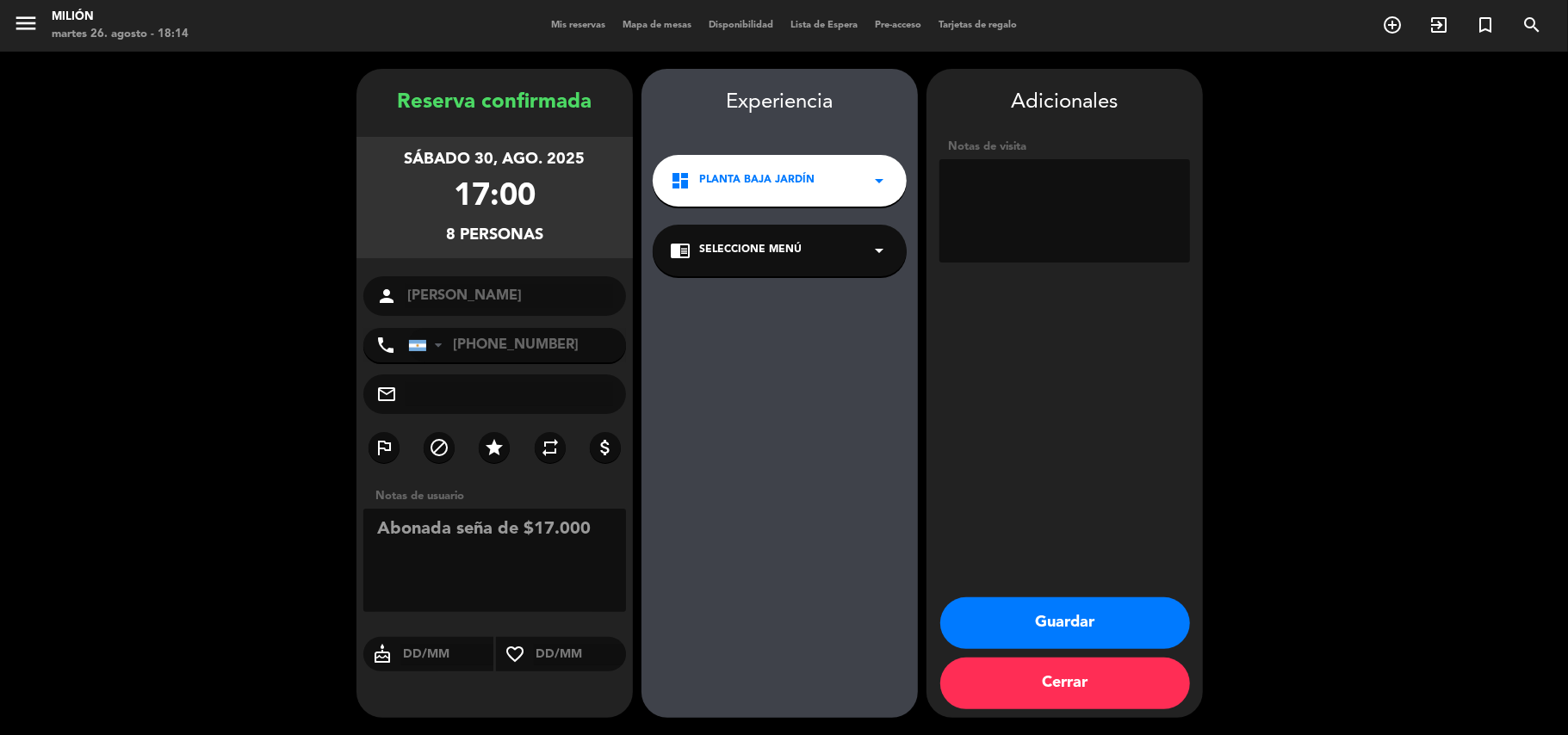
click at [1068, 610] on button "Guardar" at bounding box center [1065, 623] width 249 height 52
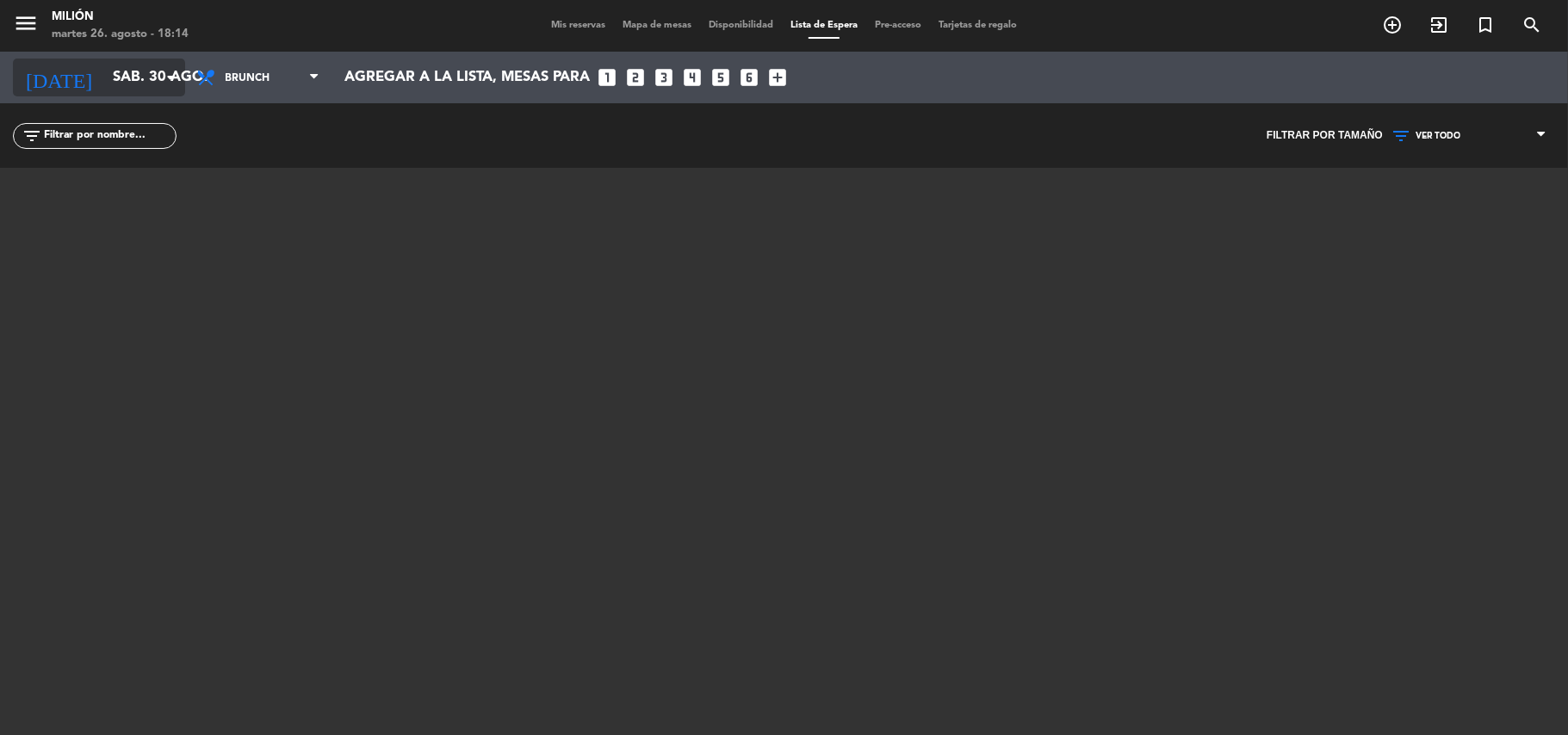
click at [136, 75] on input "sáb. 30 ago." at bounding box center [197, 78] width 186 height 33
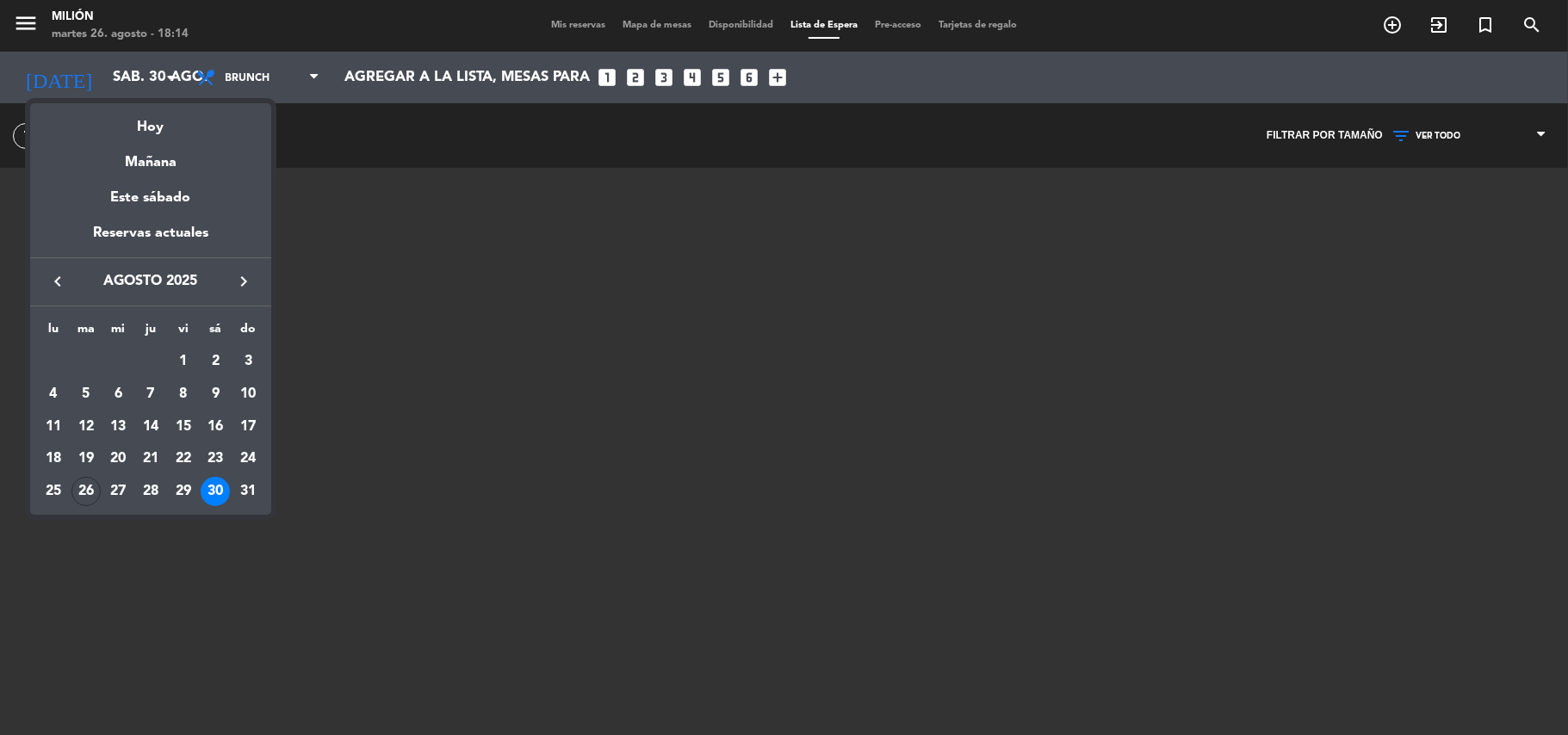
click at [212, 487] on div "30" at bounding box center [215, 492] width 29 height 29
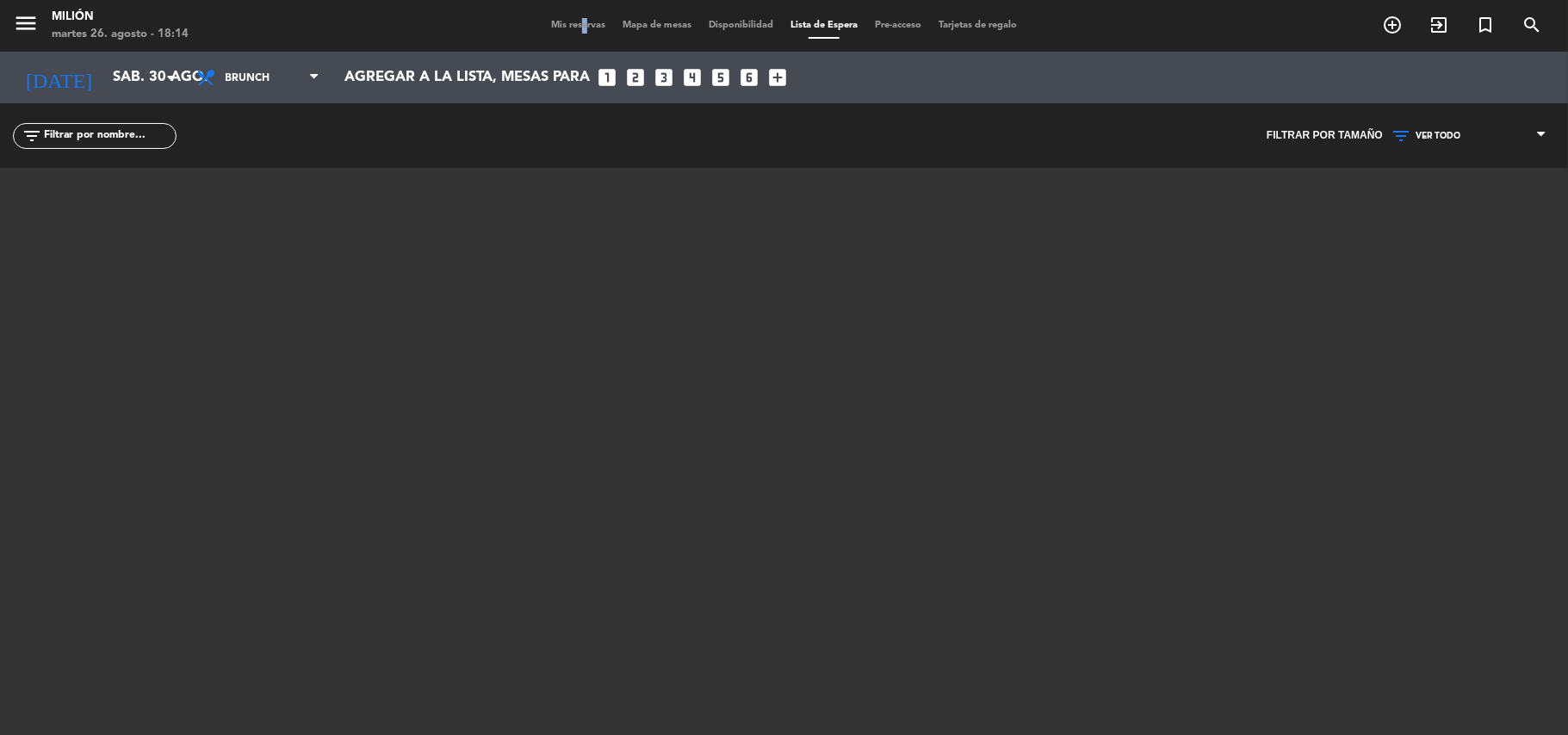
click at [569, 32] on div "Mis reservas Mapa de mesas Disponibilidad Lista de Espera Pre-acceso Tarjetas d…" at bounding box center [784, 25] width 483 height 16
click at [573, 11] on div "menu Milión martes 26. agosto - 18:14 Mis reservas Mapa de mesas Disponibilidad…" at bounding box center [784, 25] width 1568 height 52
click at [576, 21] on span "Mis reservas" at bounding box center [578, 25] width 71 height 10
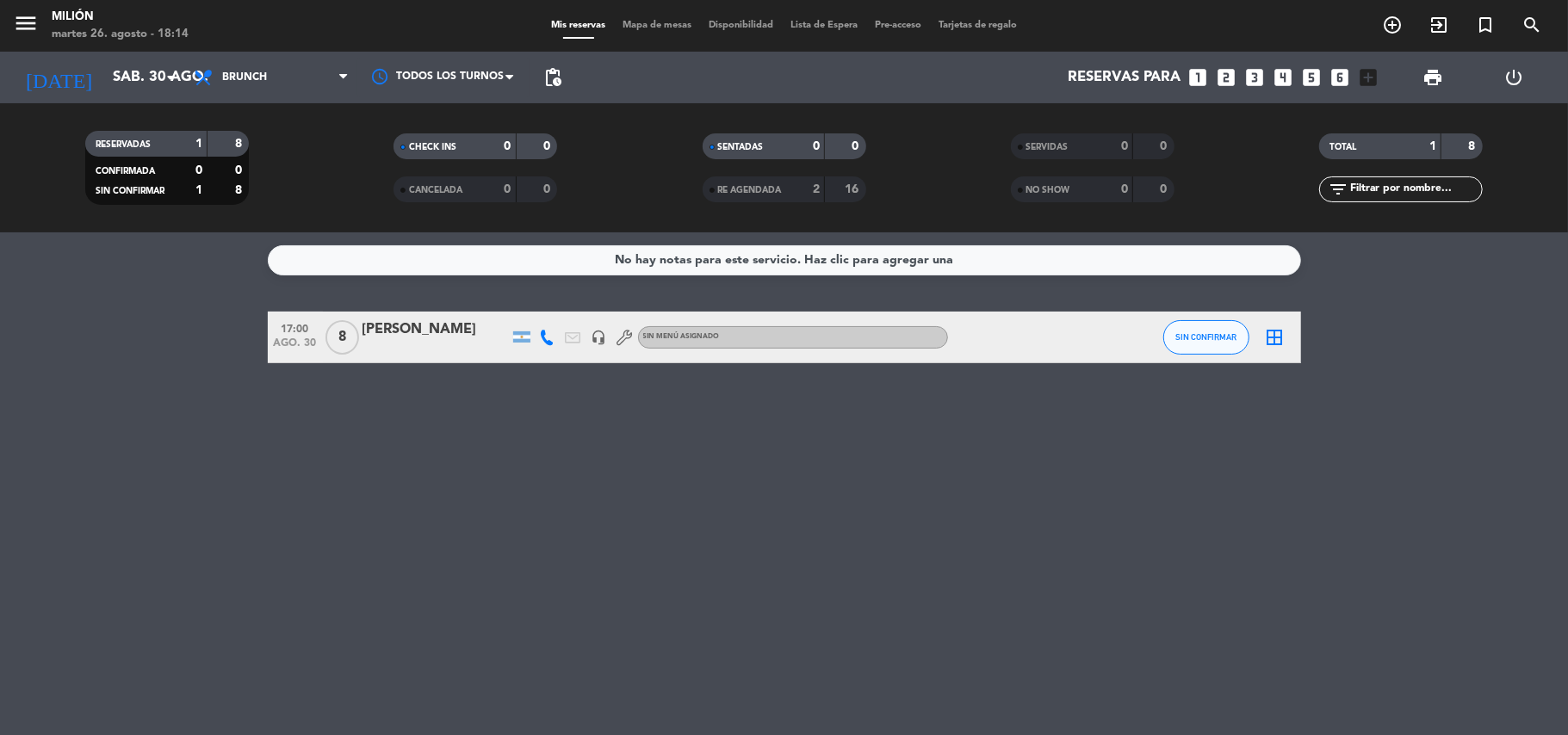
click at [489, 348] on div at bounding box center [436, 349] width 147 height 14
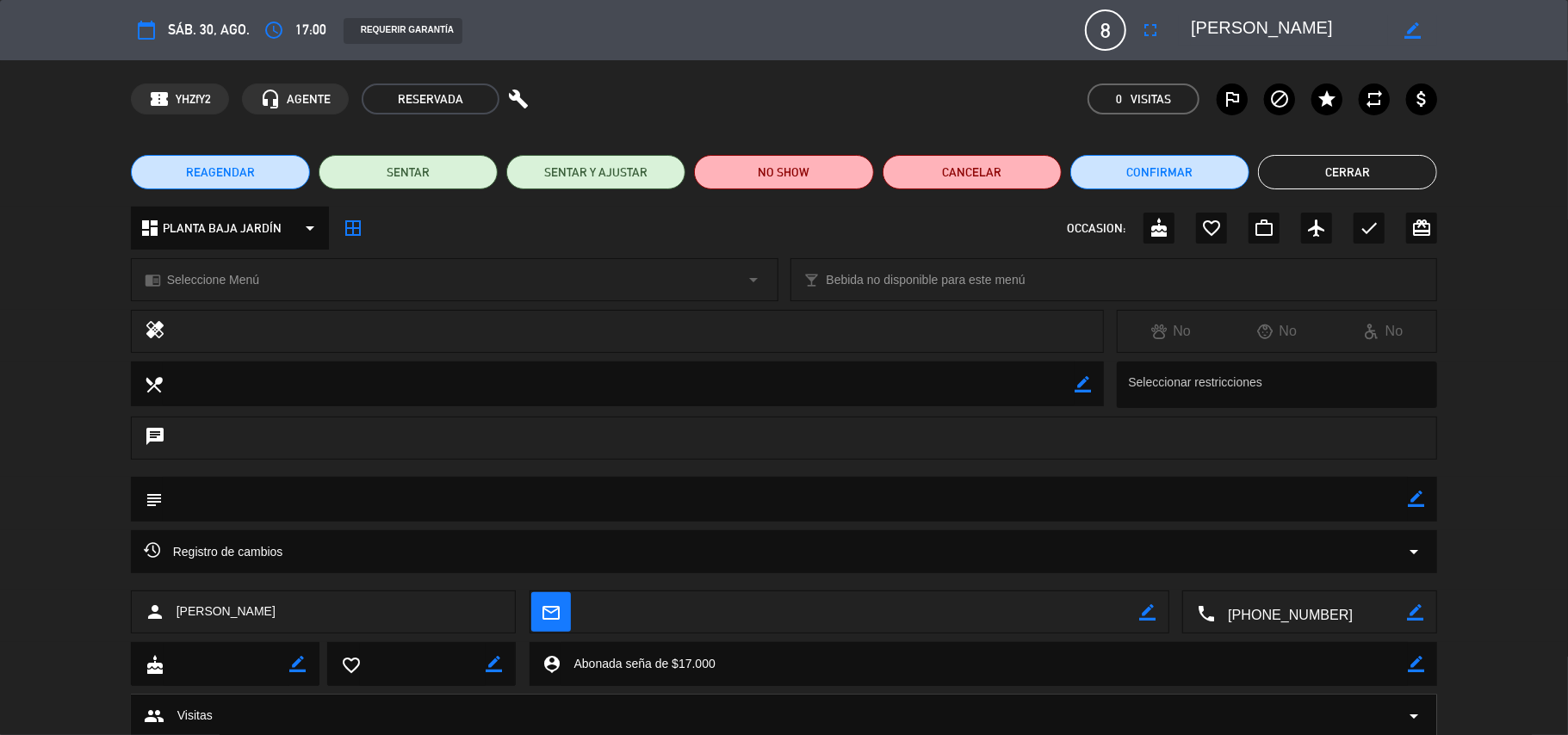
click at [284, 502] on textarea at bounding box center [785, 498] width 1245 height 44
click at [271, 500] on textarea at bounding box center [785, 498] width 1245 height 44
click at [252, 383] on textarea at bounding box center [618, 383] width 912 height 44
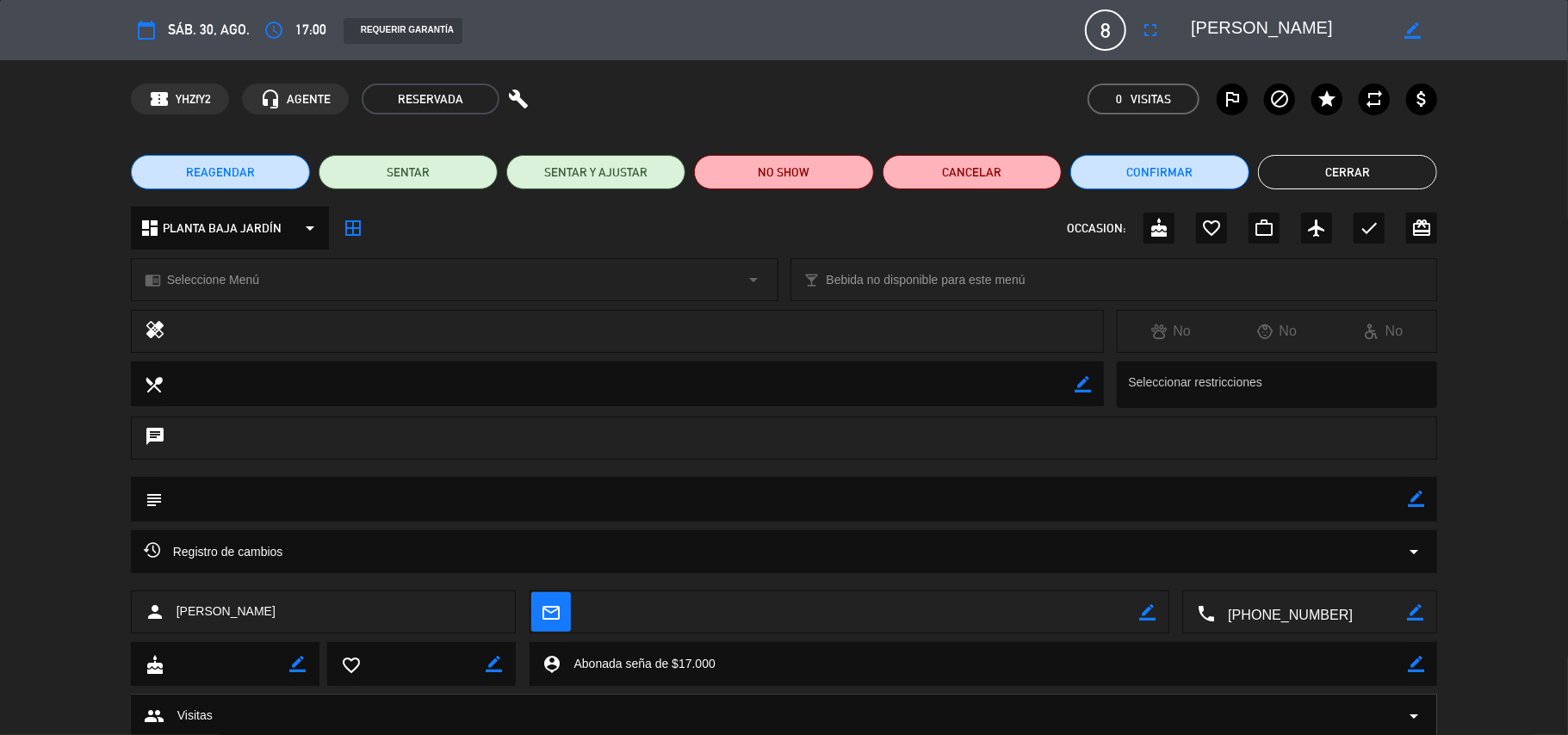
click at [252, 383] on textarea at bounding box center [618, 383] width 912 height 44
click at [1085, 378] on icon "border_color" at bounding box center [1082, 384] width 17 height 17
click at [955, 397] on textarea at bounding box center [618, 383] width 912 height 44
click at [1092, 372] on div "local_dining" at bounding box center [618, 384] width 974 height 45
click at [1092, 365] on div "local_dining" at bounding box center [618, 384] width 974 height 45
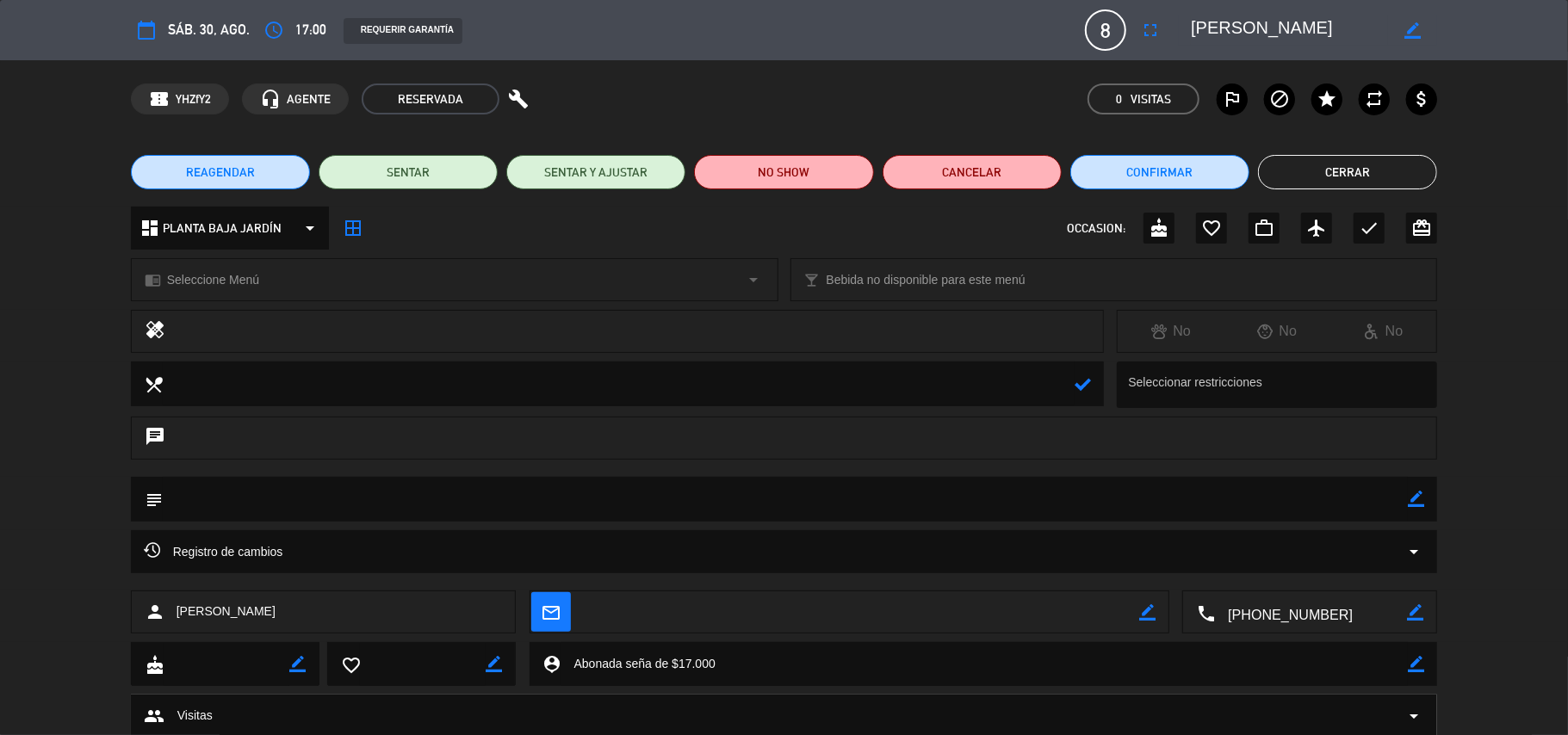
click at [1085, 373] on div at bounding box center [1082, 384] width 17 height 45
click at [1076, 386] on icon at bounding box center [1082, 384] width 17 height 17
click at [296, 509] on textarea at bounding box center [785, 498] width 1245 height 44
click at [272, 497] on textarea at bounding box center [785, 498] width 1245 height 44
click at [273, 496] on textarea at bounding box center [785, 498] width 1245 height 44
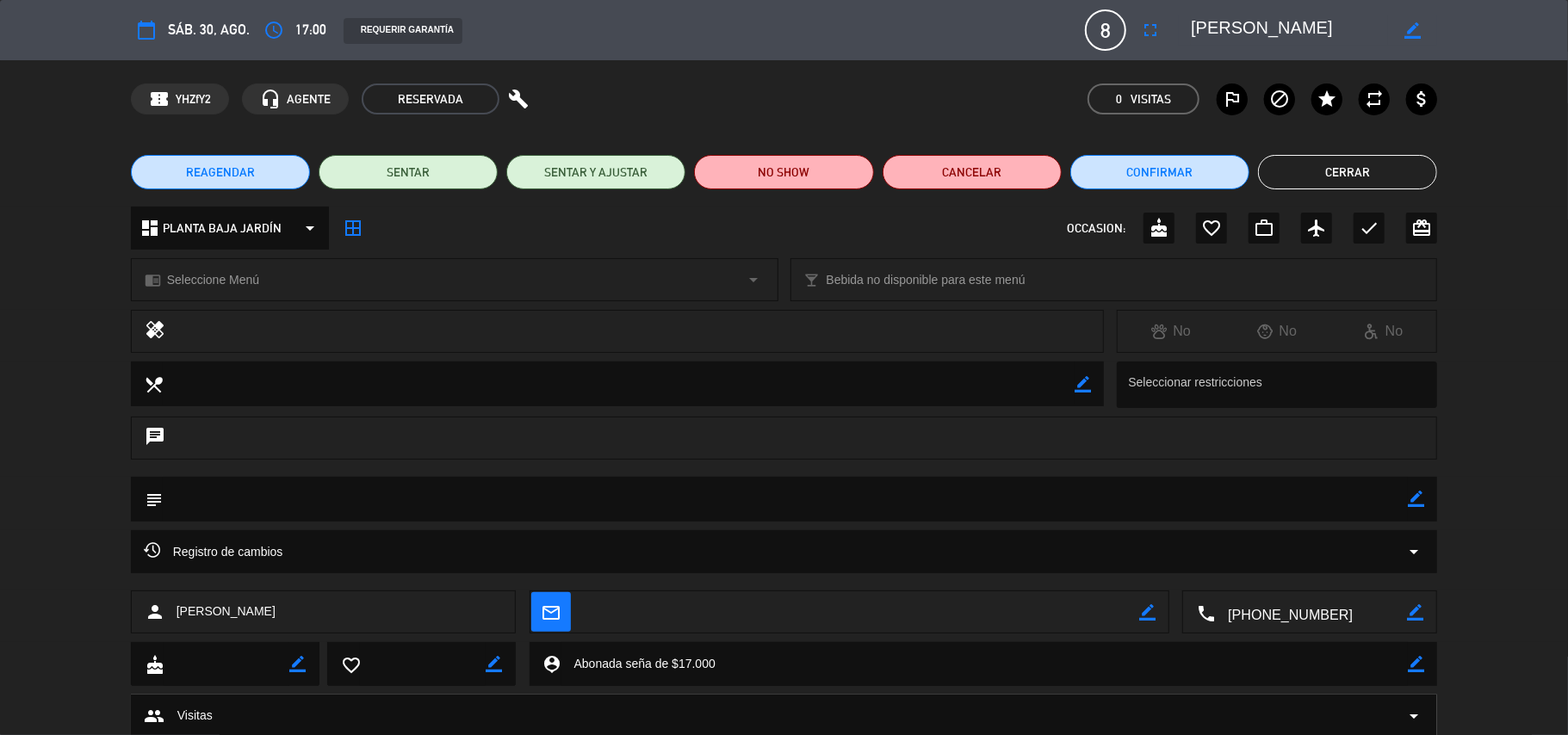
click at [273, 494] on textarea at bounding box center [785, 498] width 1245 height 44
click at [1412, 496] on icon "border_color" at bounding box center [1416, 498] width 17 height 17
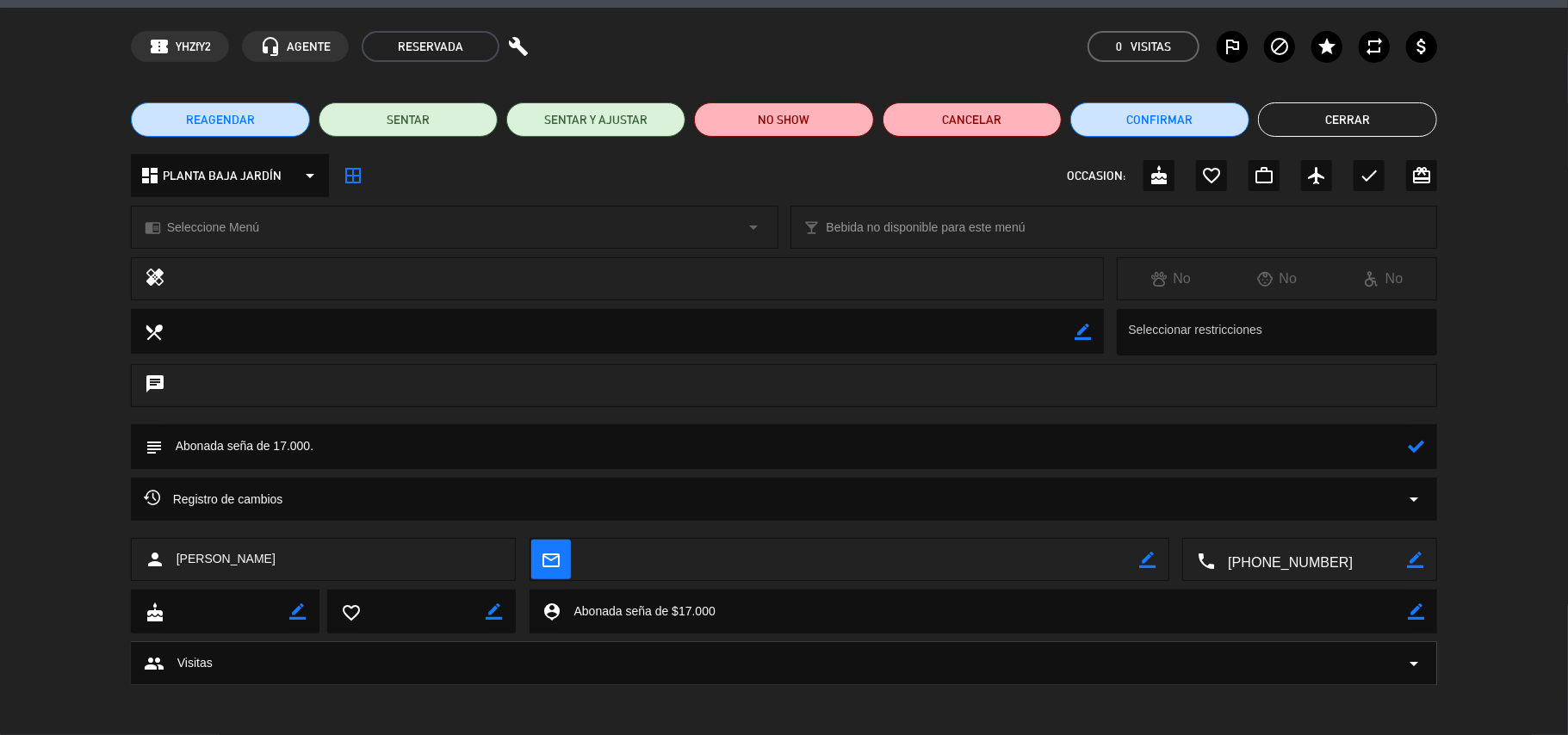
click at [1420, 446] on icon at bounding box center [1416, 446] width 17 height 17
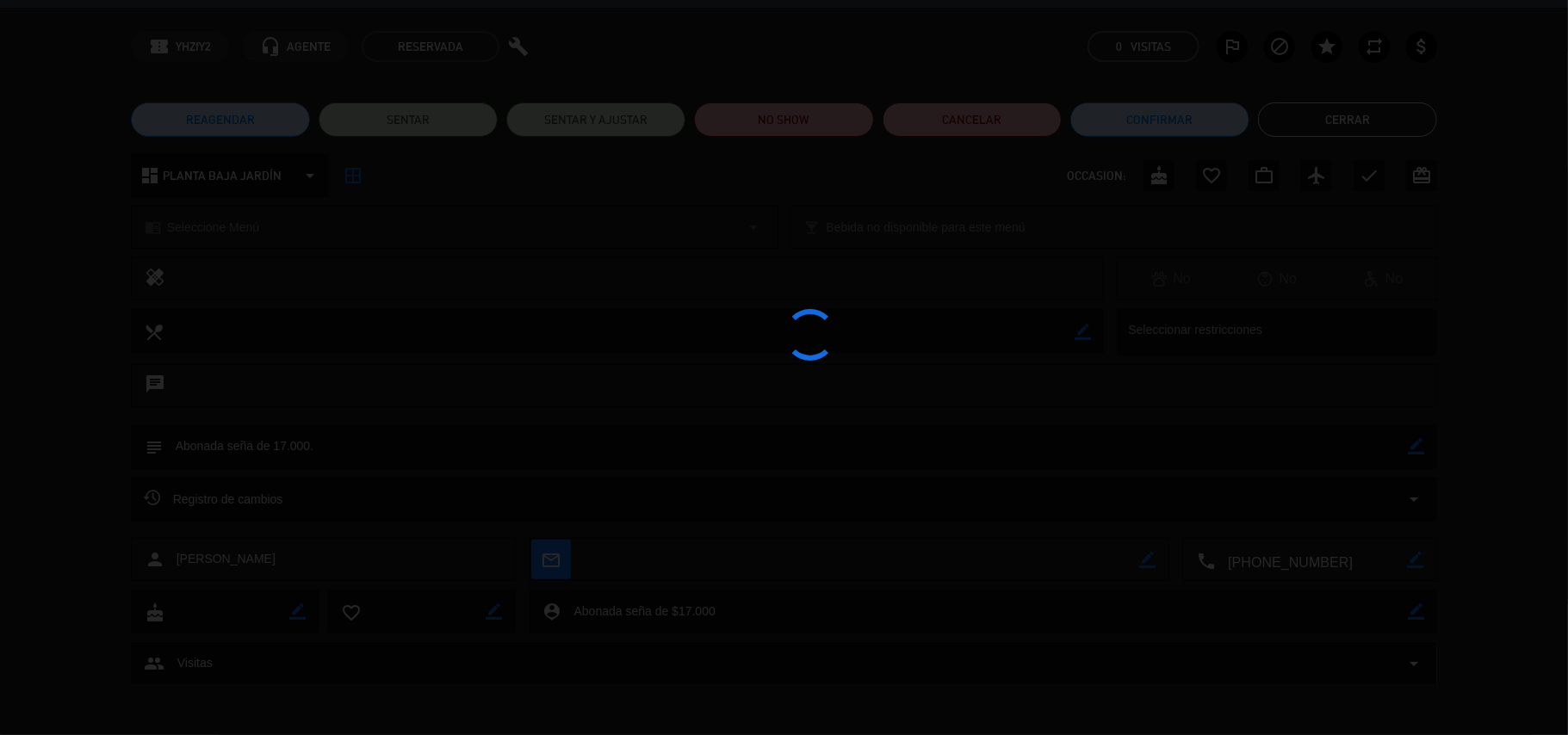
type textarea "Abonada seña de 17.000."
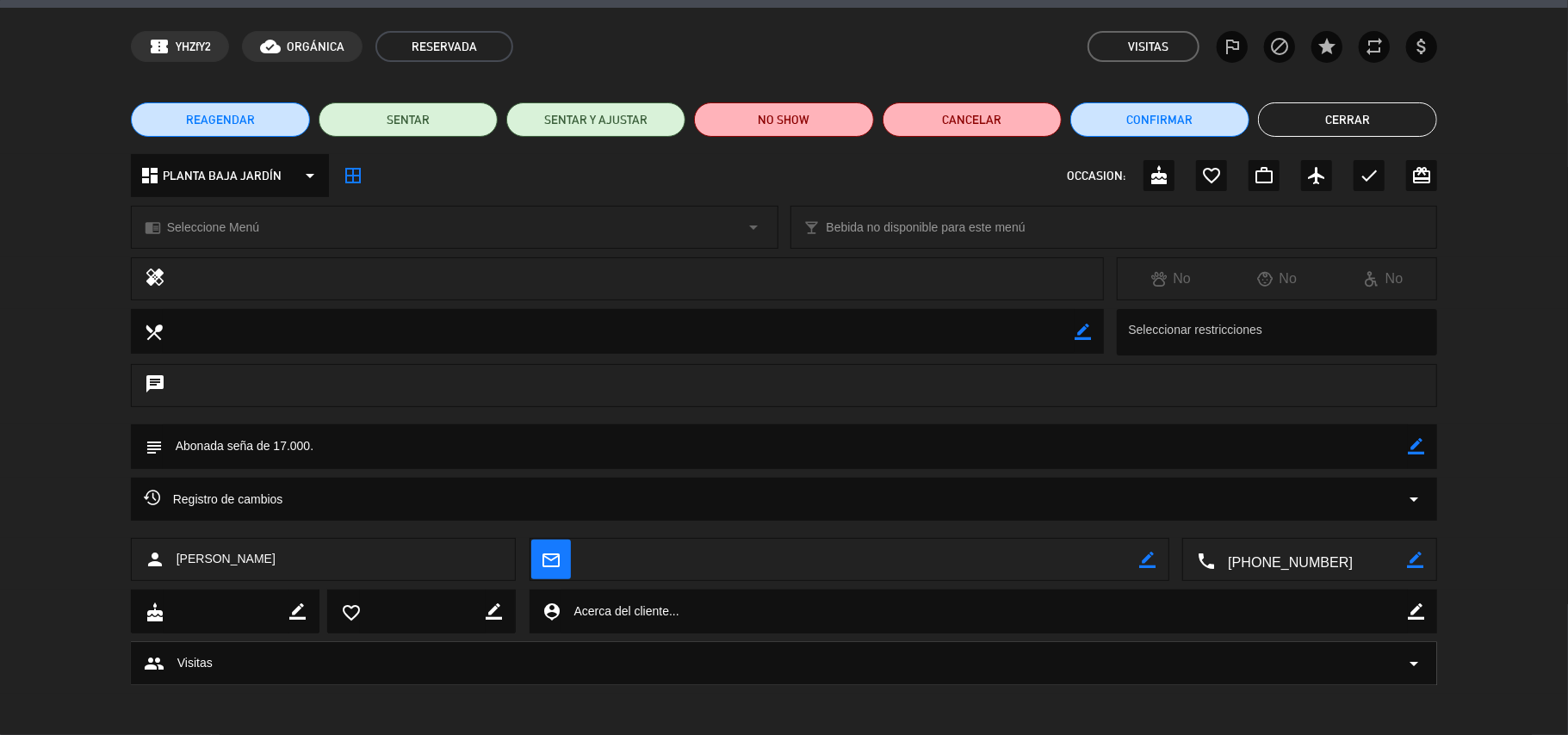
click at [1329, 124] on button "Cerrar" at bounding box center [1347, 119] width 179 height 34
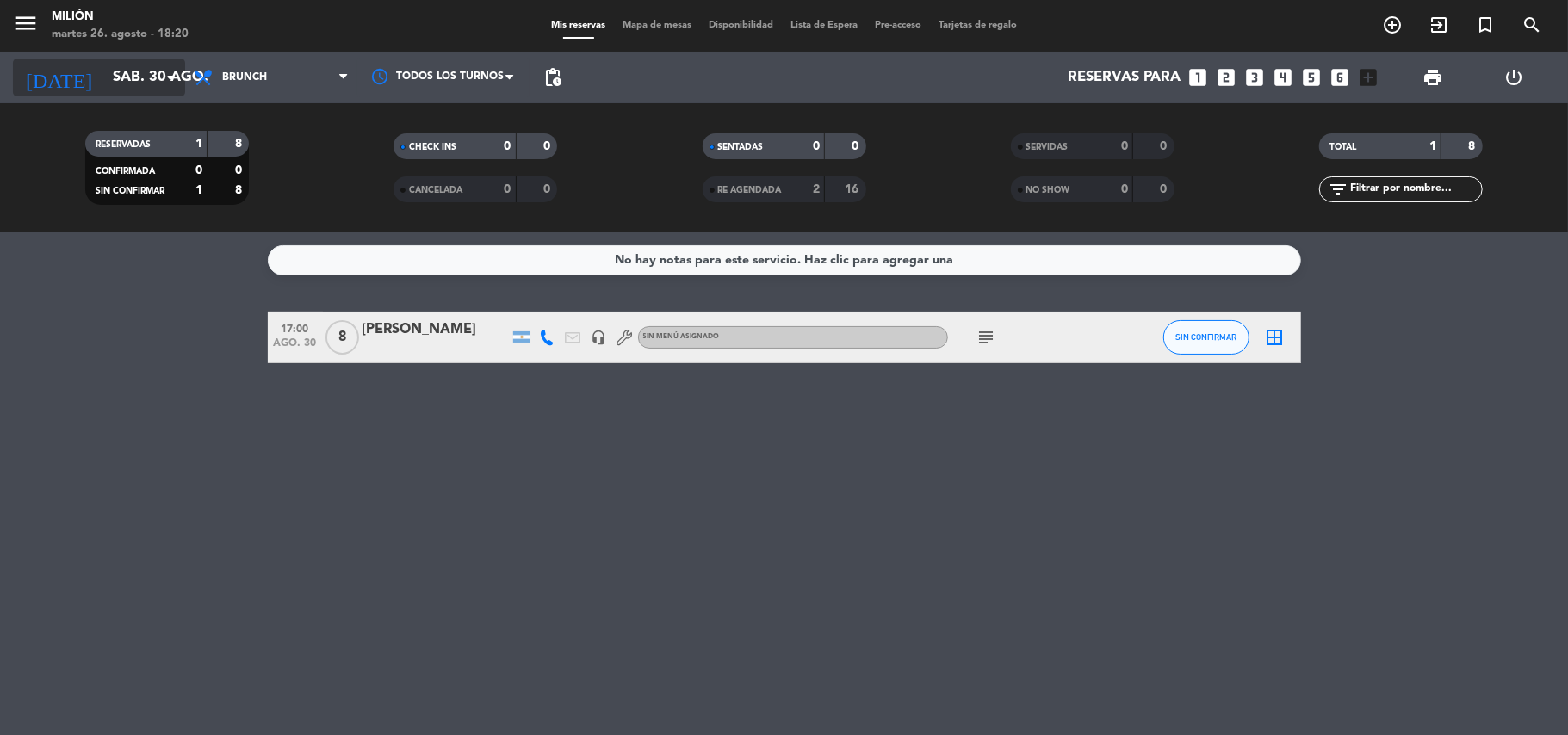
click at [160, 83] on icon "arrow_drop_down" at bounding box center [170, 77] width 21 height 21
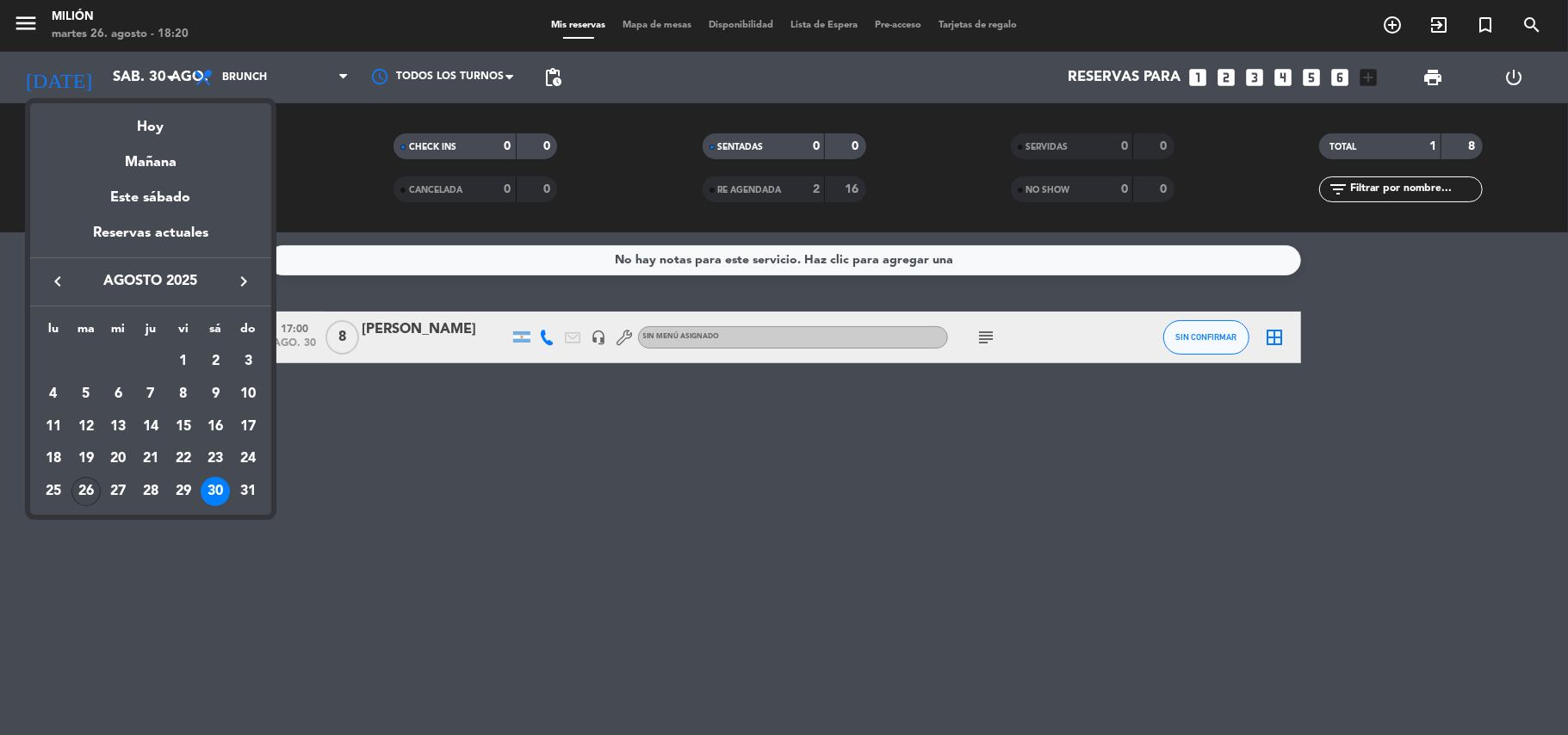
click at [86, 479] on div "26" at bounding box center [86, 492] width 29 height 29
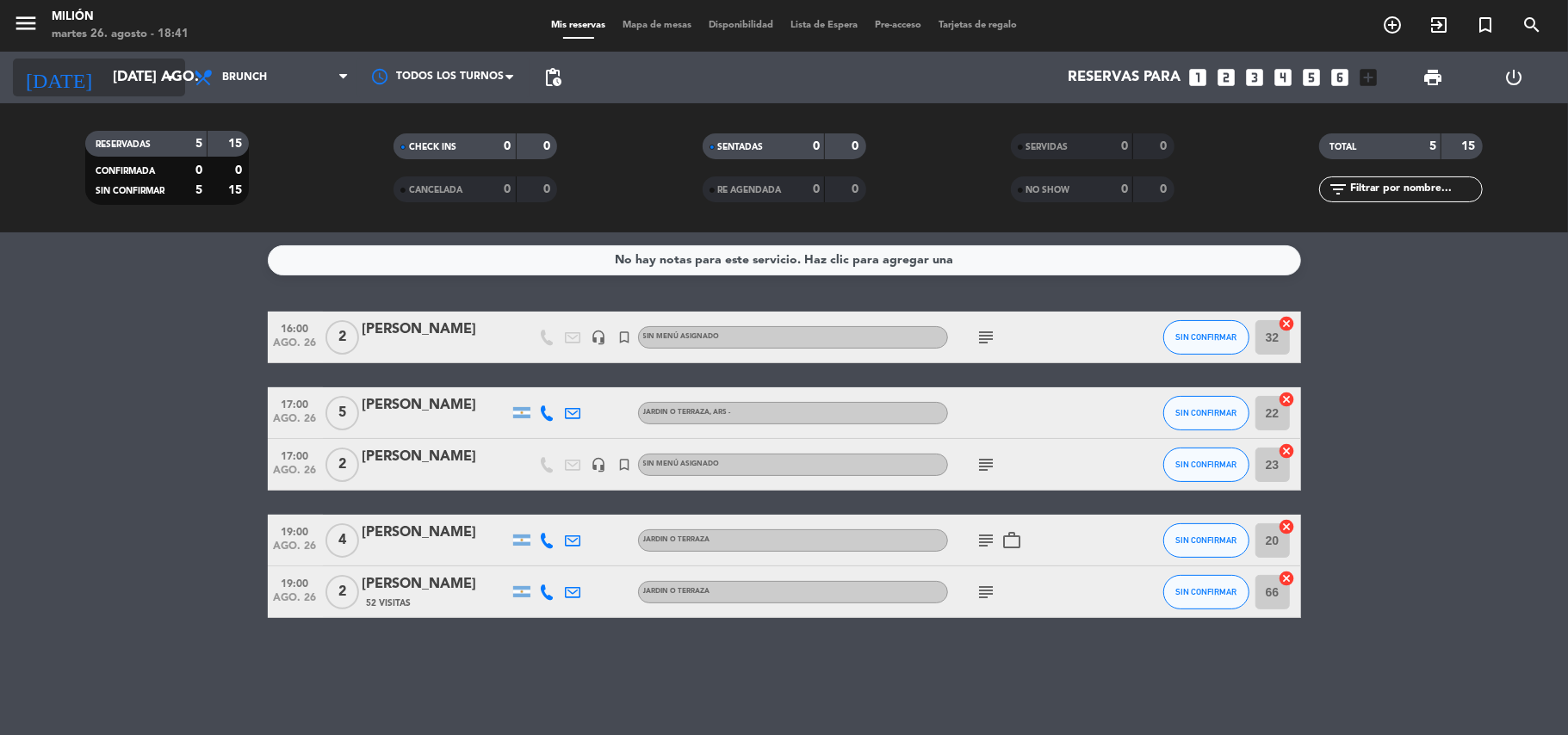
click at [110, 80] on input "[DATE] ago." at bounding box center [197, 78] width 186 height 33
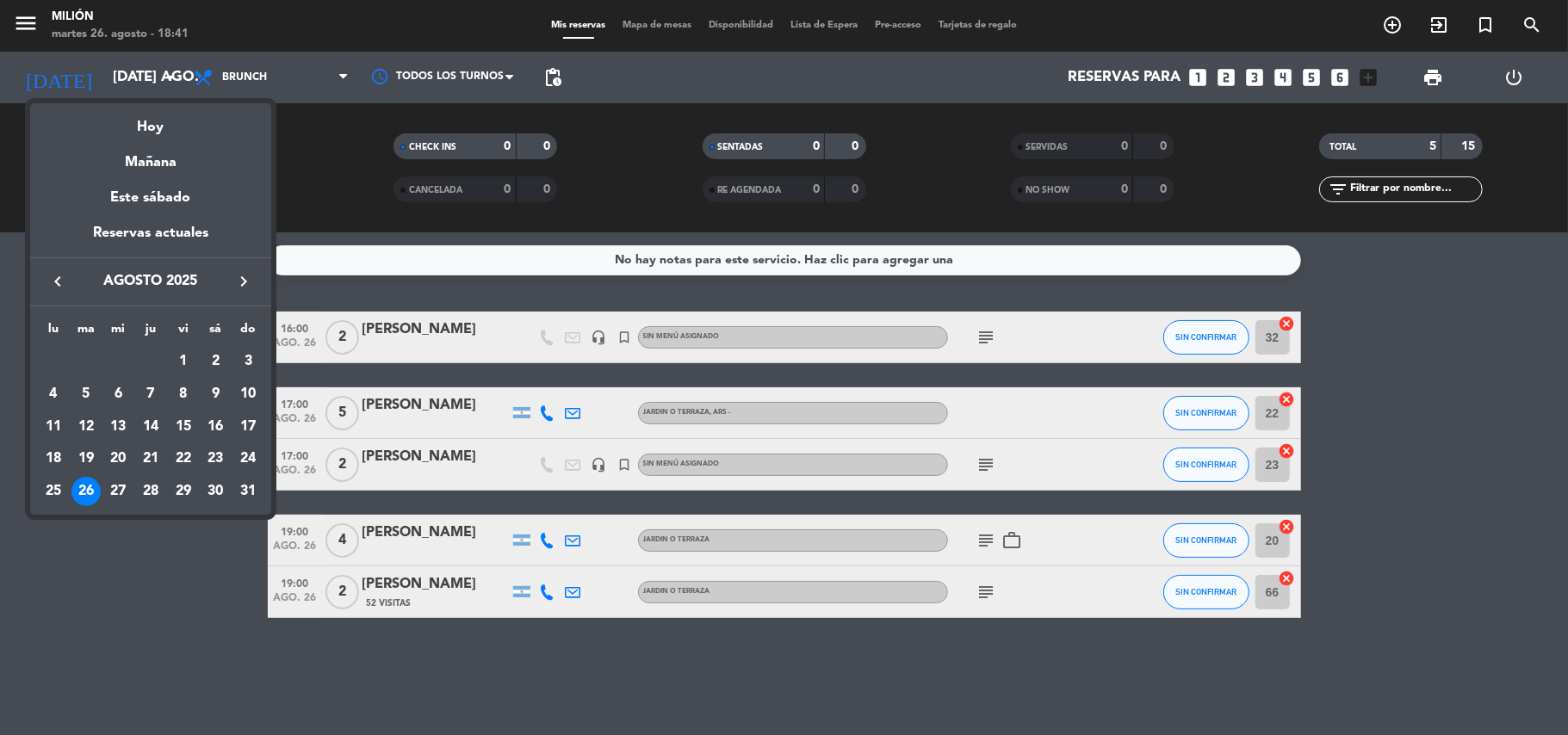
click at [327, 642] on div at bounding box center [784, 368] width 1568 height 735
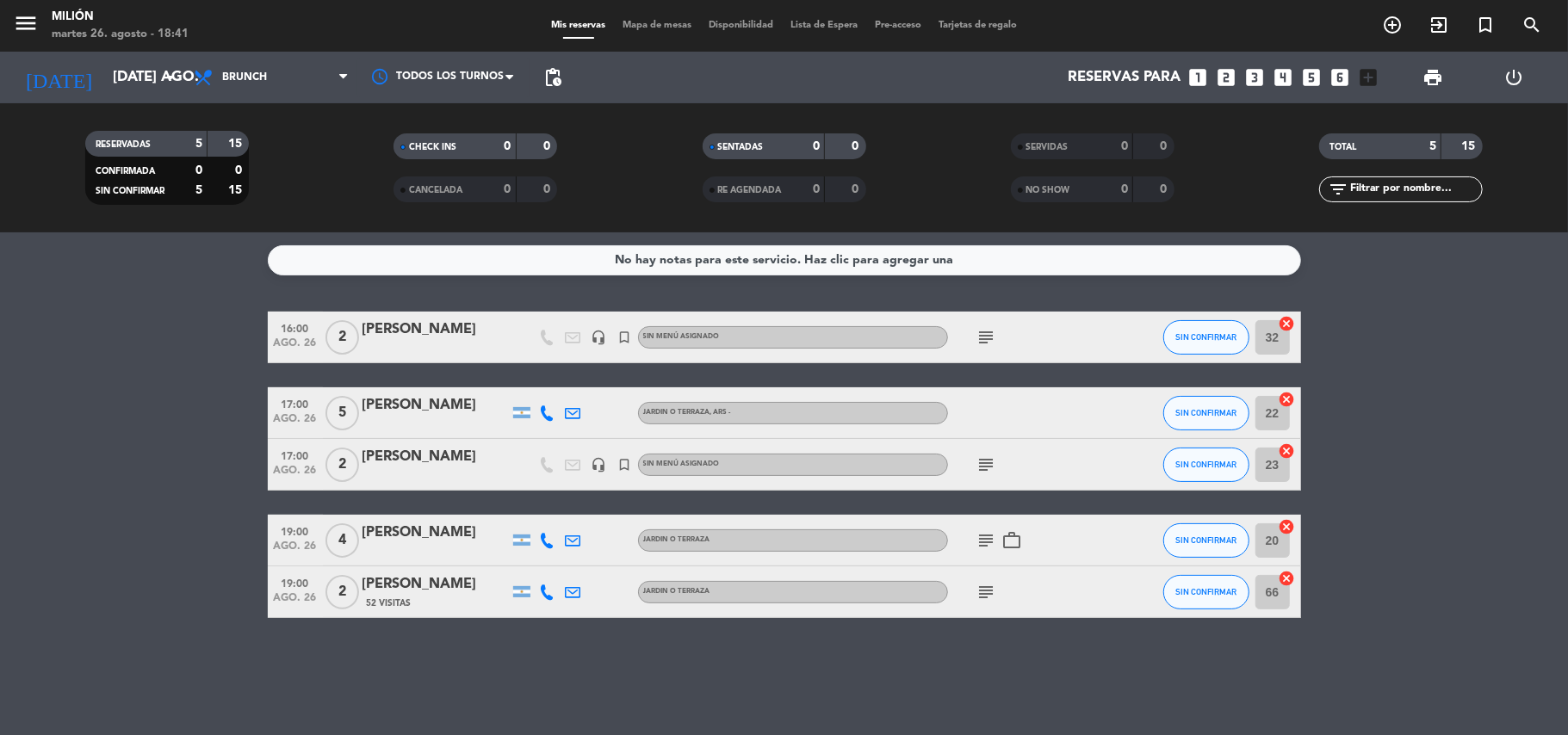
click at [978, 603] on div "subject" at bounding box center [1025, 591] width 155 height 51
click at [985, 589] on icon "subject" at bounding box center [986, 591] width 21 height 21
click at [985, 588] on icon "subject" at bounding box center [986, 591] width 21 height 21
click at [848, 668] on div "No hay notas para este servicio. Haz clic para agregar una 16:00 ago. 26 2 [PER…" at bounding box center [784, 484] width 1568 height 502
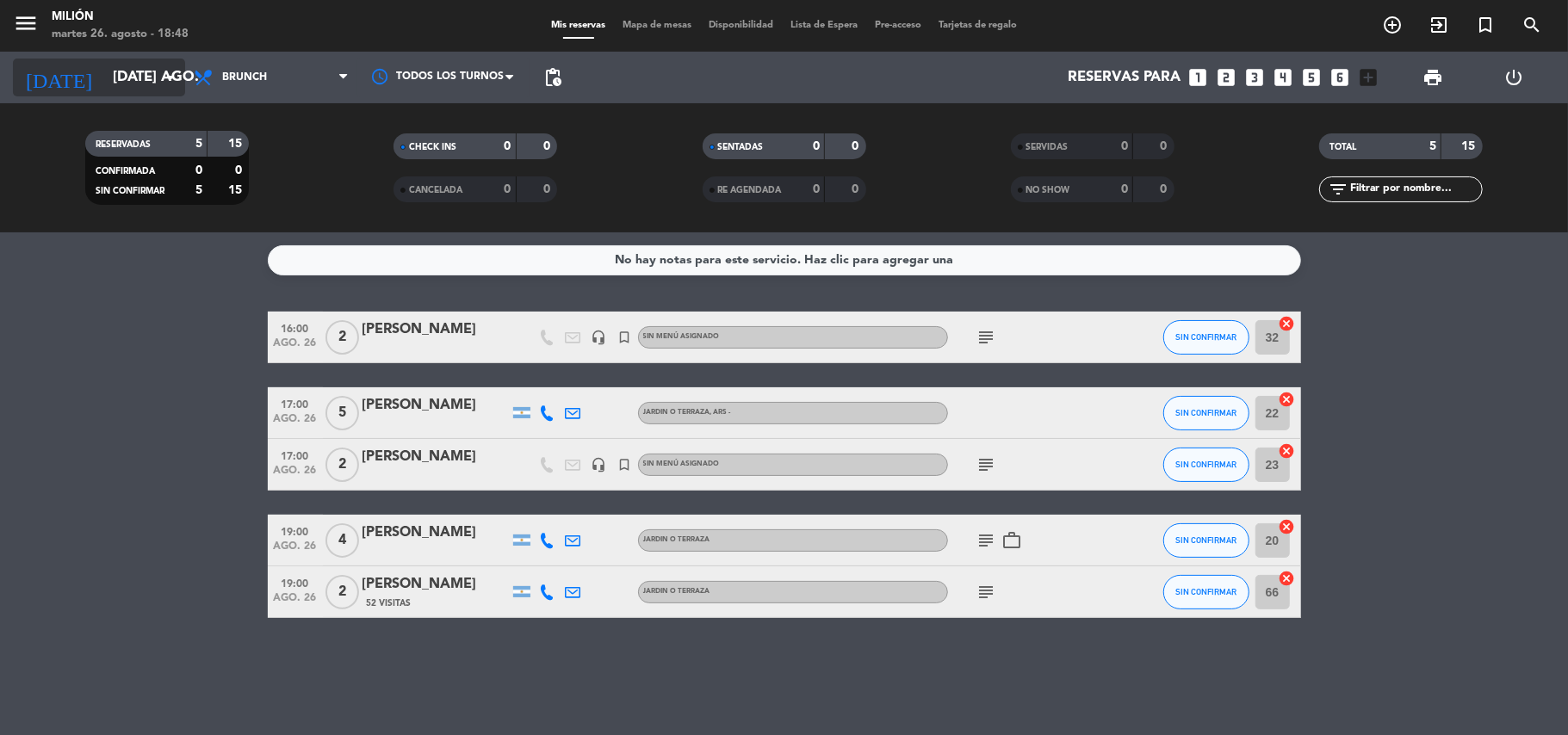
click at [162, 84] on icon "arrow_drop_down" at bounding box center [170, 77] width 21 height 21
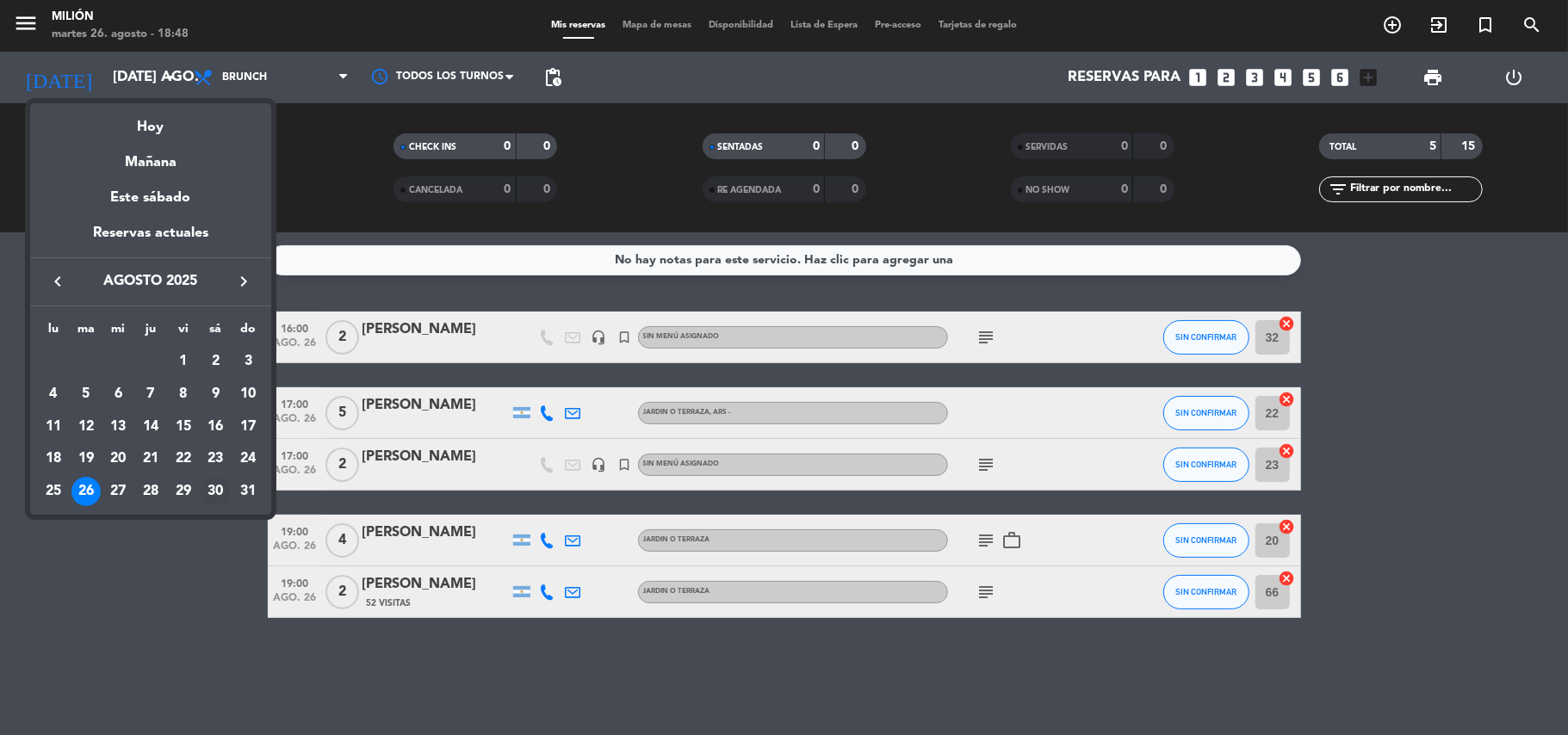
click at [210, 491] on div "30" at bounding box center [215, 492] width 29 height 29
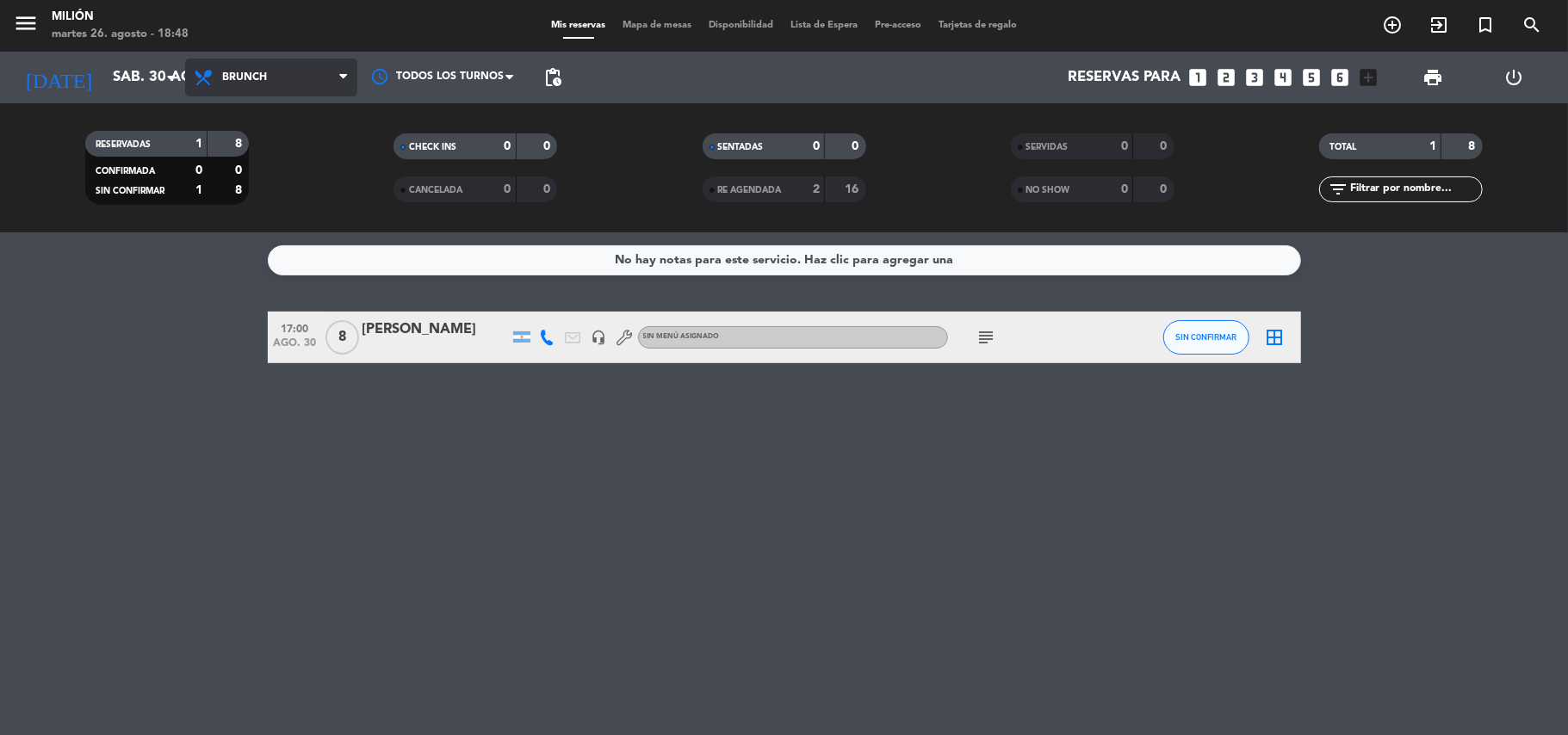
click at [235, 80] on span "Brunch" at bounding box center [244, 77] width 45 height 12
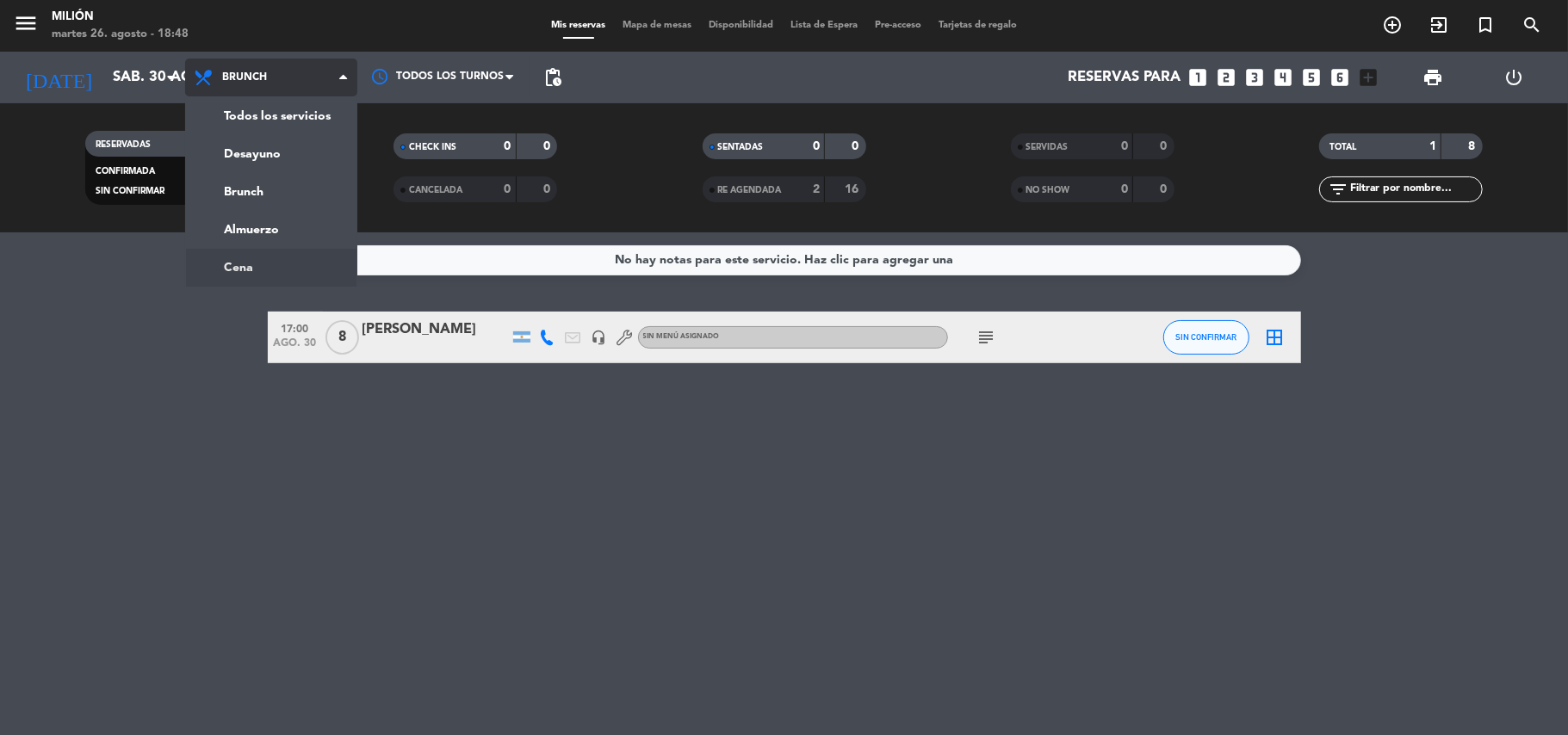
click at [269, 262] on ng-component "menu Milión martes 26. agosto - 18:48 Mis reservas Mapa de mesas Disponibilidad…" at bounding box center [784, 368] width 1568 height 735
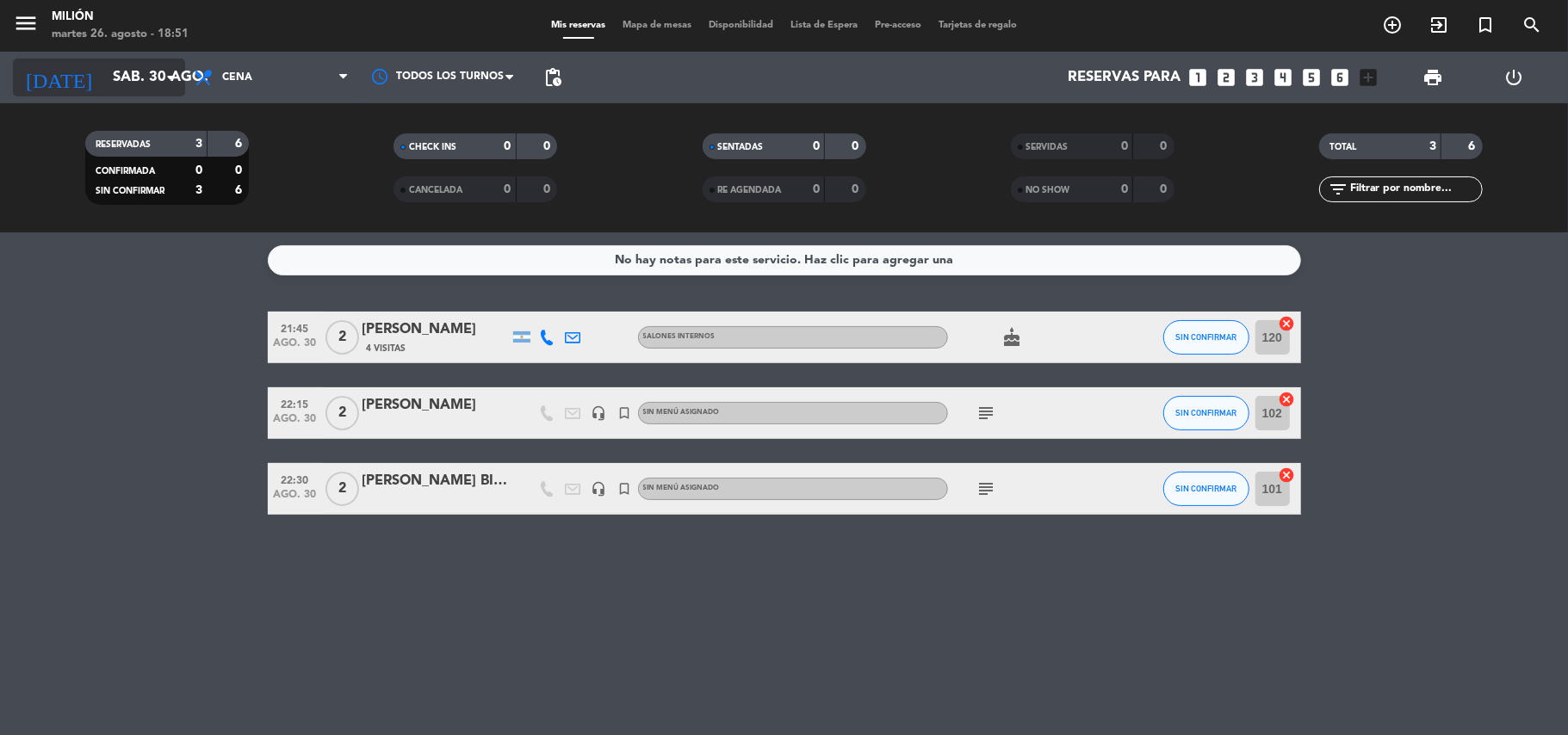
click at [105, 86] on input "sáb. 30 ago." at bounding box center [197, 78] width 186 height 33
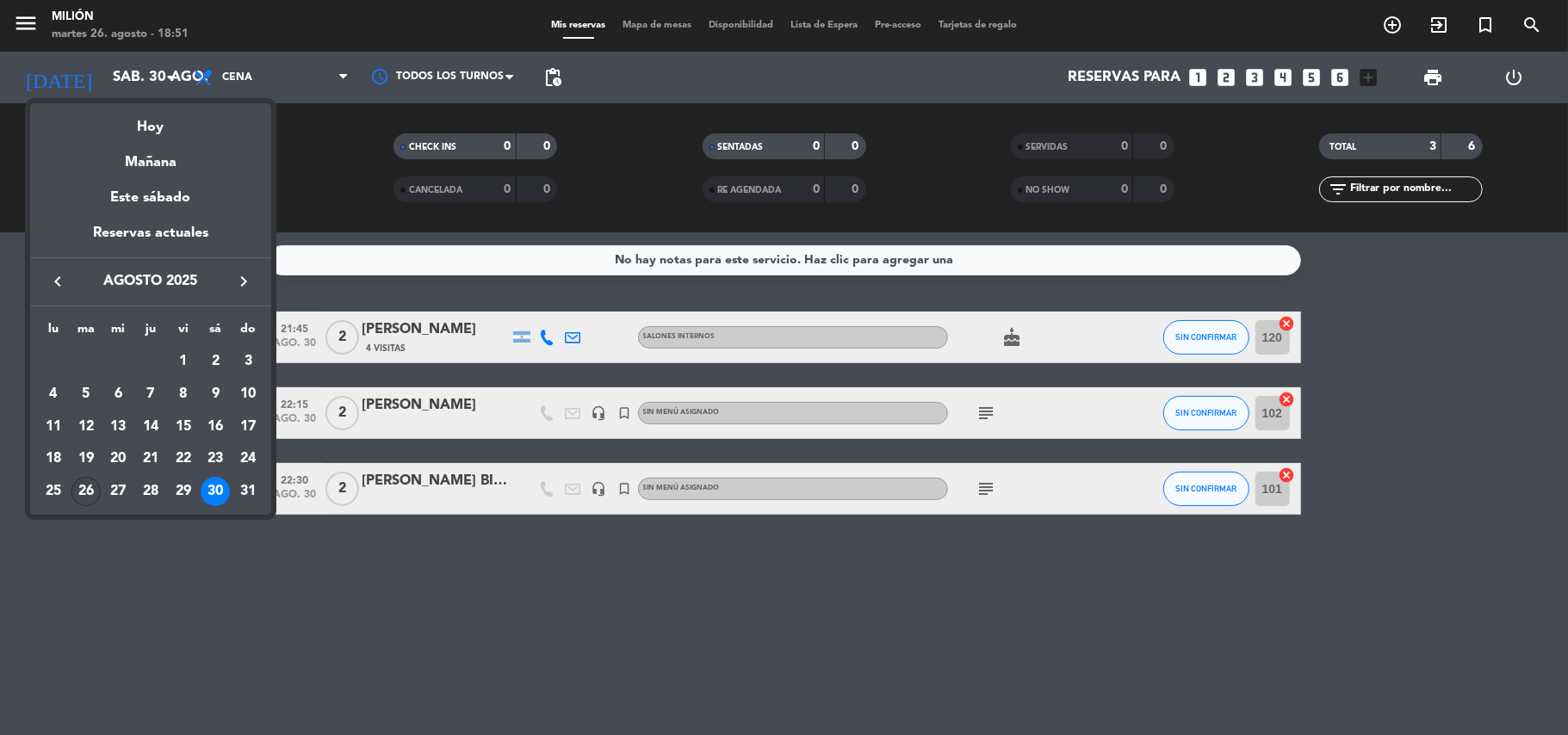
click at [75, 496] on div "26" at bounding box center [86, 492] width 29 height 29
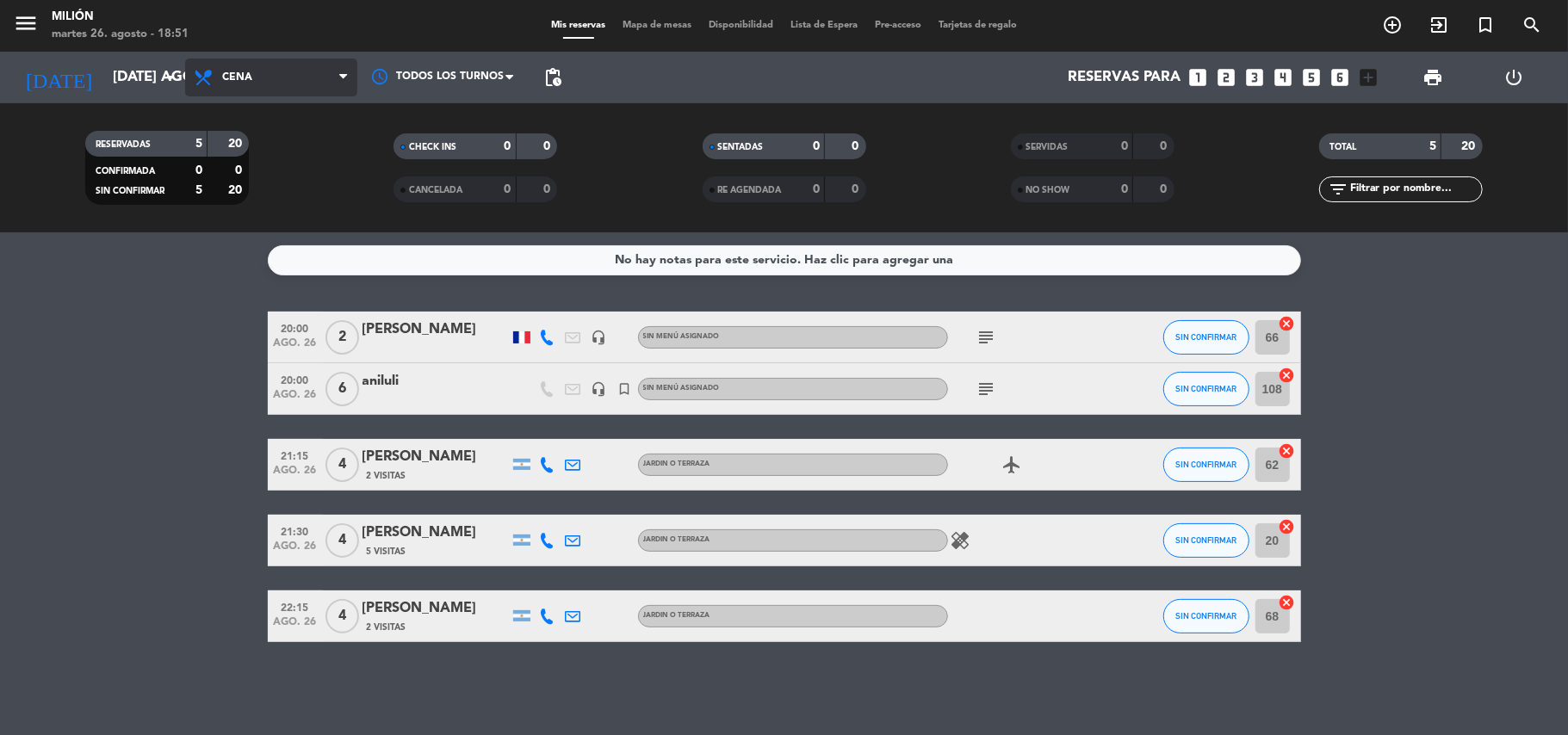
click at [240, 76] on span "Cena" at bounding box center [237, 77] width 30 height 12
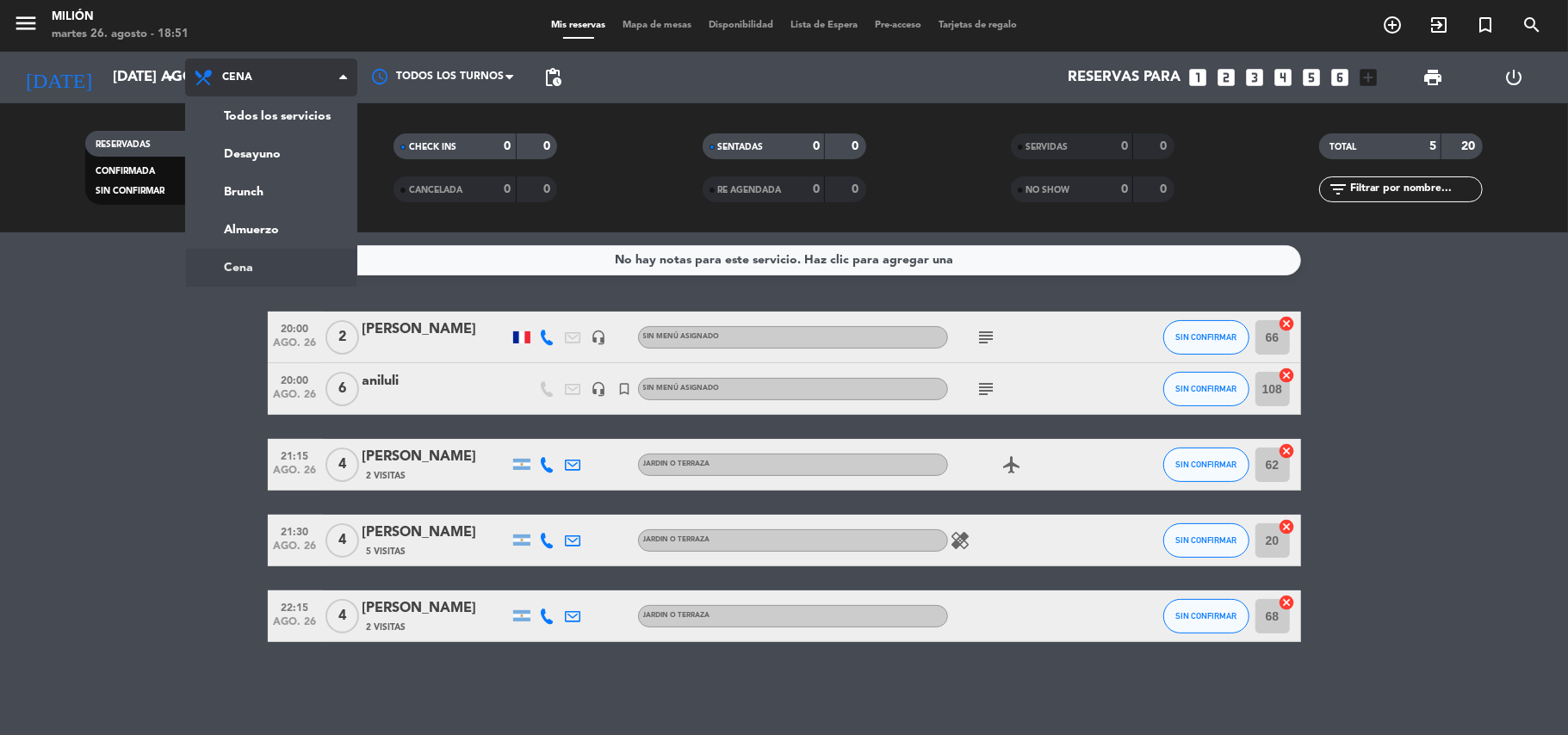
click at [248, 277] on ng-component "menu Milión martes 26. agosto - 18:51 Mis reservas Mapa de mesas Disponibilidad…" at bounding box center [784, 368] width 1568 height 735
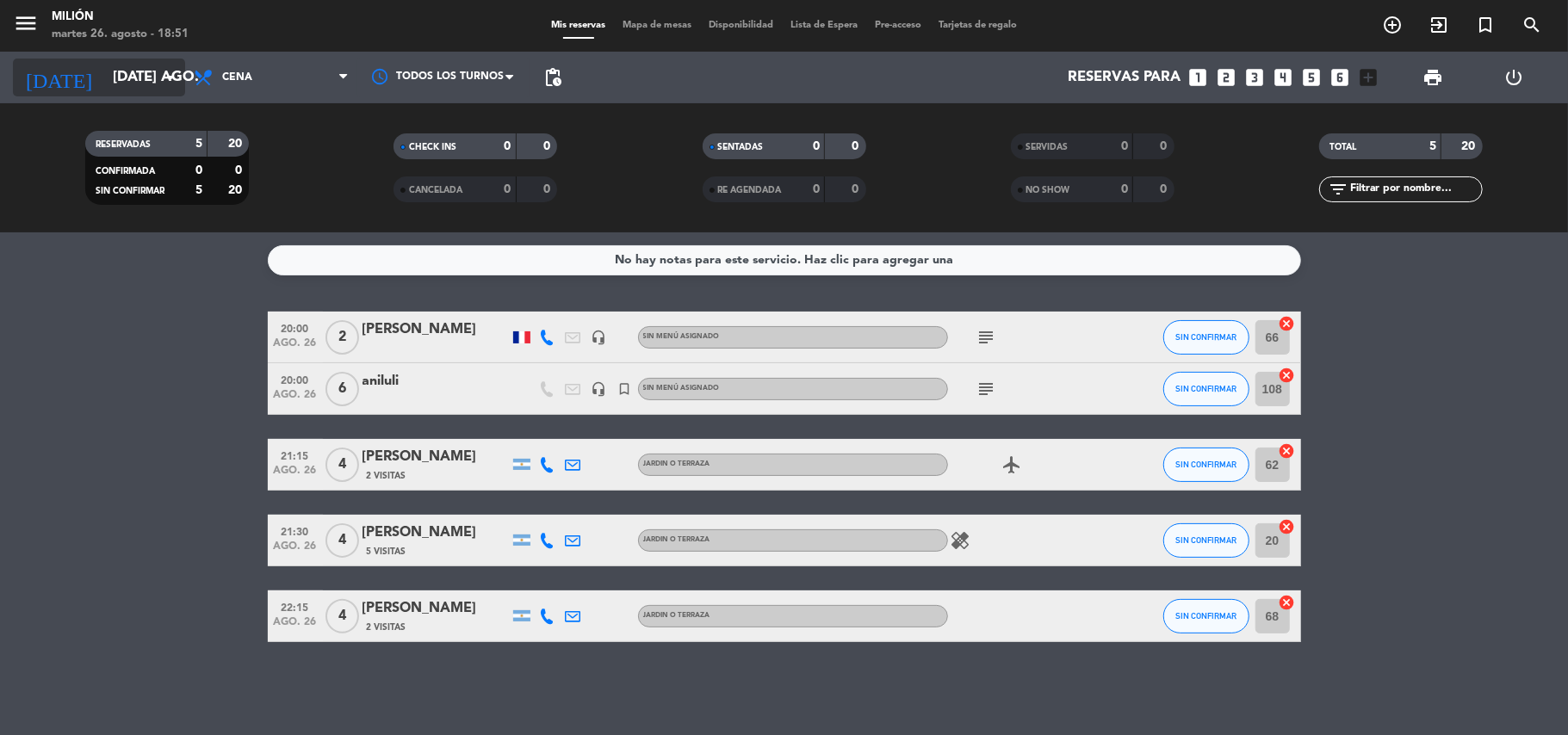
click at [158, 66] on input "[DATE] ago." at bounding box center [197, 78] width 186 height 33
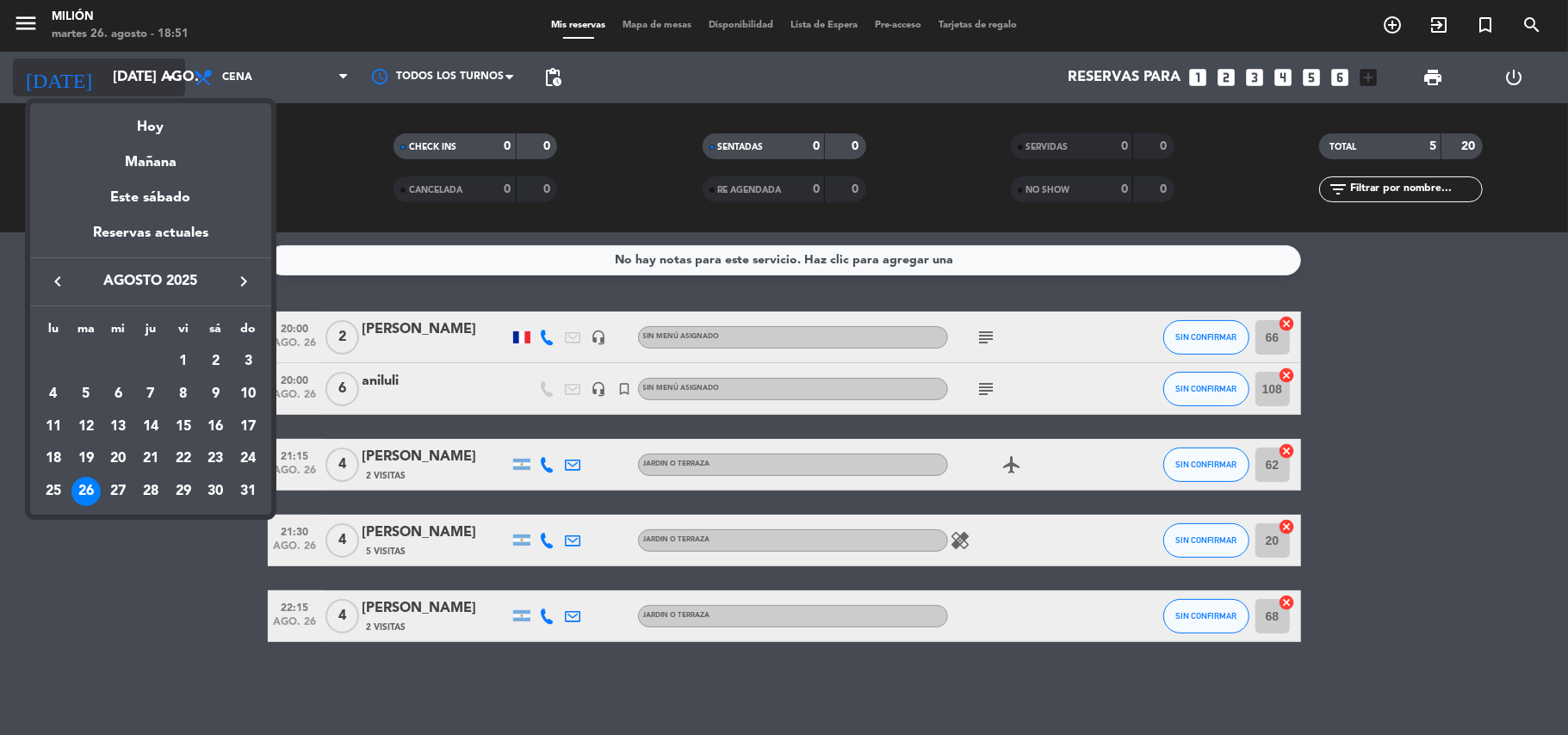
drag, startPoint x: 129, startPoint y: 74, endPoint x: 119, endPoint y: 69, distance: 11.2
click at [119, 69] on div at bounding box center [784, 368] width 1568 height 735
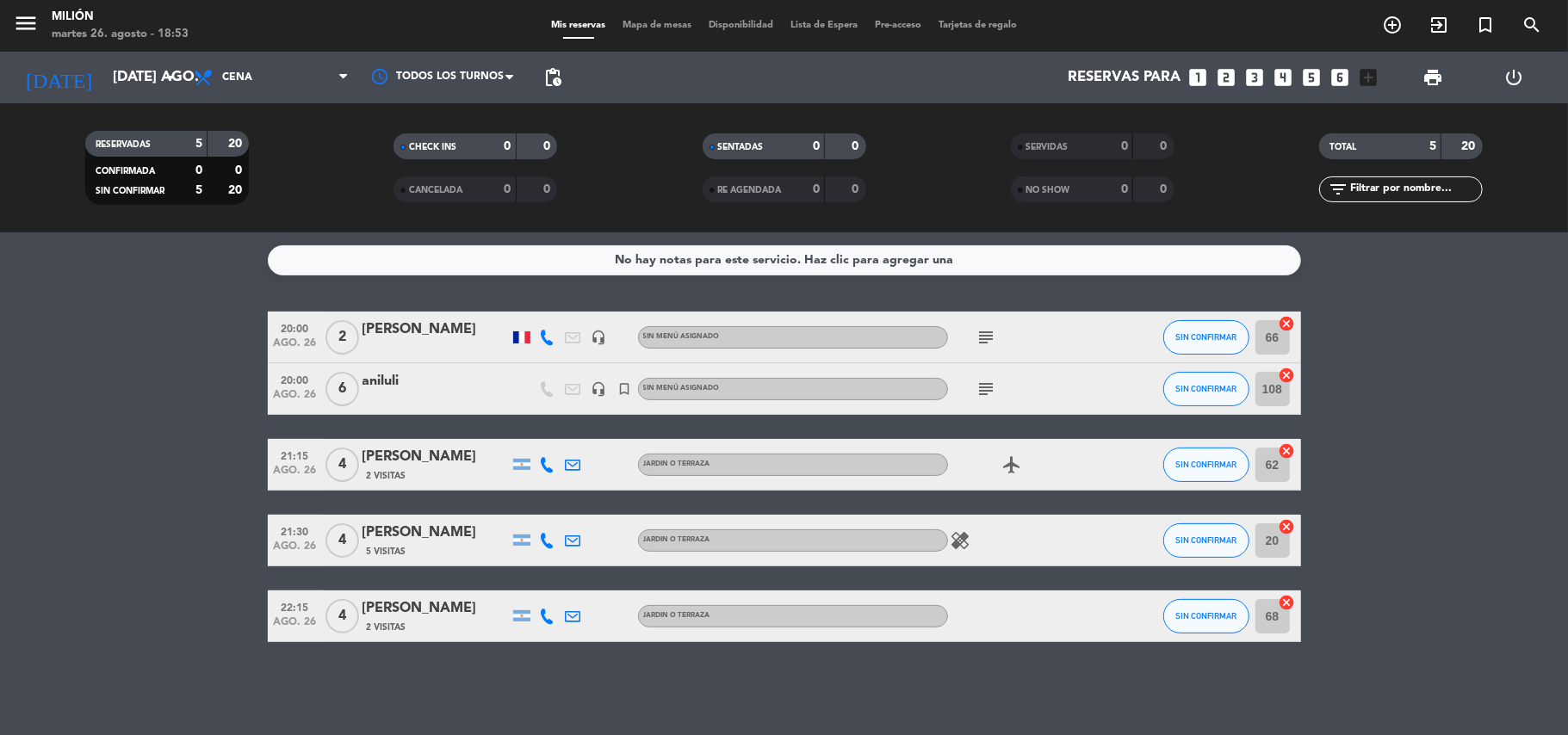
click at [502, 682] on div "No hay notas para este servicio. Haz clic para agregar una 20:00 ago. 26 2 [PER…" at bounding box center [784, 484] width 1568 height 502
click at [152, 90] on input "[DATE] ago." at bounding box center [197, 78] width 186 height 33
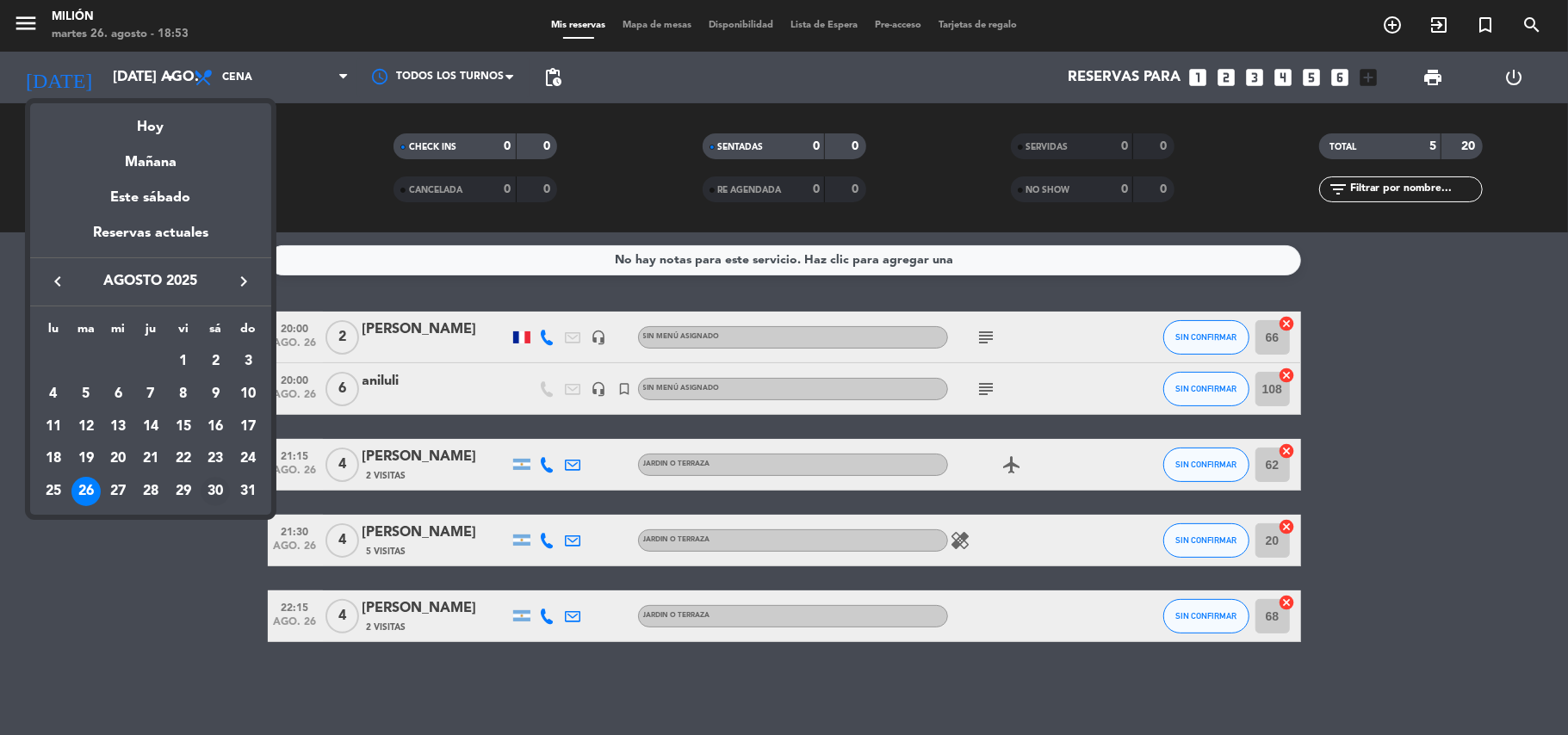
click at [215, 490] on div "30" at bounding box center [215, 492] width 29 height 29
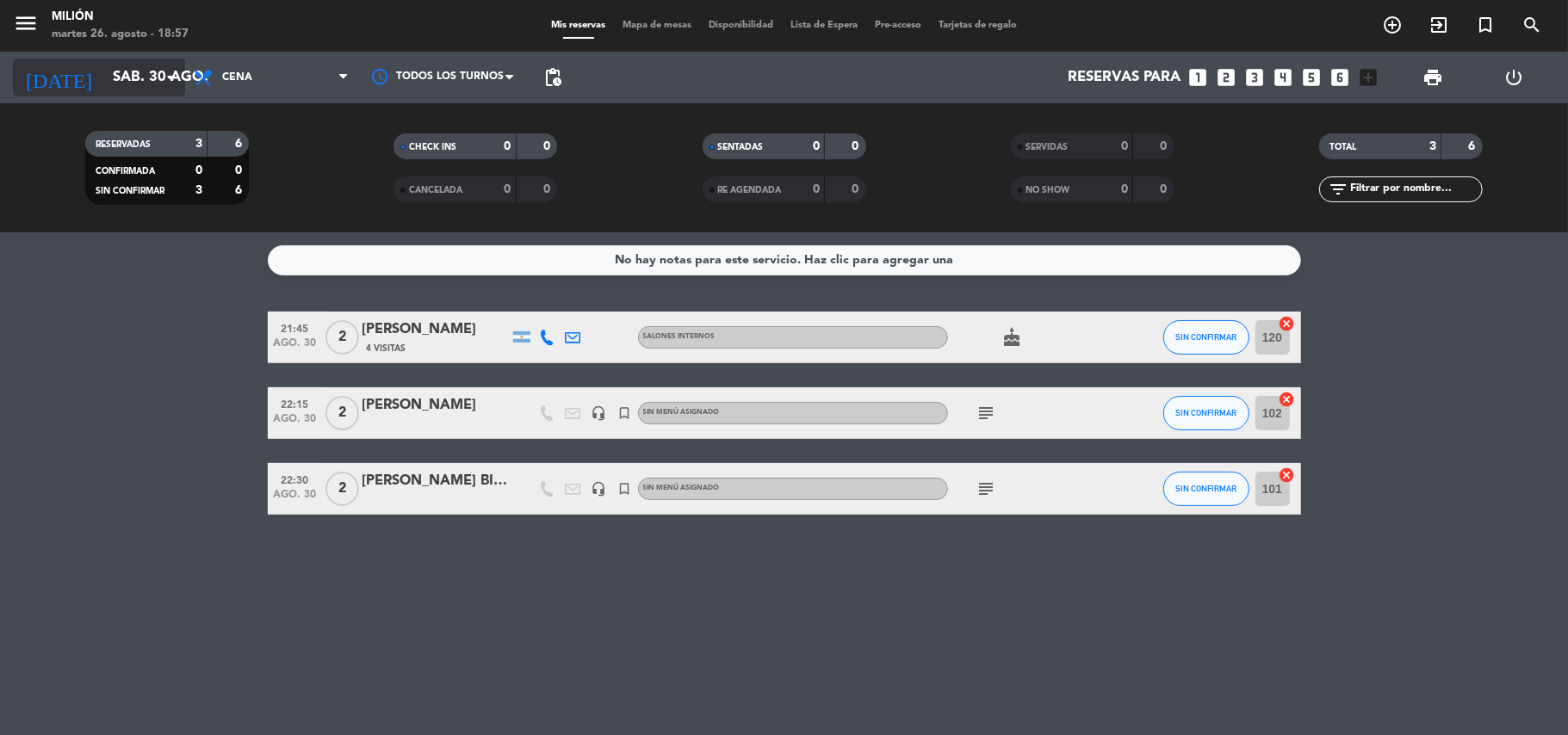
click at [127, 67] on input "sáb. 30 ago." at bounding box center [197, 78] width 186 height 33
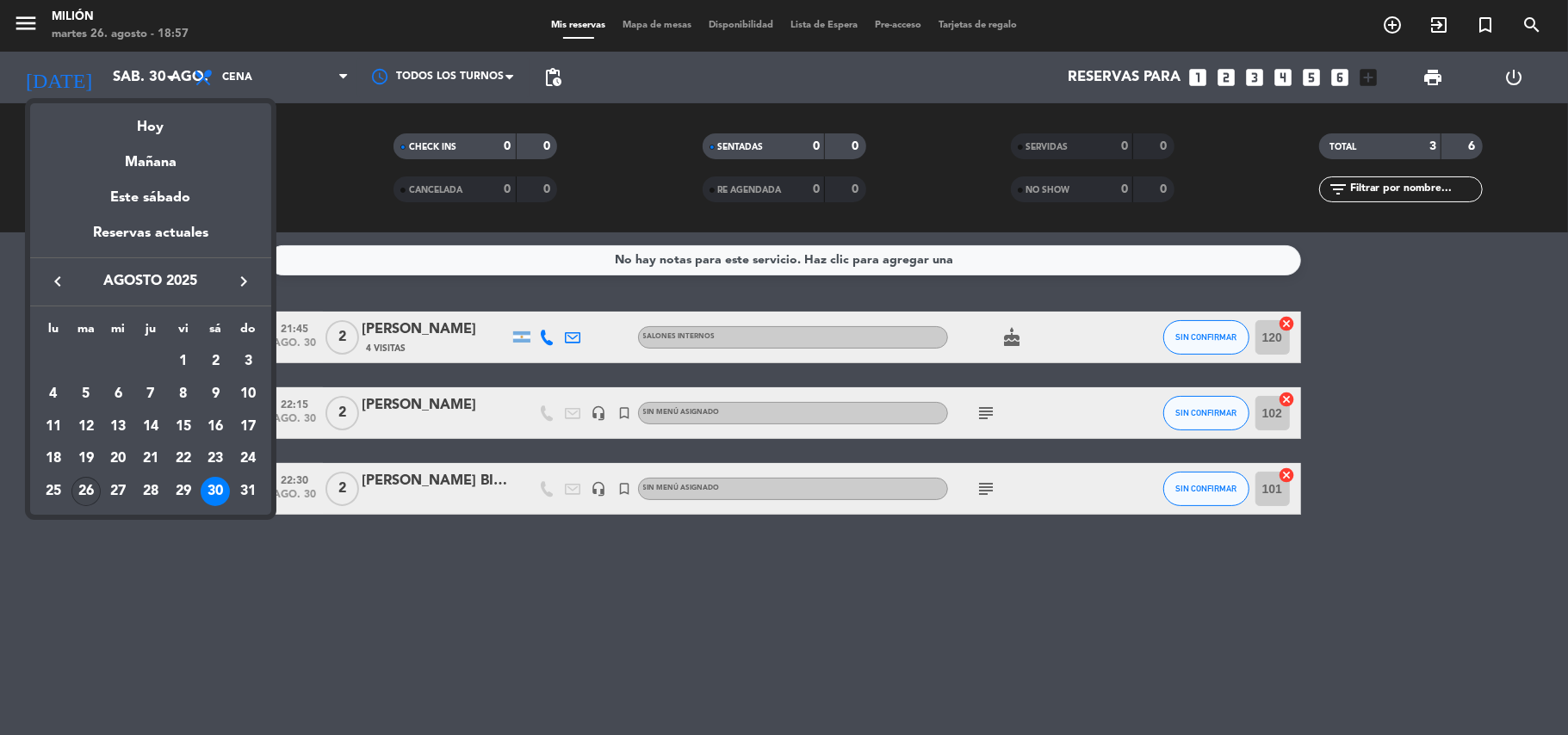
click at [74, 497] on div "26" at bounding box center [86, 492] width 29 height 29
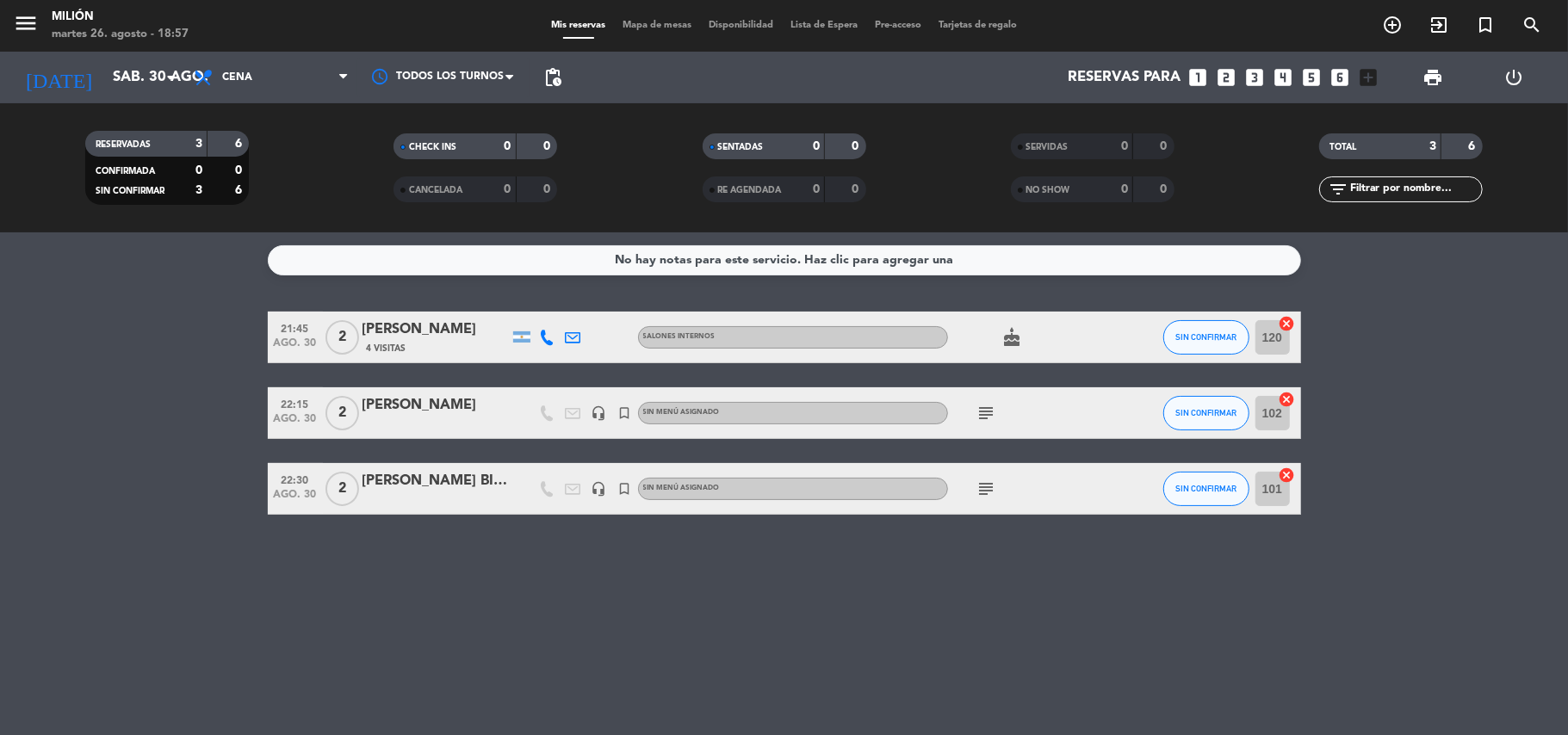
type input "[DATE] ago."
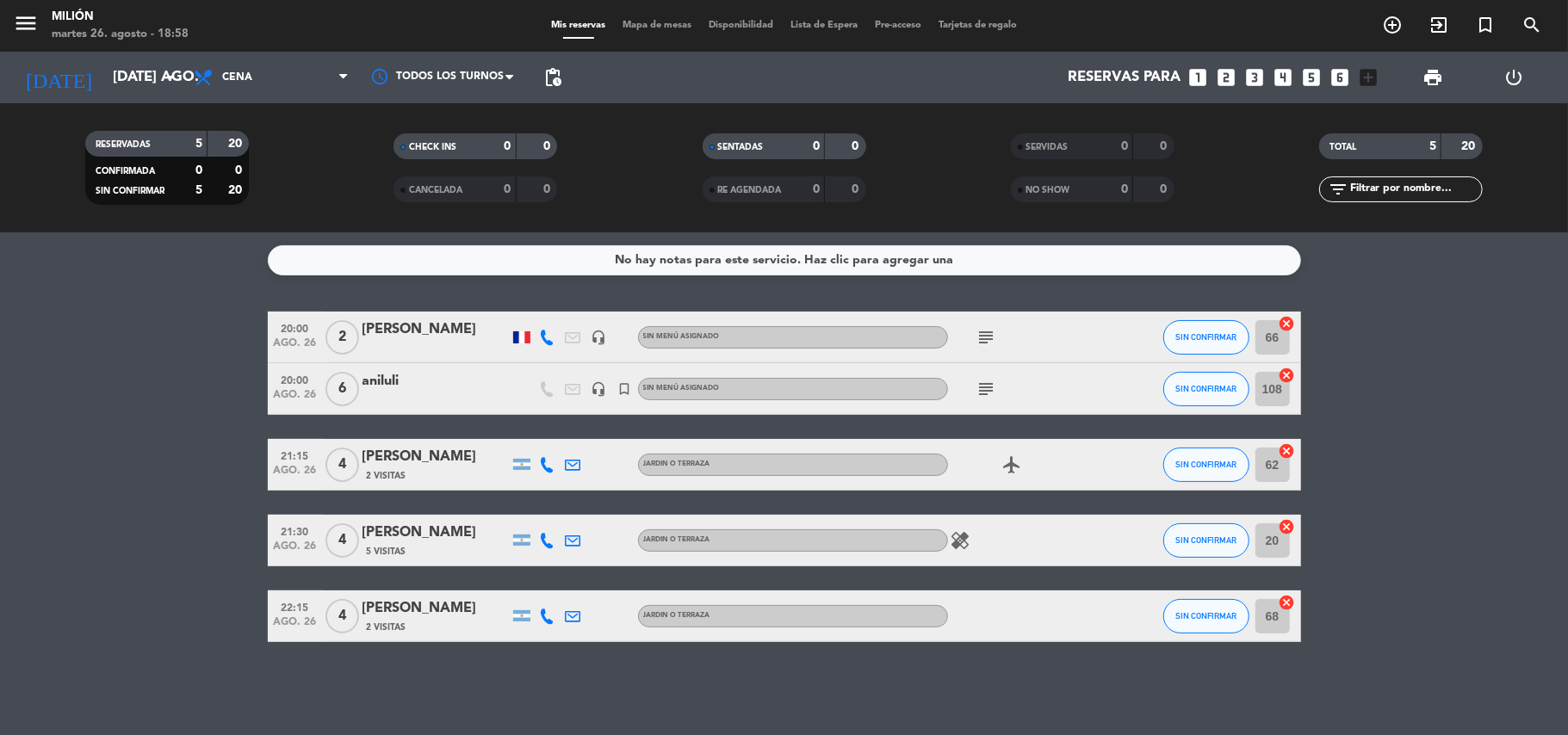
click at [971, 382] on div "subject" at bounding box center [1025, 389] width 155 height 51
click at [980, 391] on icon "subject" at bounding box center [986, 388] width 21 height 21
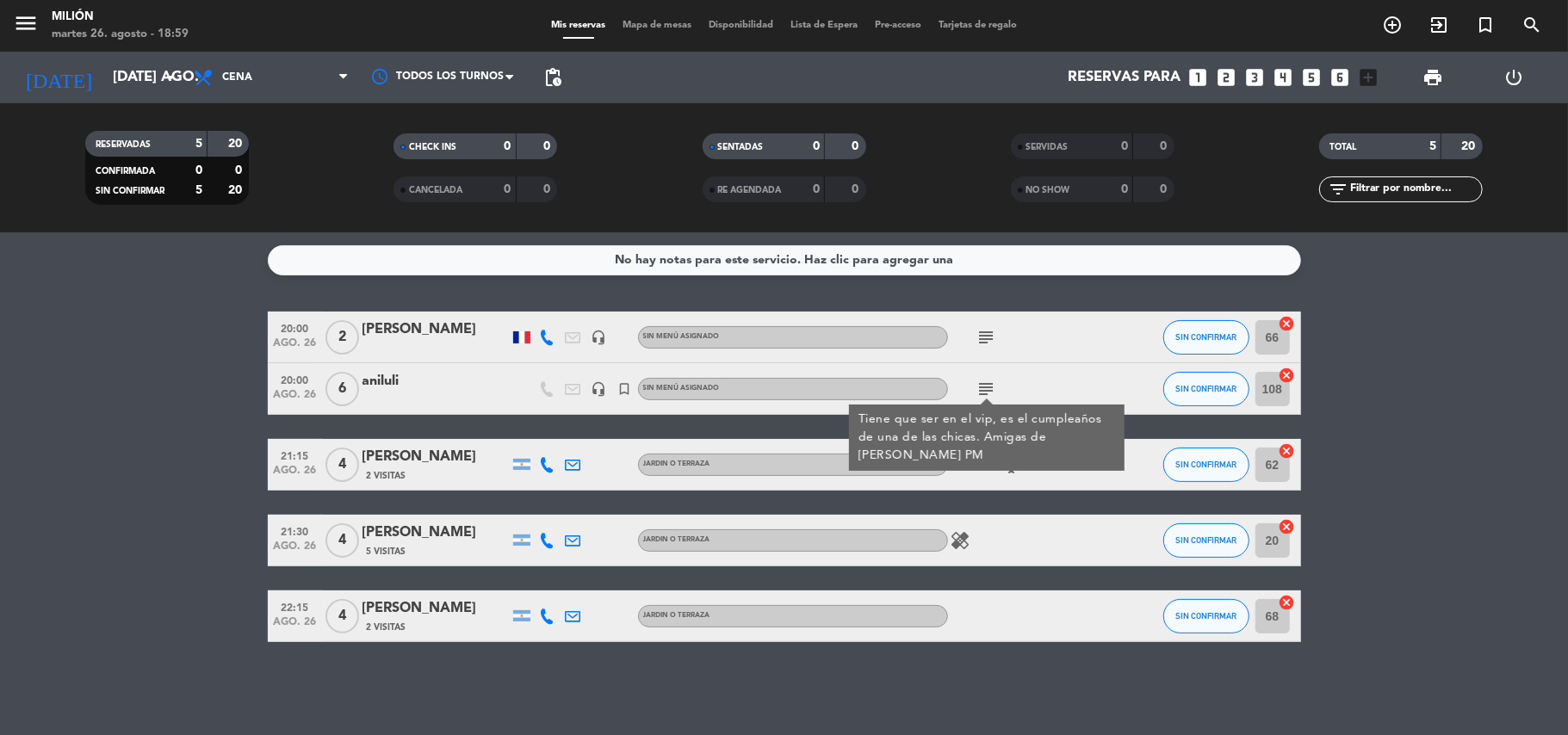
click at [1030, 371] on div "subject Tiene que ser en el vip, es el cumpleaños de una de las chicas. Amigas …" at bounding box center [1025, 389] width 155 height 51
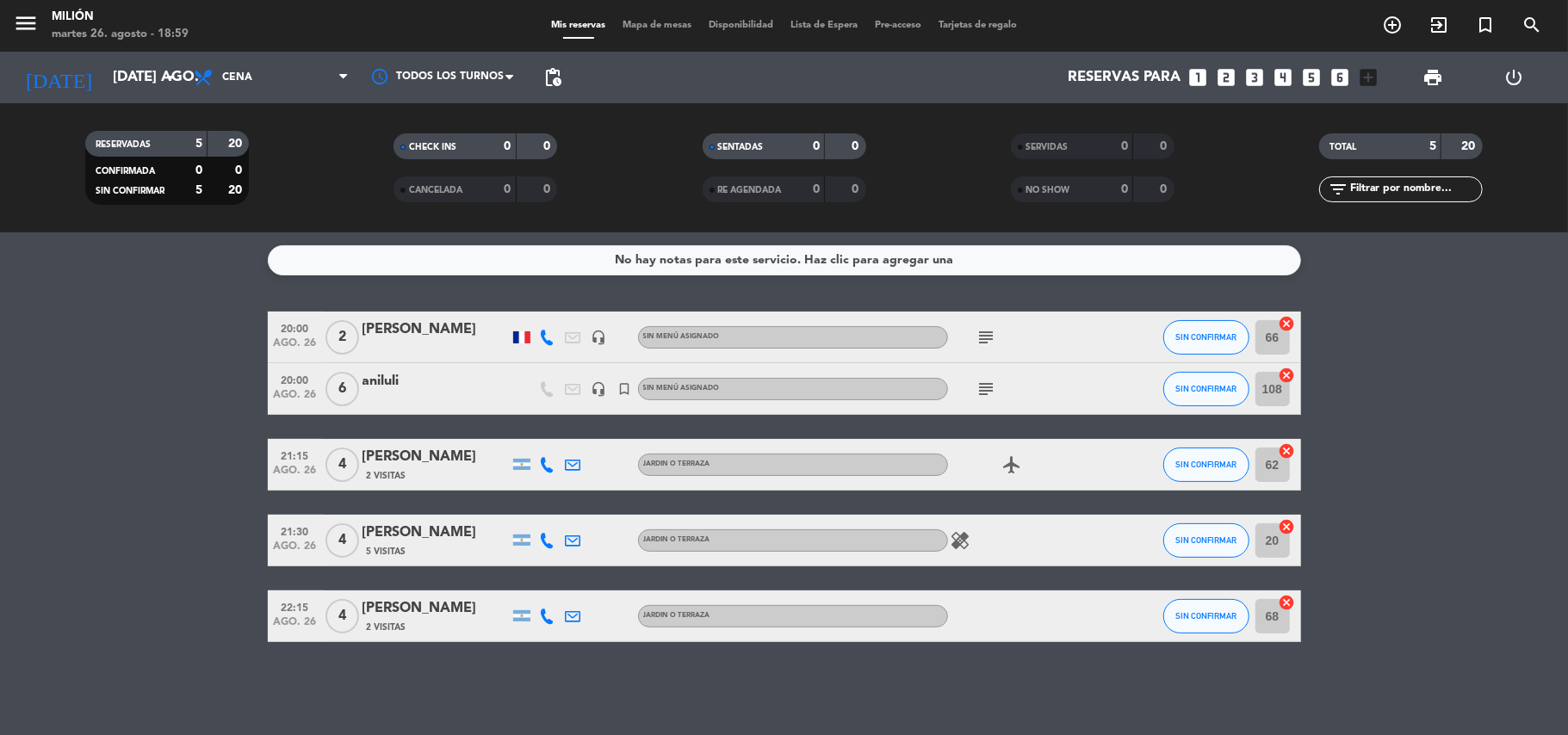
click at [428, 390] on div "aniluli" at bounding box center [436, 381] width 147 height 22
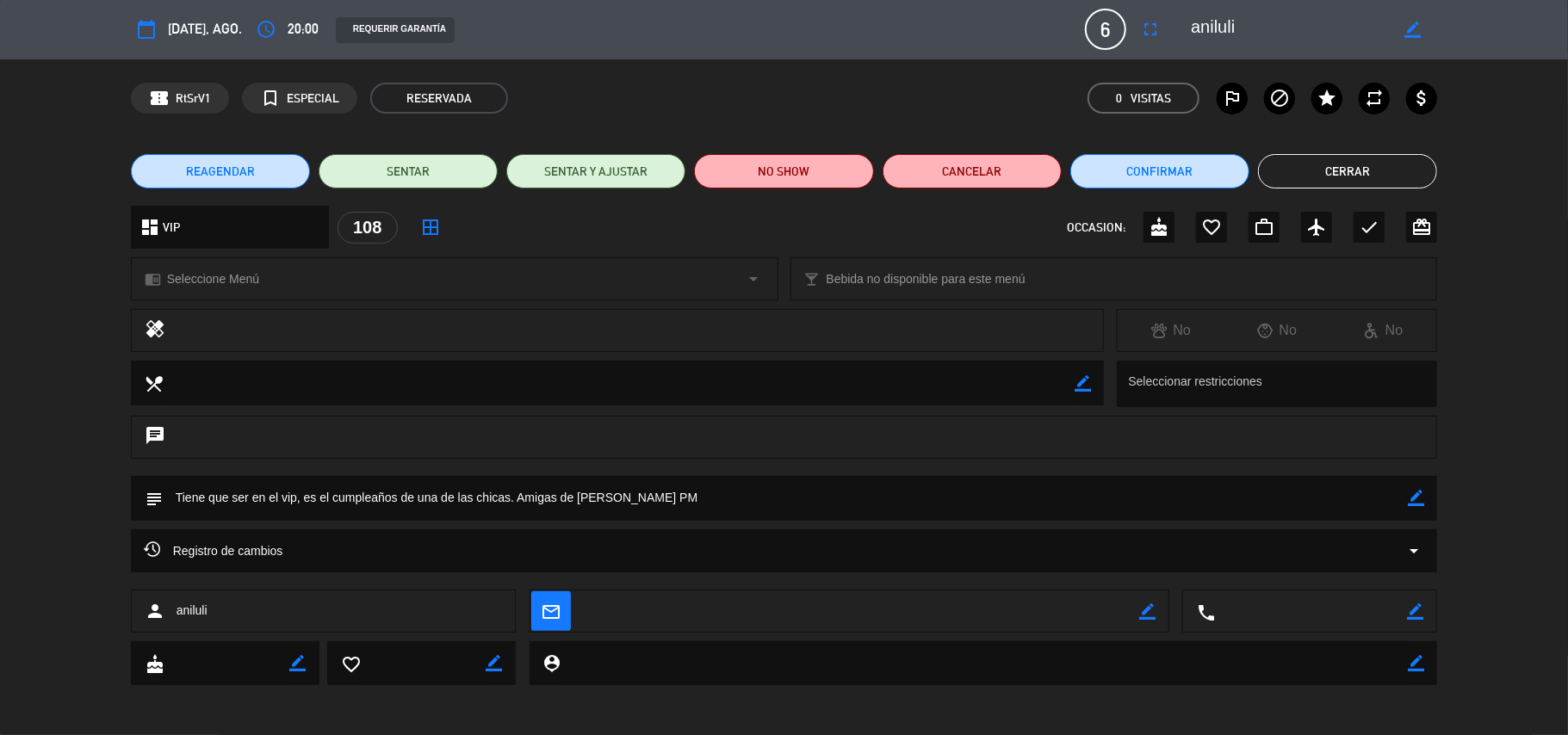
scroll to position [0, 0]
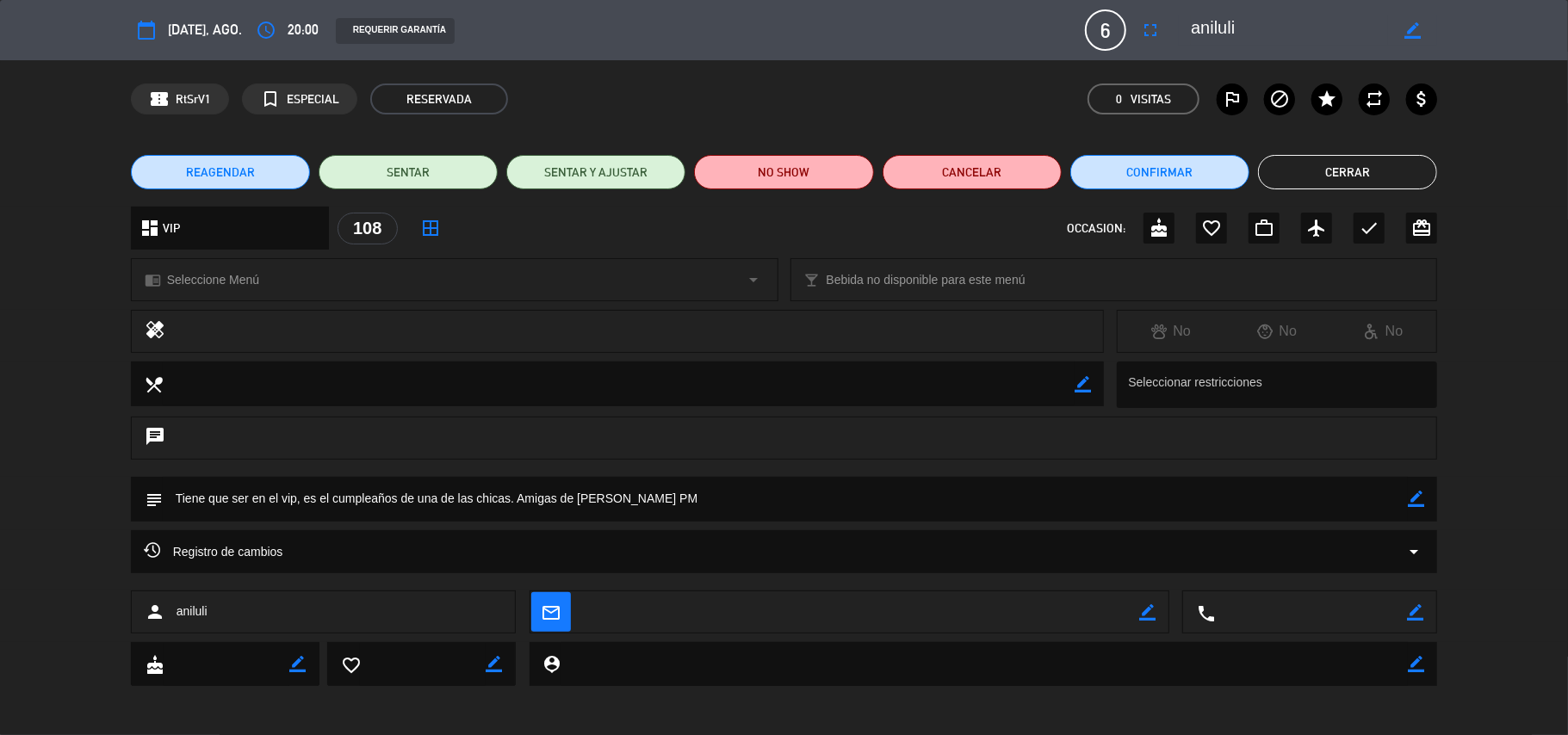
click at [1403, 191] on div "REAGENDAR SENTAR SENTAR Y AJUSTAR NO SHOW Cancelar Confirmar Cerrar" at bounding box center [784, 172] width 1568 height 68
click at [1395, 167] on button "Cerrar" at bounding box center [1347, 172] width 179 height 34
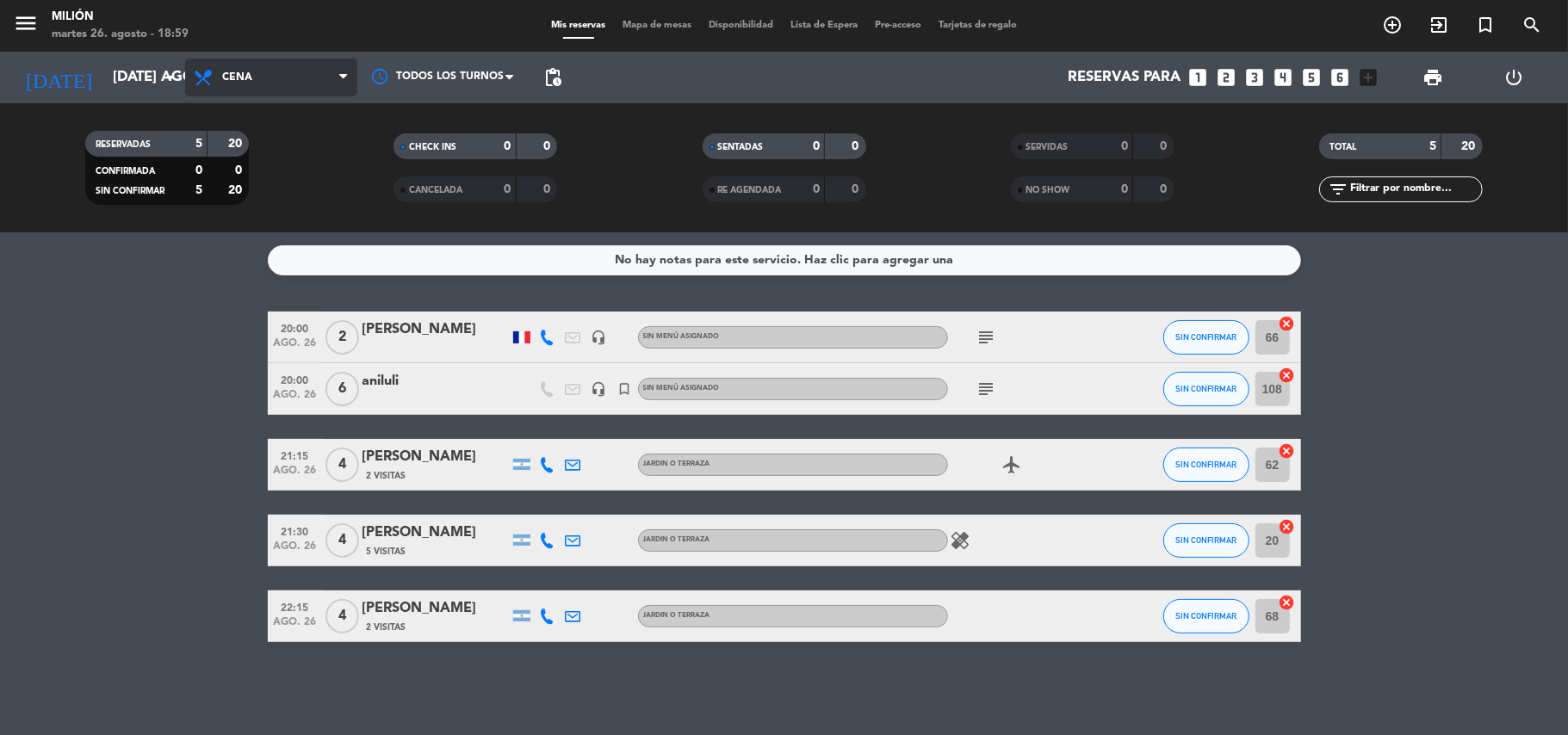
click at [304, 79] on span "Cena" at bounding box center [271, 77] width 172 height 38
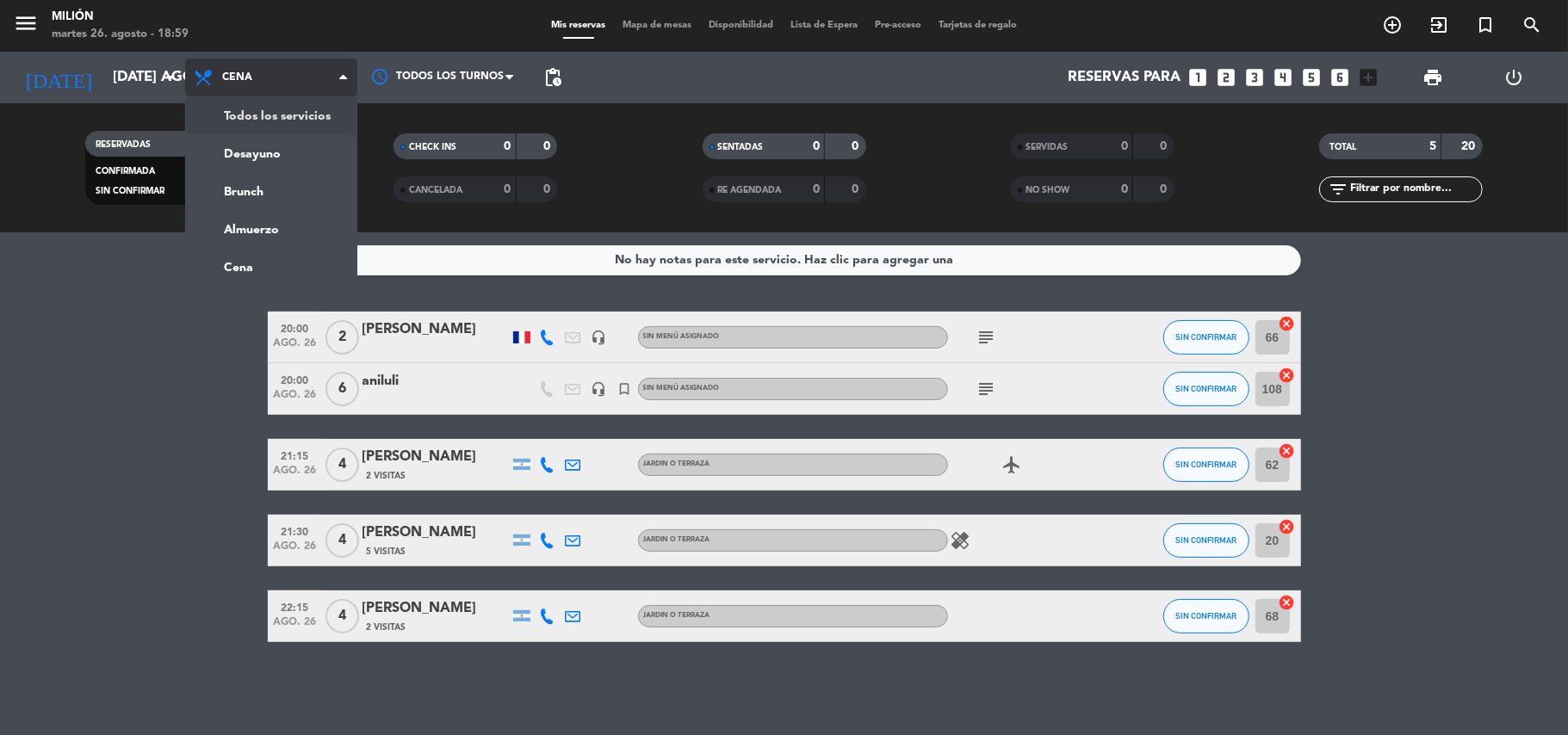
click at [293, 102] on div "Todos los servicios Desayuno Brunch Almuerzo Cena Cena Todos los servicios Desa…" at bounding box center [271, 77] width 172 height 52
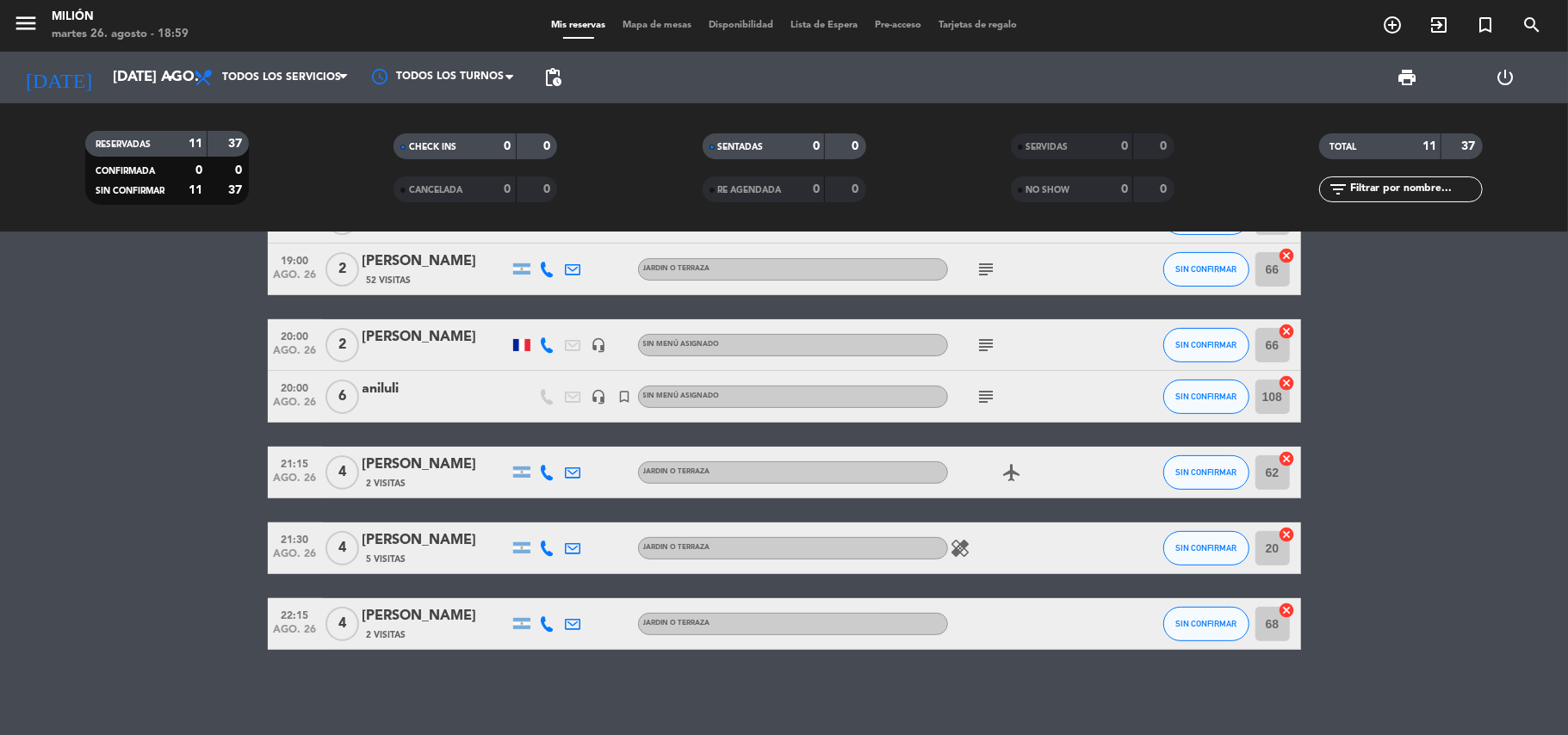
scroll to position [279, 0]
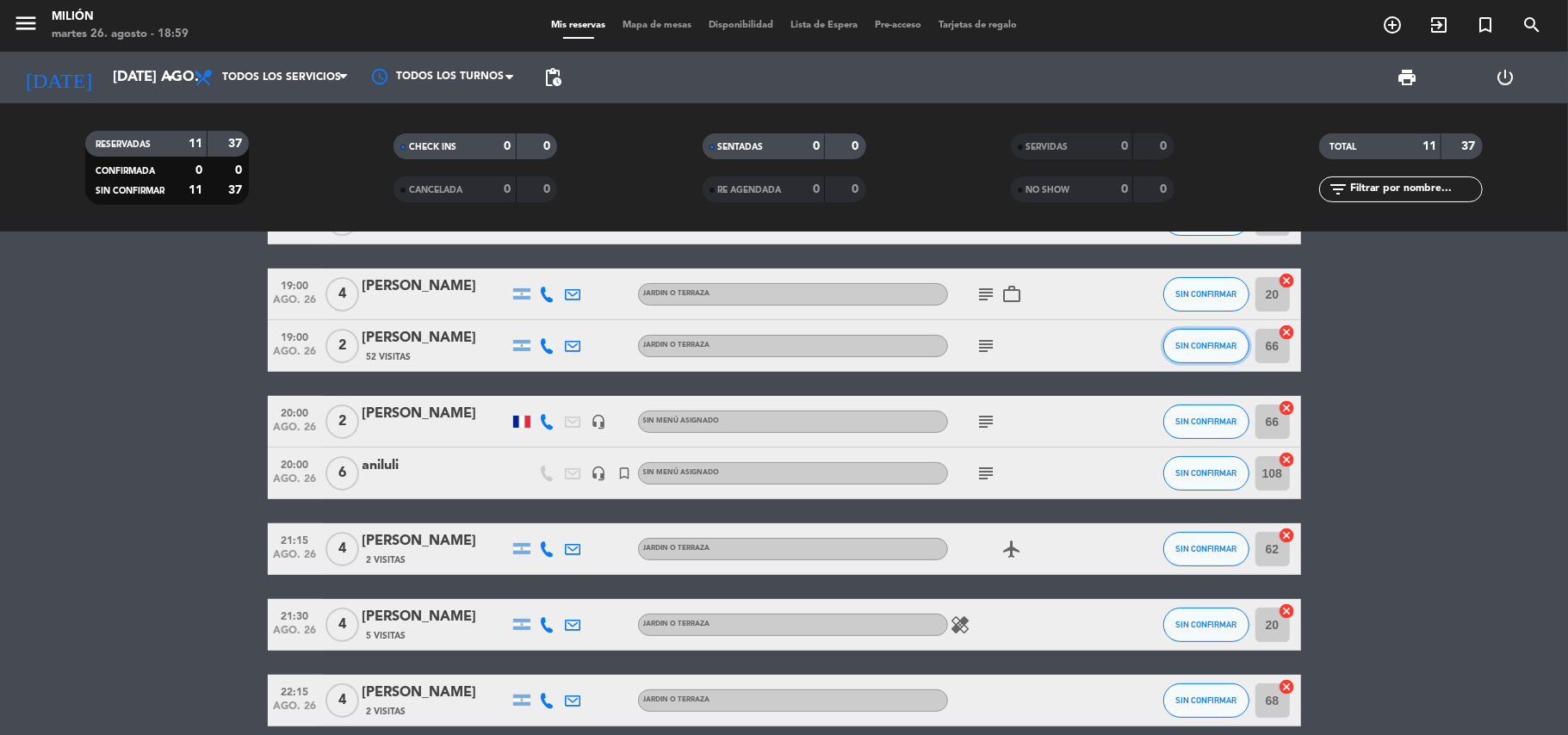
click at [1186, 338] on button "SIN CONFIRMAR" at bounding box center [1206, 345] width 86 height 34
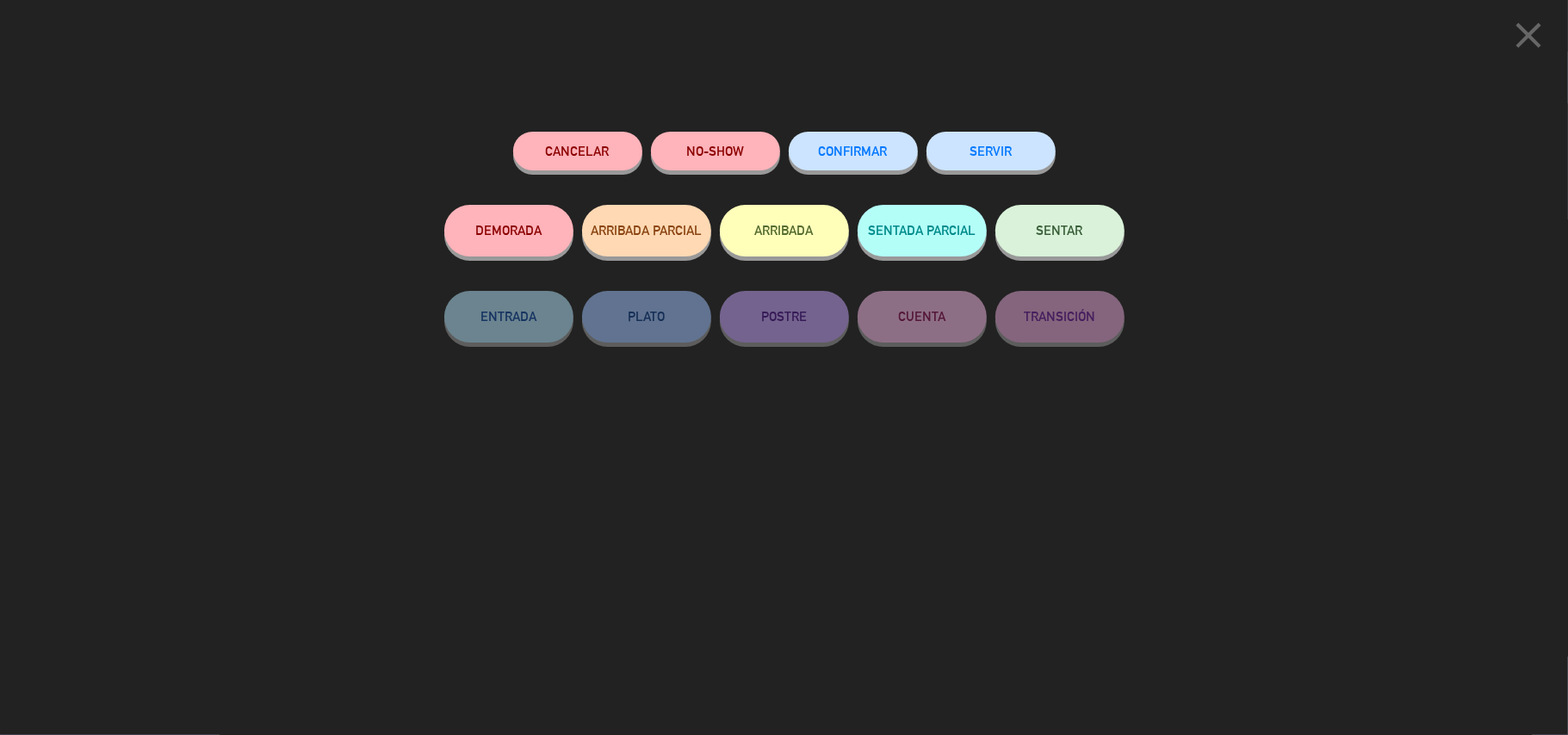
click at [1056, 242] on button "SENTAR" at bounding box center [1060, 231] width 129 height 52
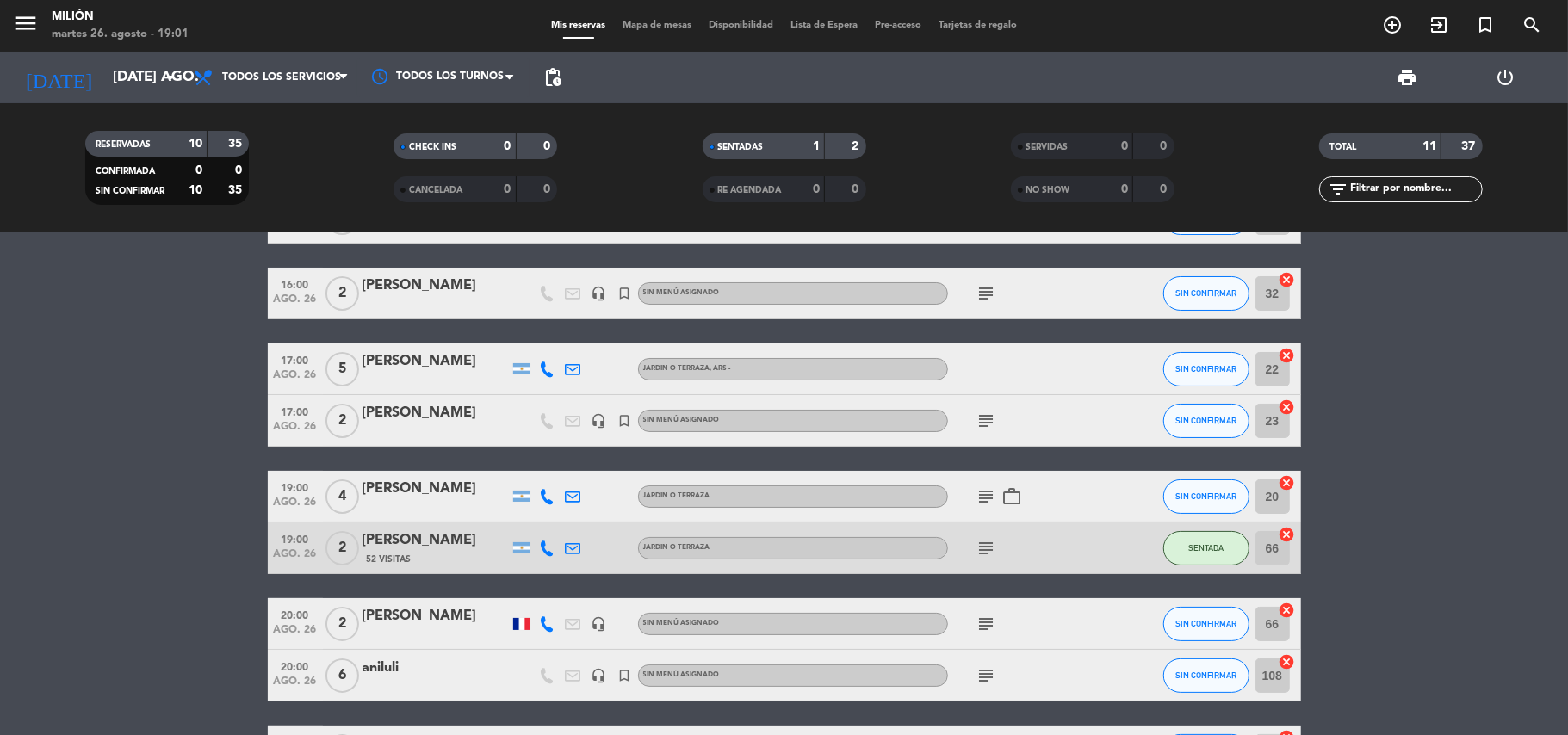
scroll to position [49, 0]
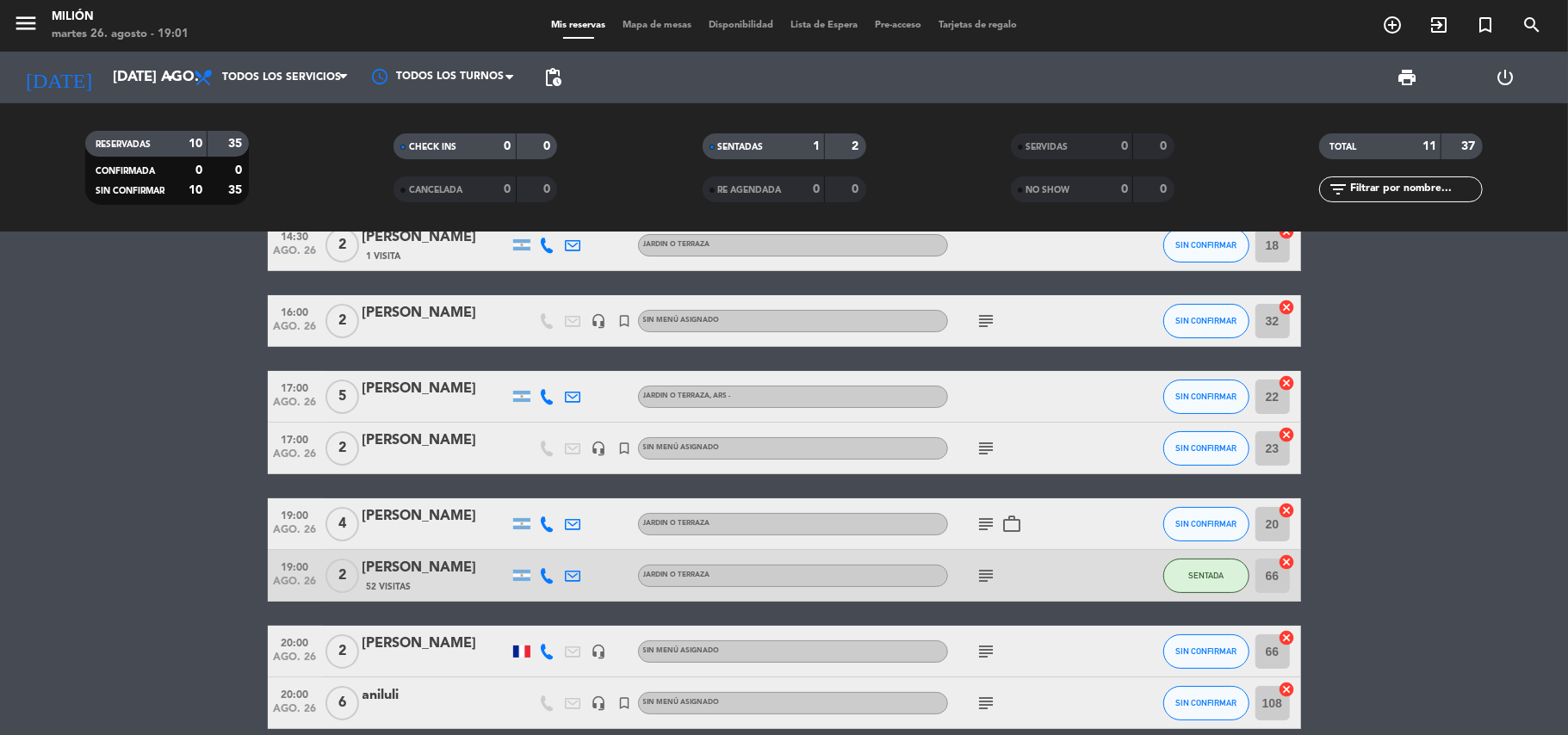
click at [991, 531] on icon "subject" at bounding box center [986, 524] width 21 height 21
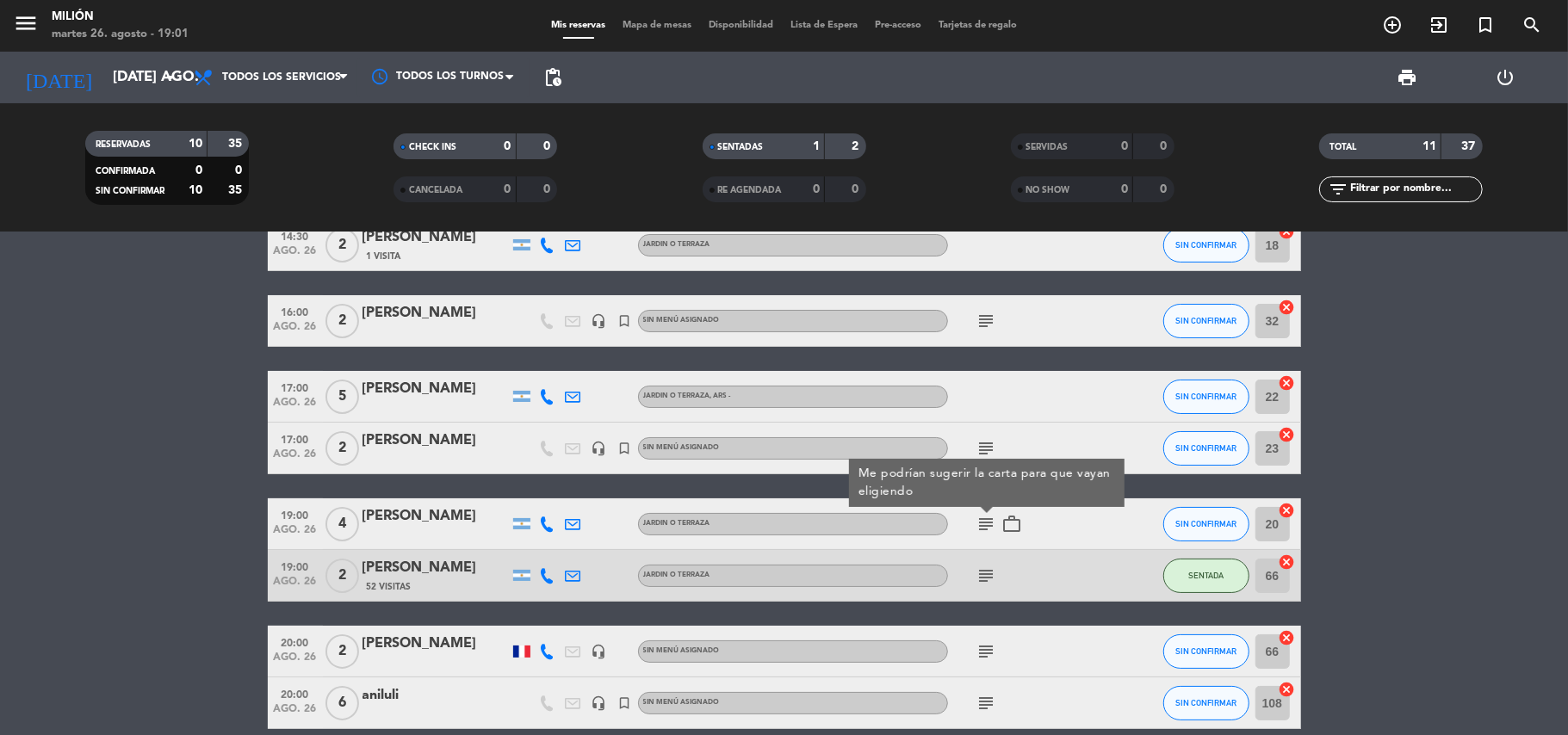
click at [981, 520] on icon "subject" at bounding box center [986, 524] width 21 height 21
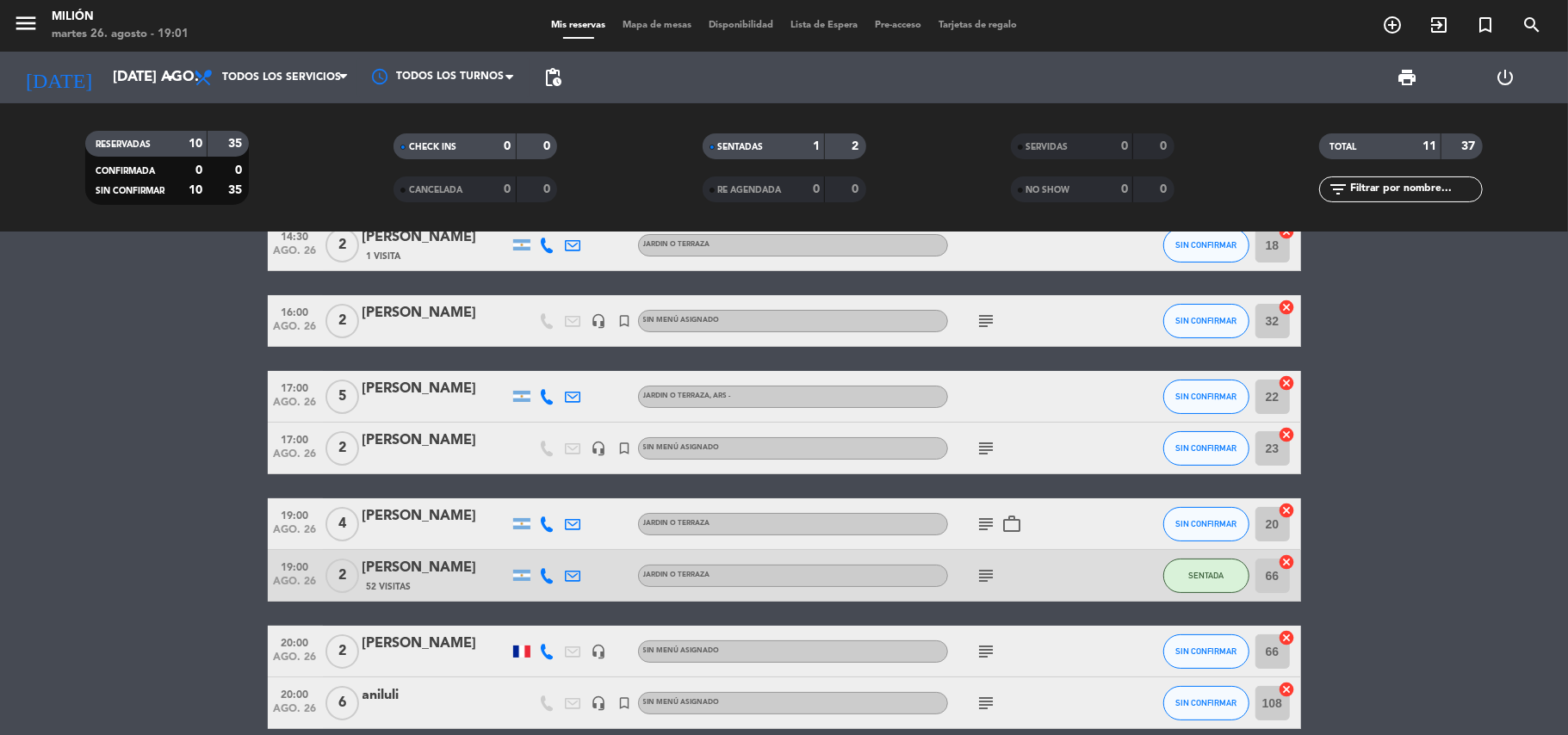
click at [68, 373] on bookings-row "14:30 ago. 26 2 [PERSON_NAME] 1 Visita JARDIN o TERRAZA SIN CONFIRMAR 18 cancel…" at bounding box center [784, 588] width 1568 height 737
click at [198, 520] on bookings-row "14:30 ago. 26 2 [PERSON_NAME] 1 Visita JARDIN o TERRAZA SIN CONFIRMAR 18 cancel…" at bounding box center [784, 588] width 1568 height 737
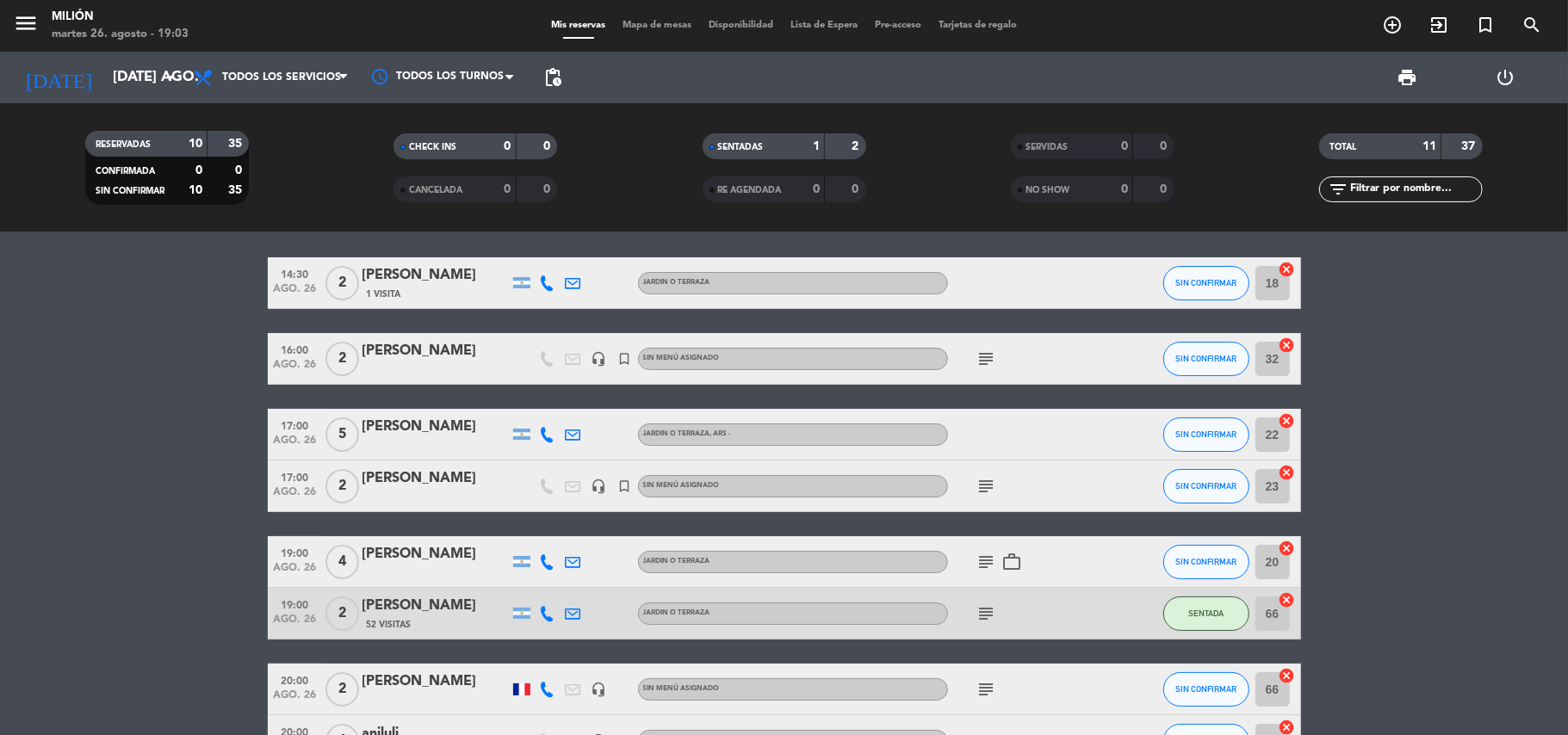
scroll to position [0, 0]
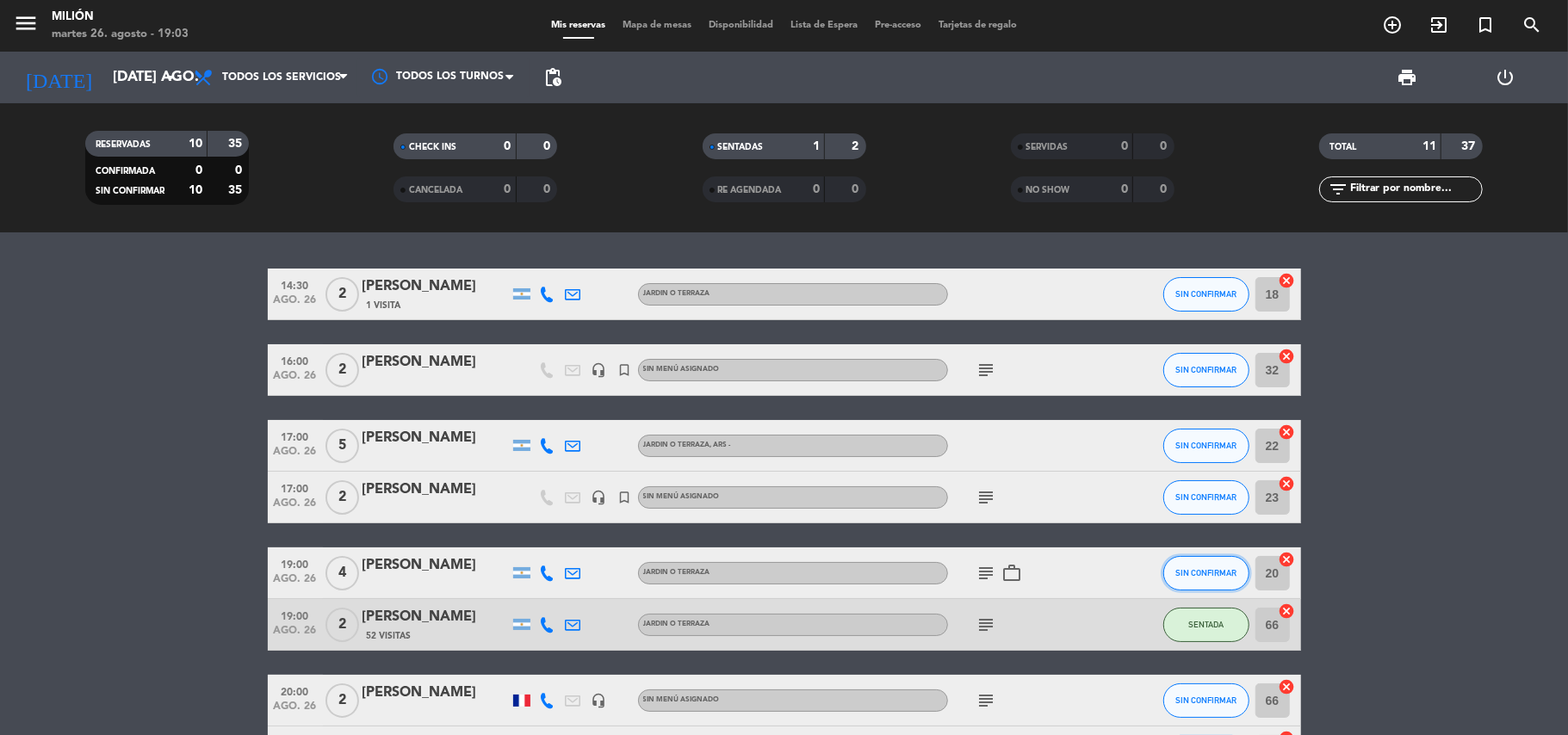
click at [1205, 573] on span "SIN CONFIRMAR" at bounding box center [1205, 573] width 62 height 10
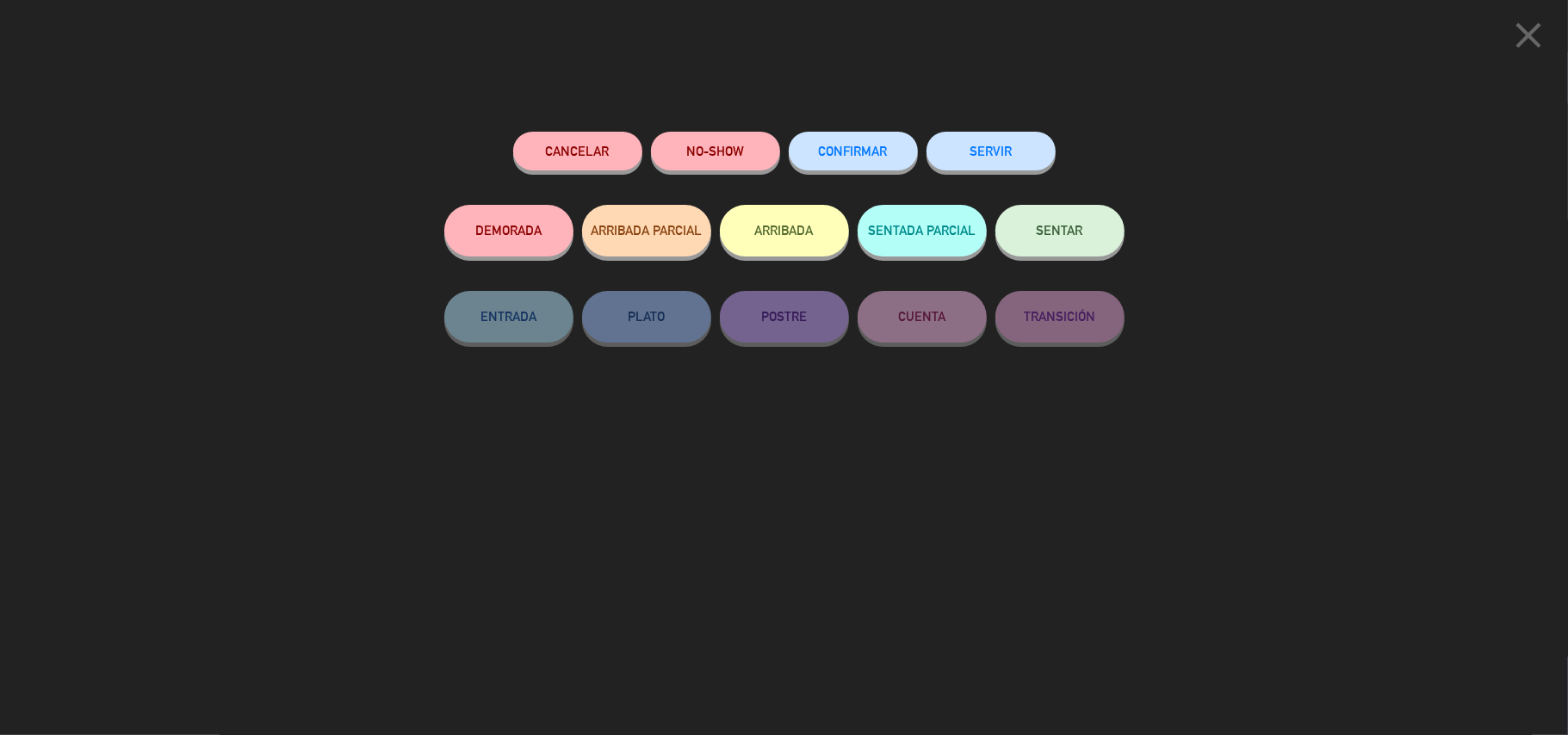
click at [1034, 232] on button "SENTAR" at bounding box center [1060, 231] width 129 height 52
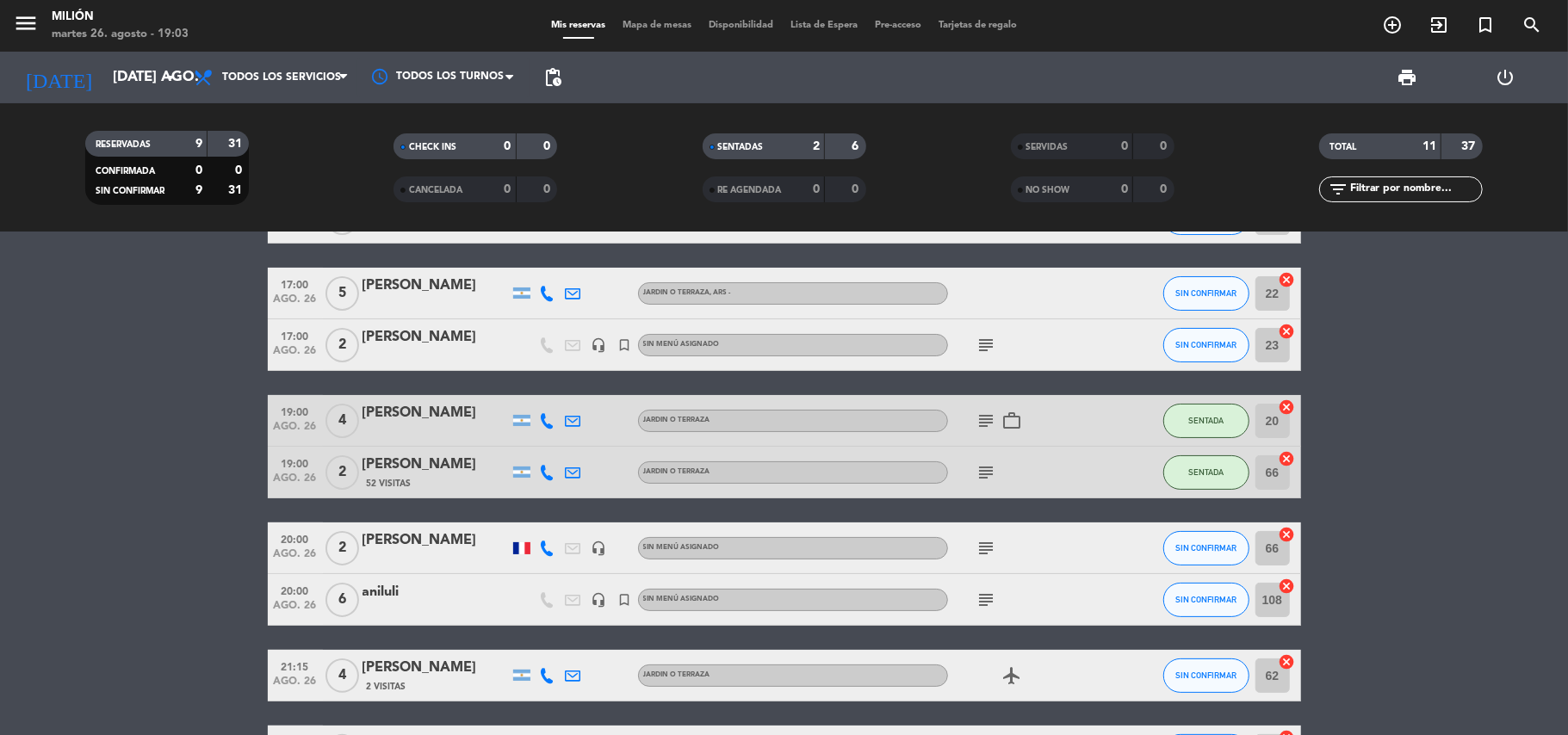
scroll to position [229, 0]
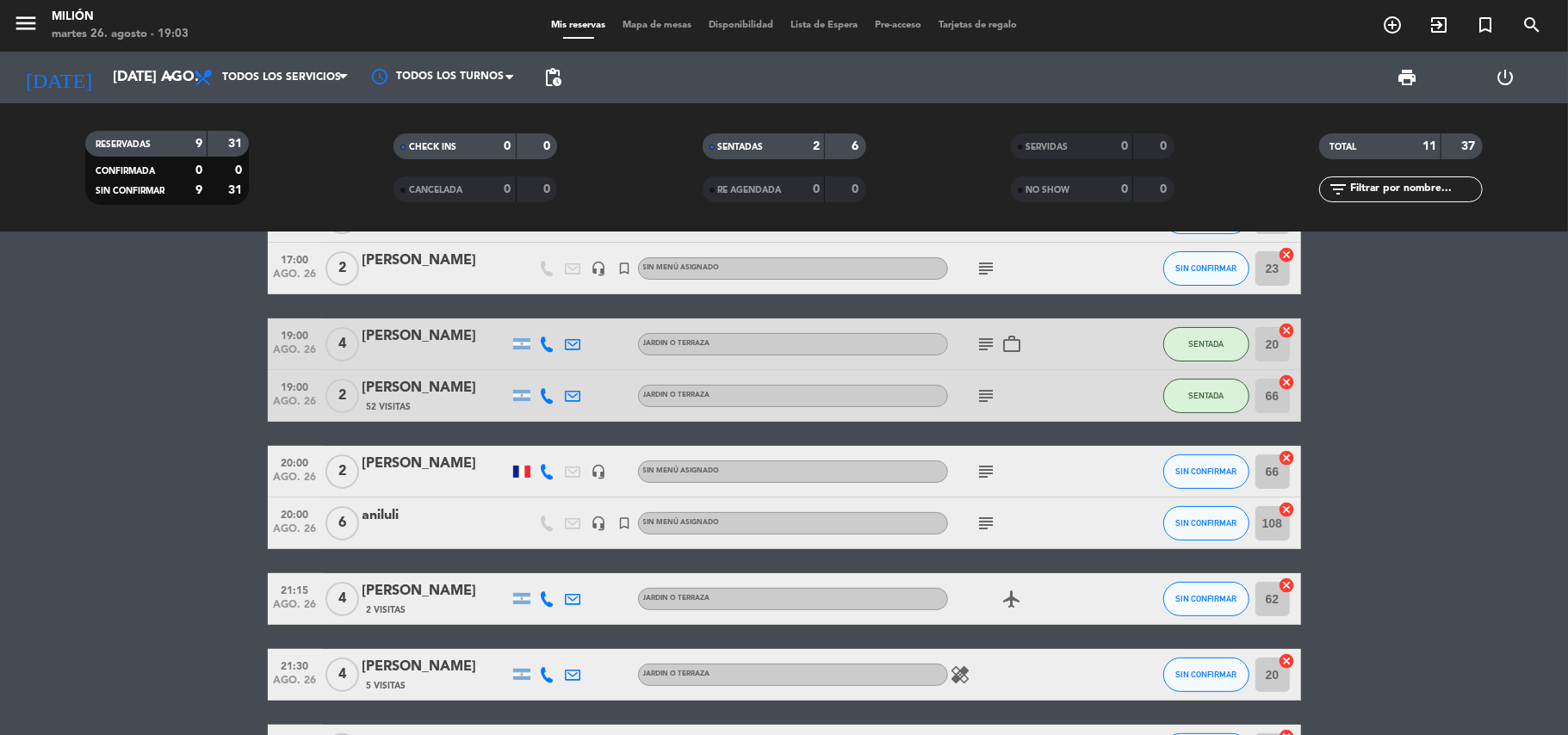
click at [981, 473] on icon "subject" at bounding box center [986, 471] width 21 height 21
click at [981, 472] on icon "subject" at bounding box center [986, 471] width 21 height 21
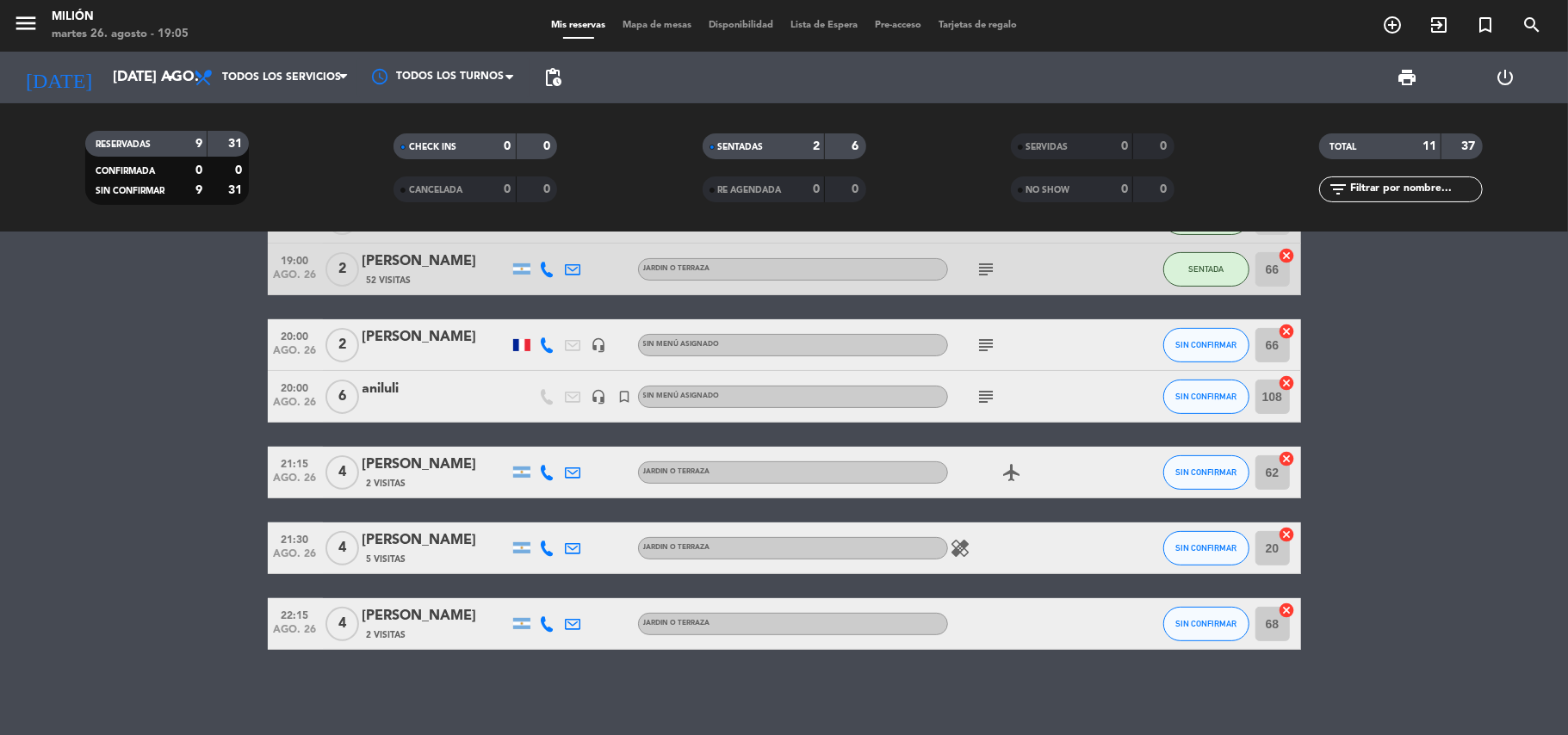
click at [437, 662] on div "14:30 ago. 26 2 [PERSON_NAME] 1 Visita JARDIN o TERRAZA SIN CONFIRMAR 18 cancel…" at bounding box center [784, 484] width 1568 height 502
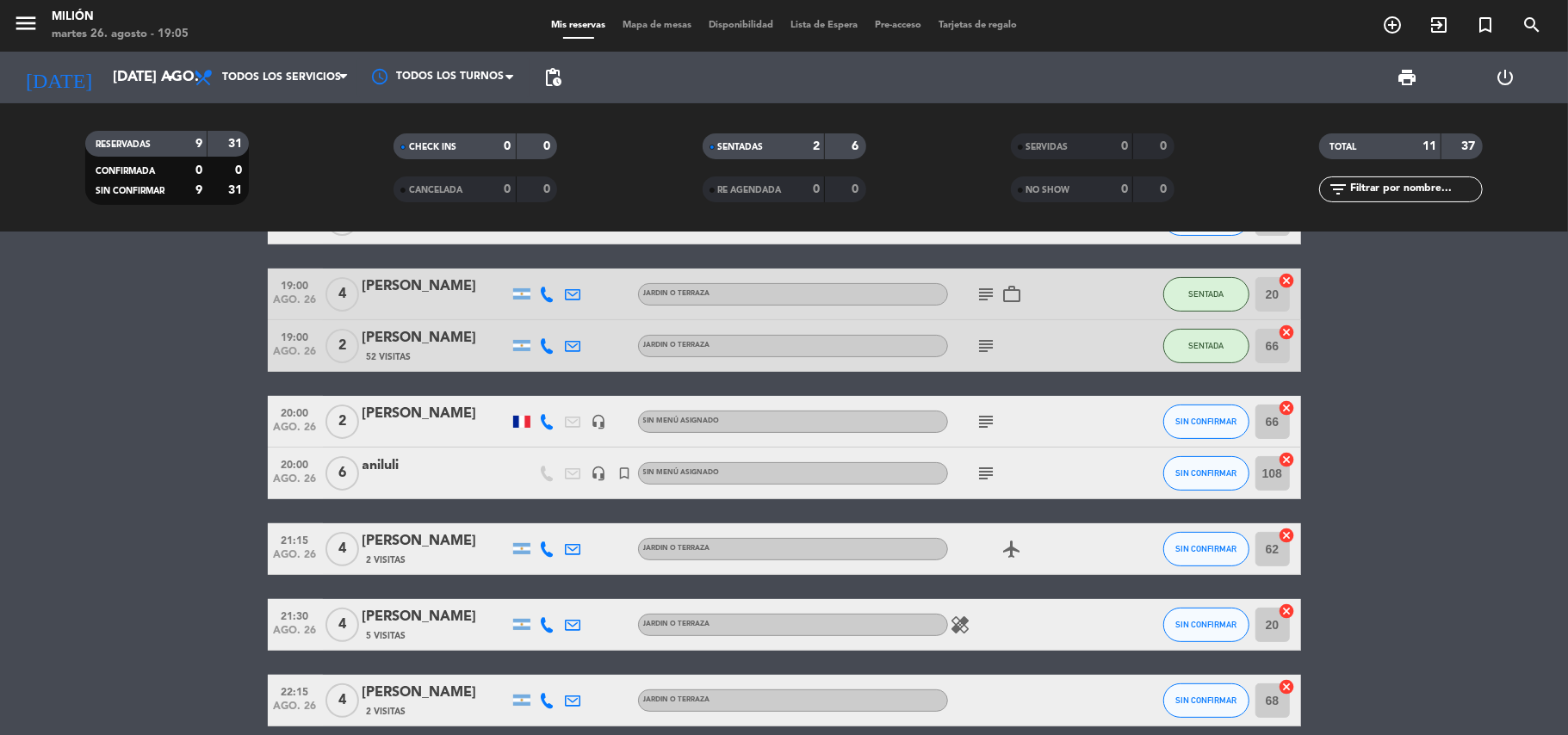
click at [1334, 450] on bookings-row "14:30 ago. 26 2 [PERSON_NAME] 1 Visita JARDIN o TERRAZA SIN CONFIRMAR 18 cancel…" at bounding box center [784, 358] width 1568 height 737
click at [1484, 451] on bookings-row "14:30 ago. 26 2 [PERSON_NAME] 1 Visita JARDIN o TERRAZA SIN CONFIRMAR 18 cancel…" at bounding box center [784, 358] width 1568 height 737
click at [1434, 541] on bookings-row "14:30 ago. 26 2 [PERSON_NAME] 1 Visita JARDIN o TERRAZA SIN CONFIRMAR 18 cancel…" at bounding box center [784, 358] width 1568 height 737
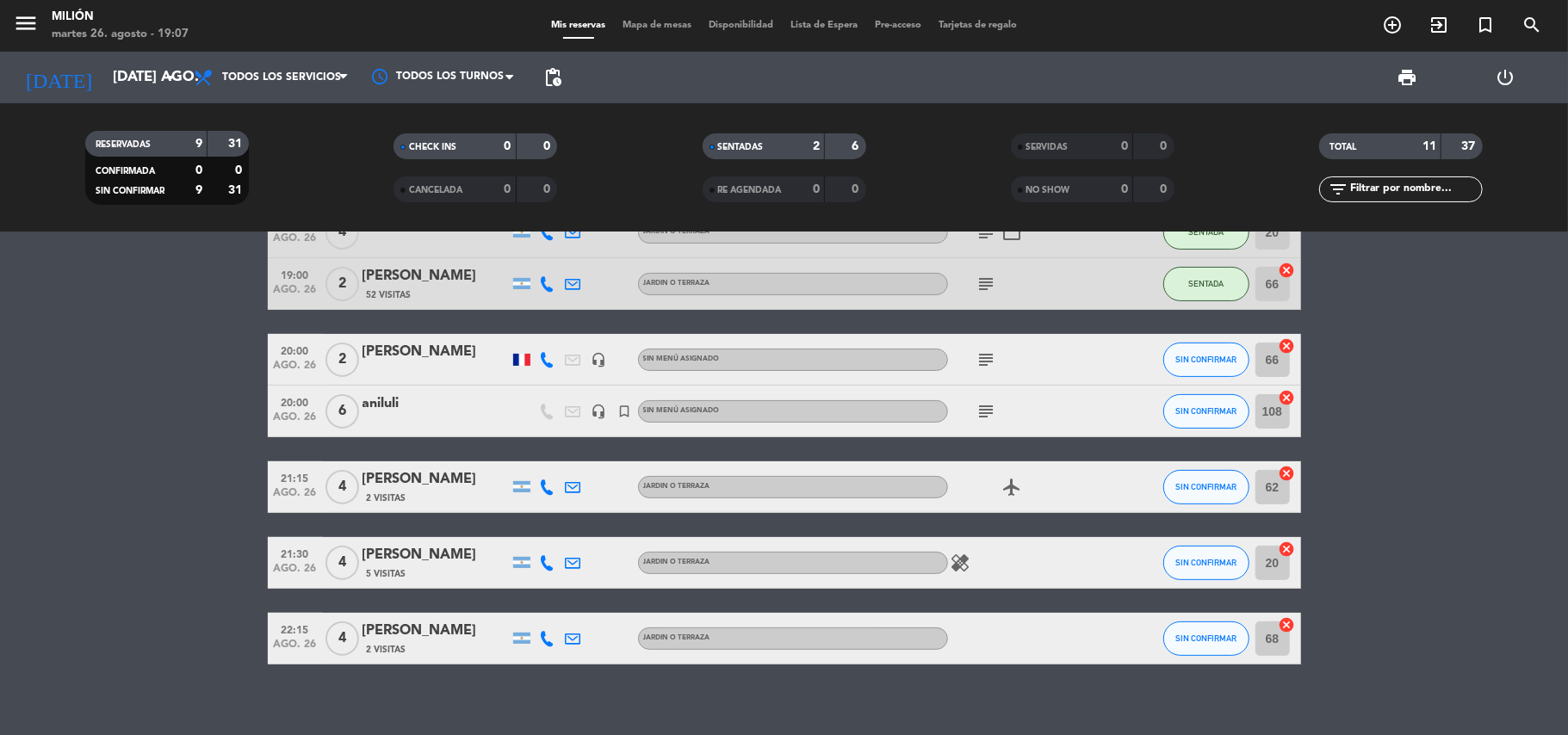
scroll to position [356, 0]
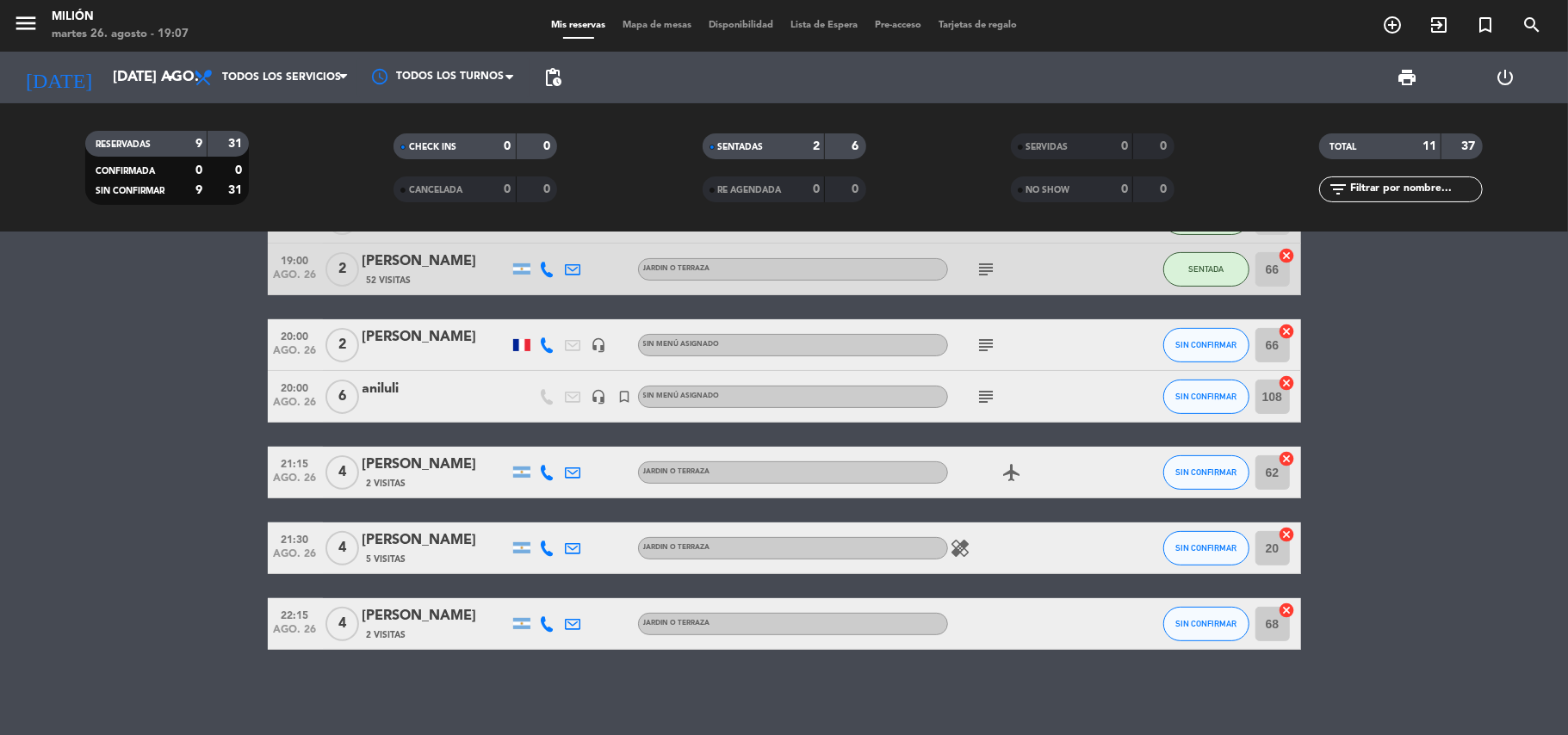
click at [1006, 552] on div "healing" at bounding box center [1025, 548] width 155 height 51
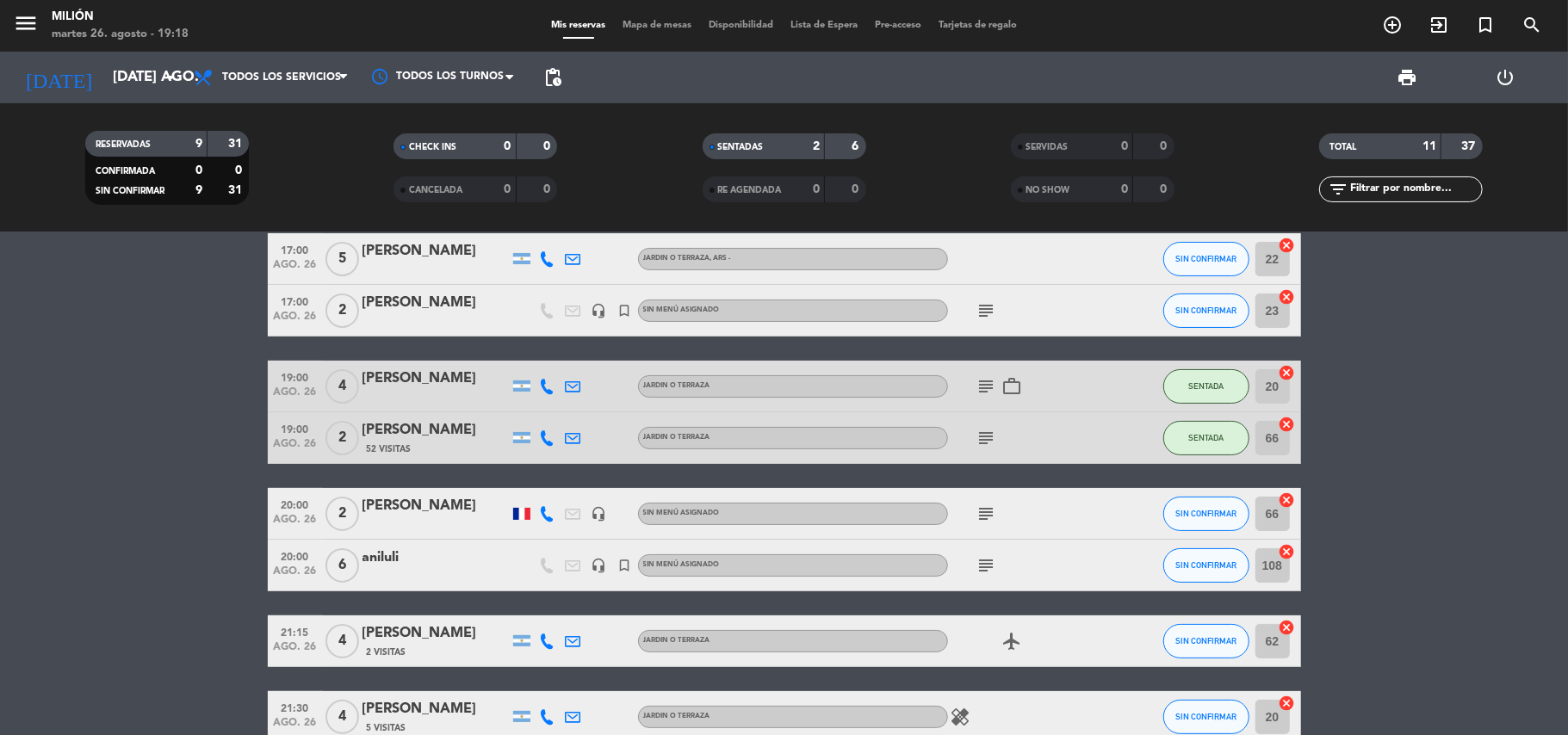
scroll to position [279, 0]
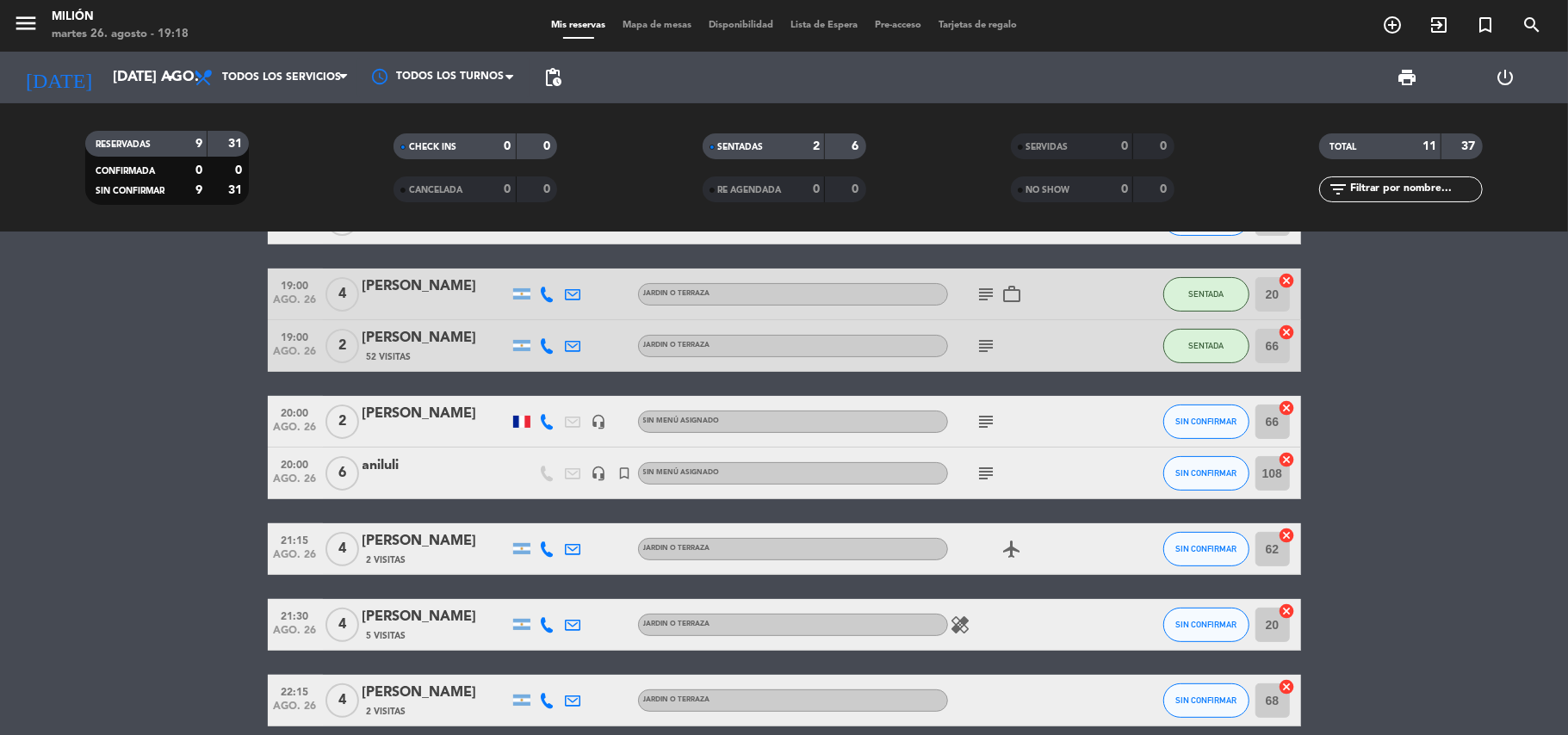
click at [993, 469] on icon "subject" at bounding box center [986, 473] width 21 height 21
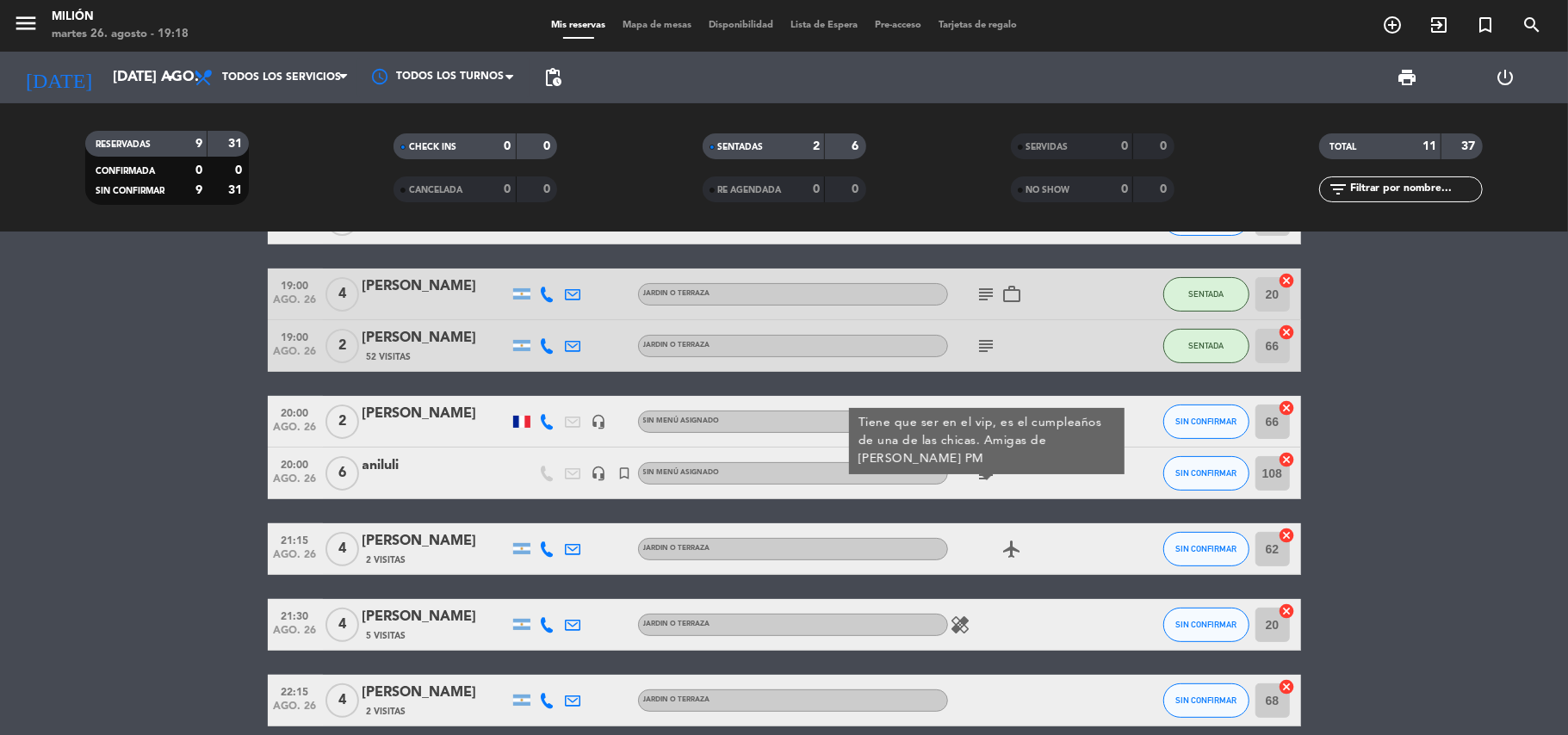
click at [991, 469] on icon "subject" at bounding box center [986, 473] width 21 height 21
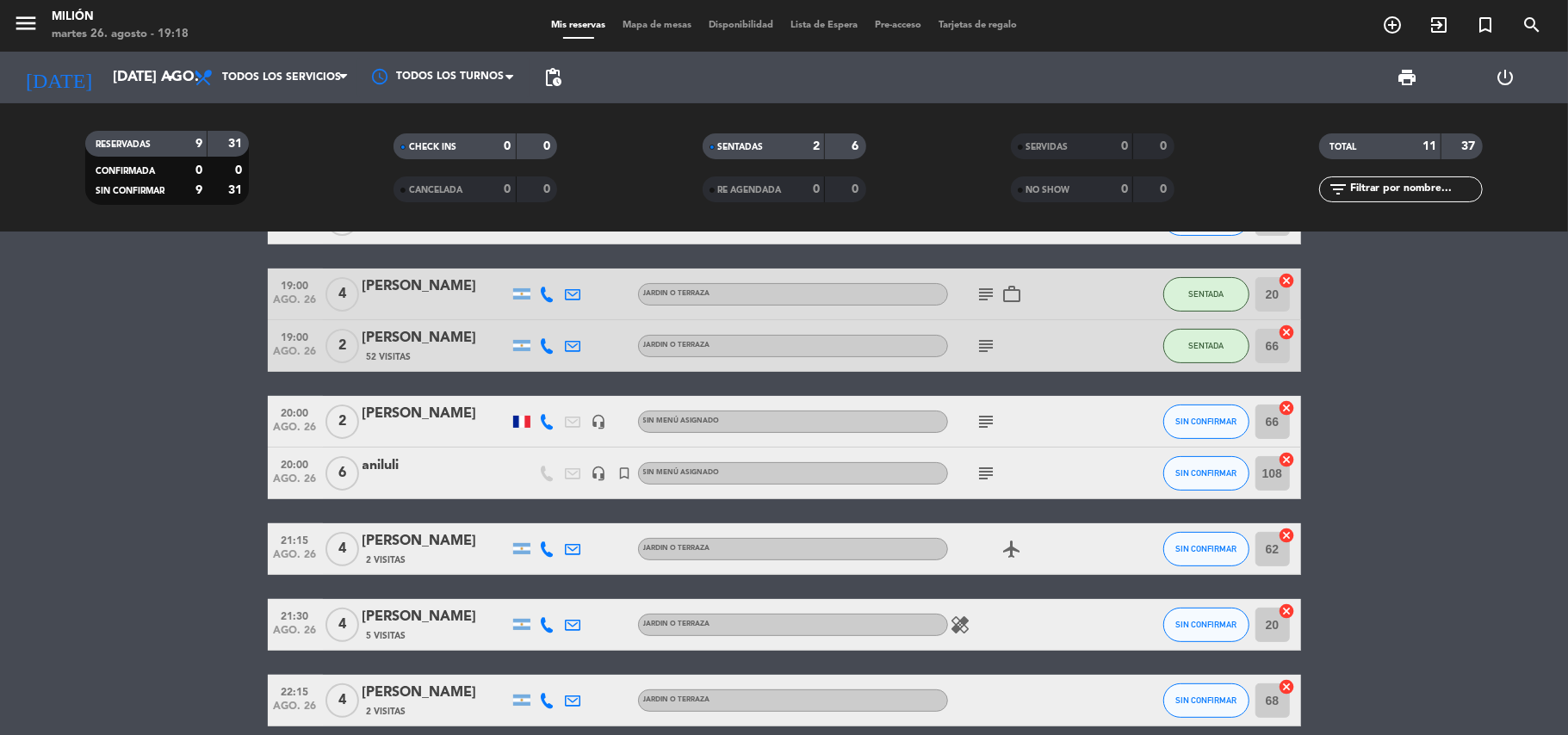
click at [991, 466] on icon "subject" at bounding box center [986, 473] width 21 height 21
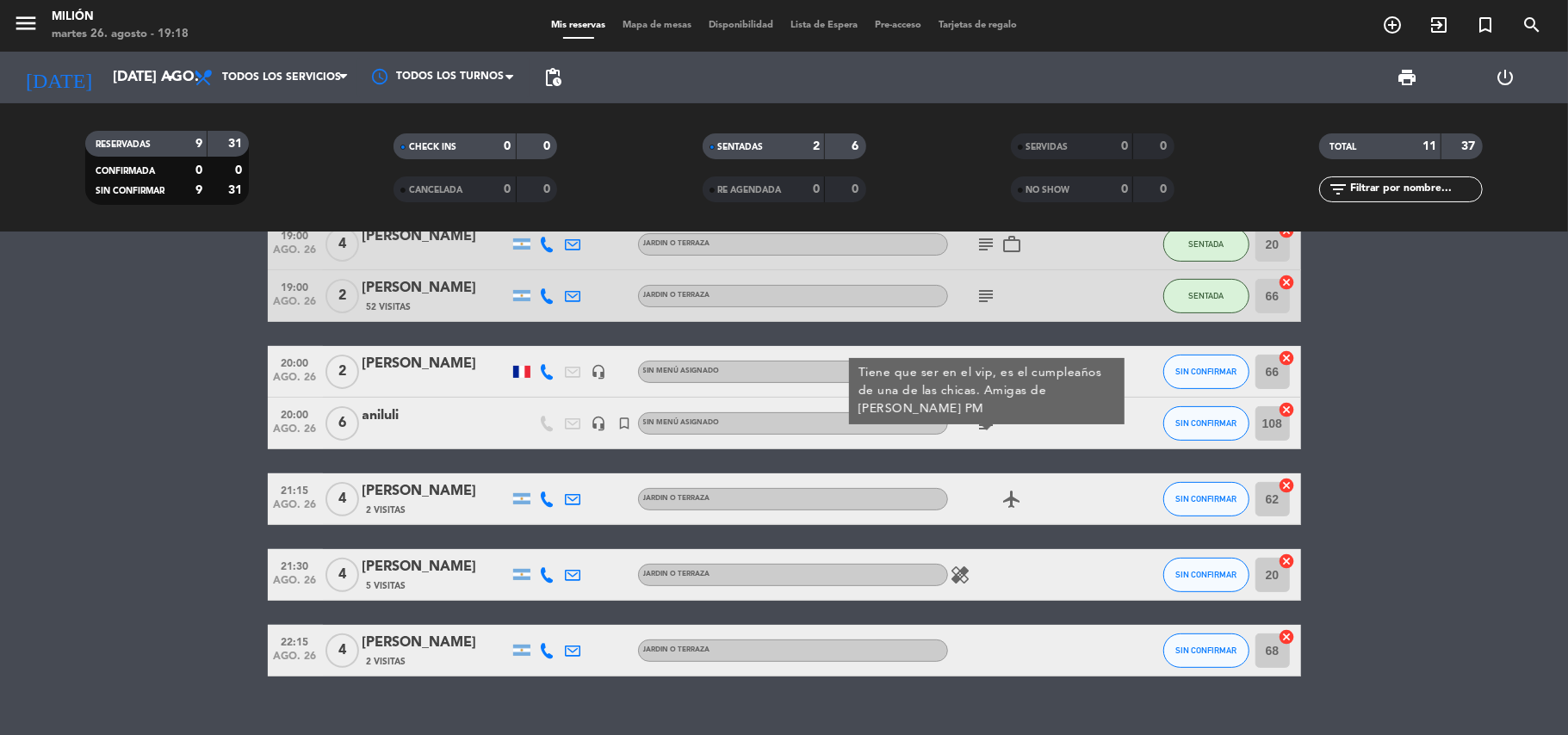
scroll to position [356, 0]
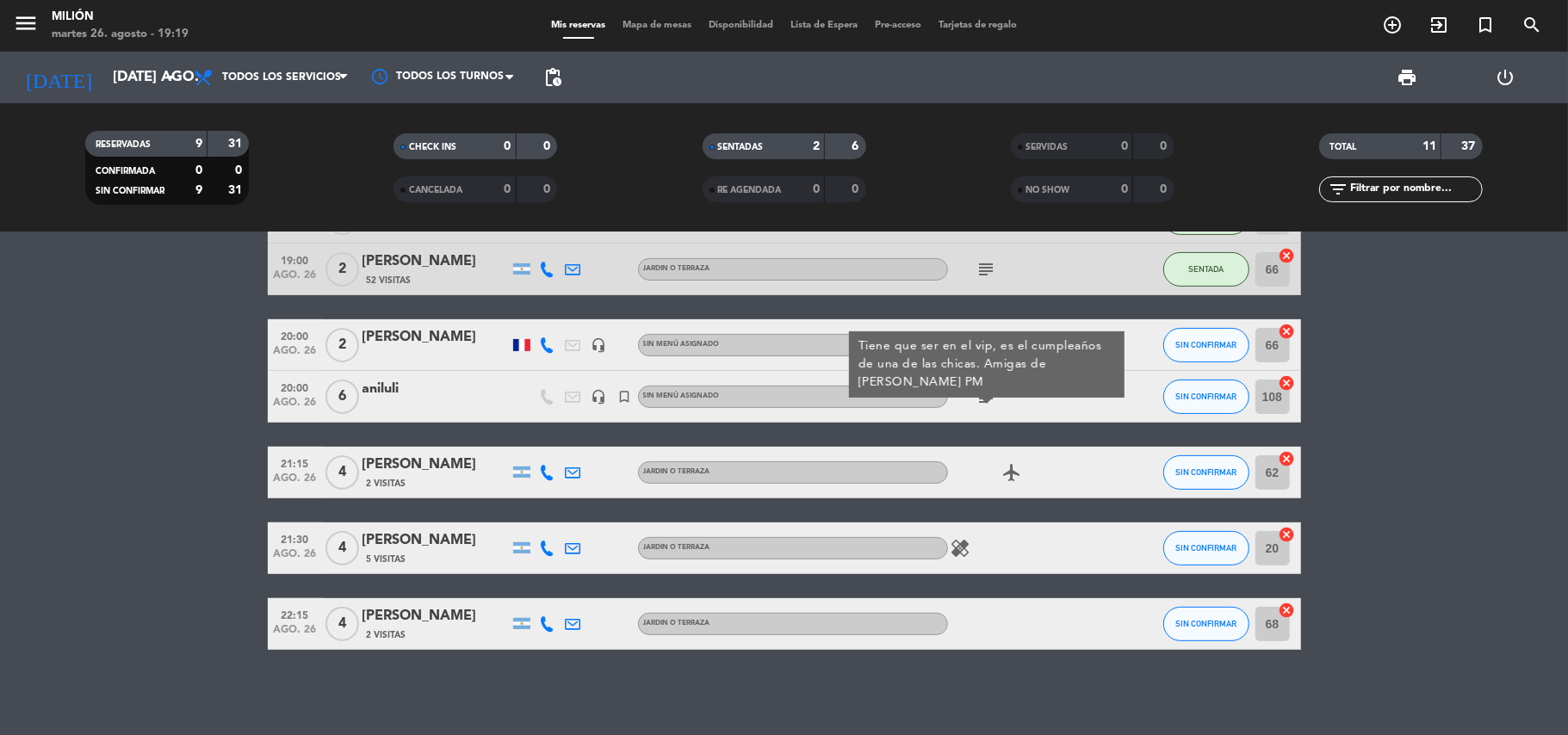
click at [1386, 503] on bookings-row "14:30 ago. 26 2 [PERSON_NAME] 1 Visita JARDIN o TERRAZA SIN CONFIRMAR 18 cancel…" at bounding box center [784, 281] width 1568 height 737
